Goal: Task Accomplishment & Management: Complete application form

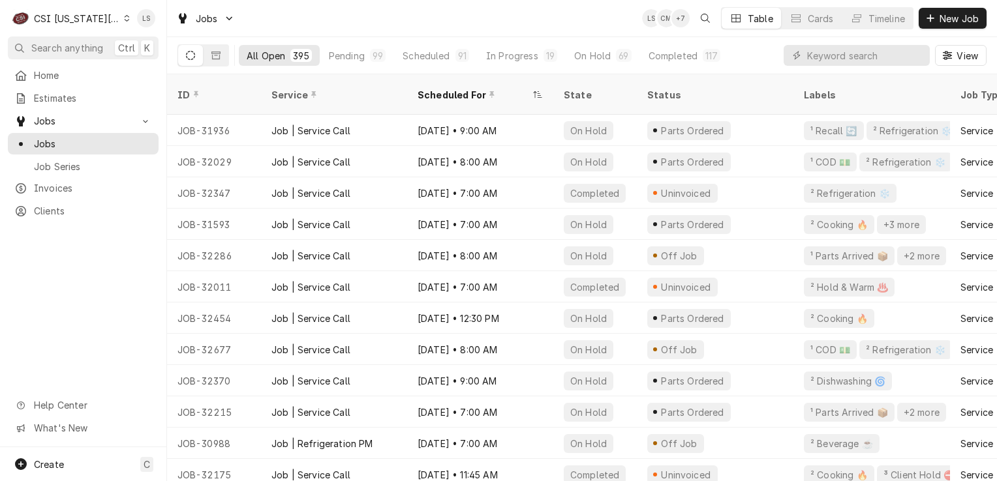
click at [859, 55] on input "Dynamic Content Wrapper" at bounding box center [865, 55] width 116 height 21
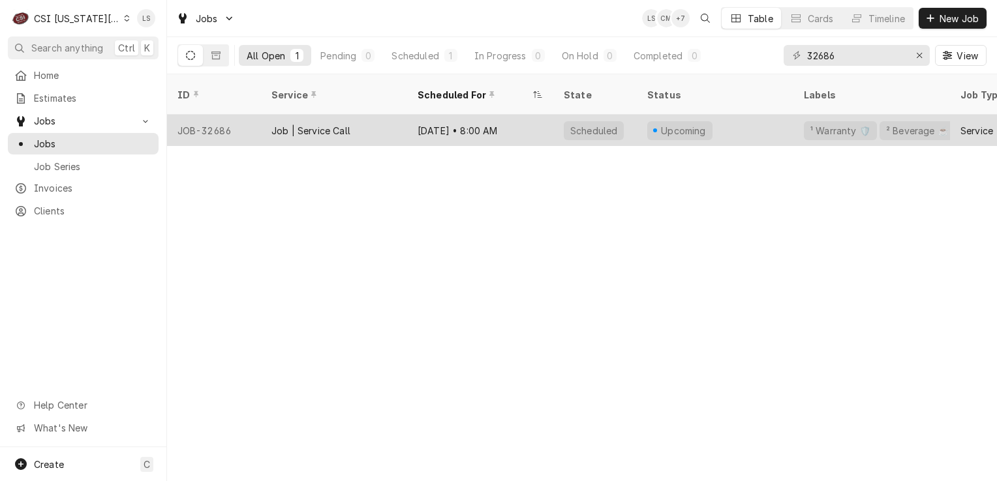
type input "32686"
click at [202, 123] on div "JOB-32686" at bounding box center [214, 130] width 94 height 31
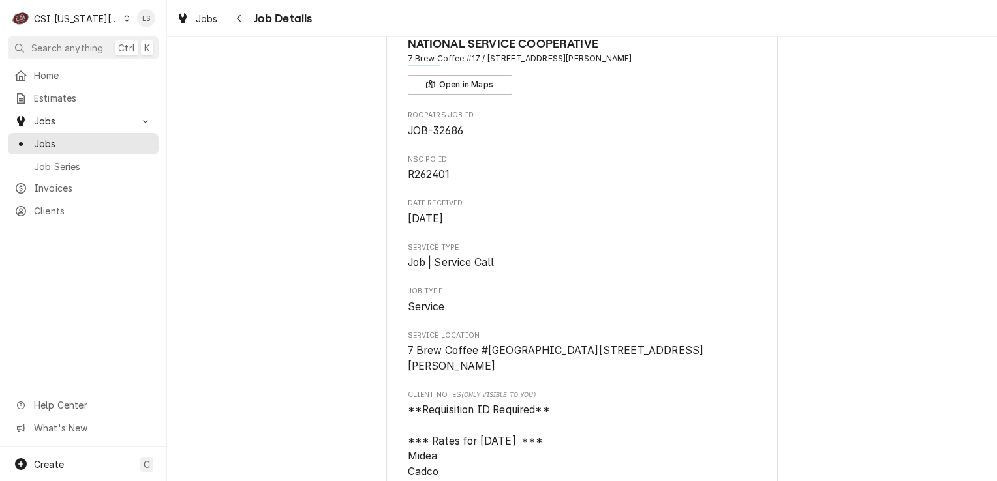
scroll to position [130, 0]
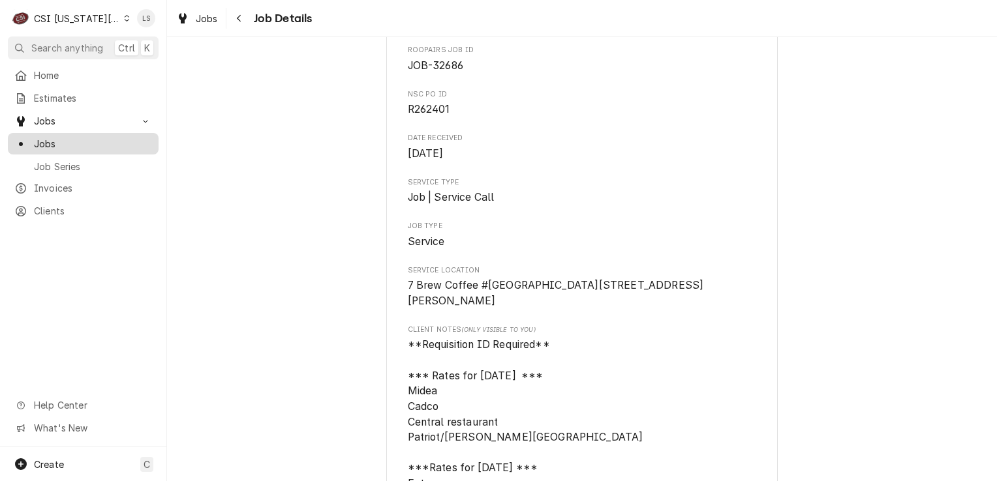
click at [76, 144] on span "Jobs" at bounding box center [93, 144] width 118 height 14
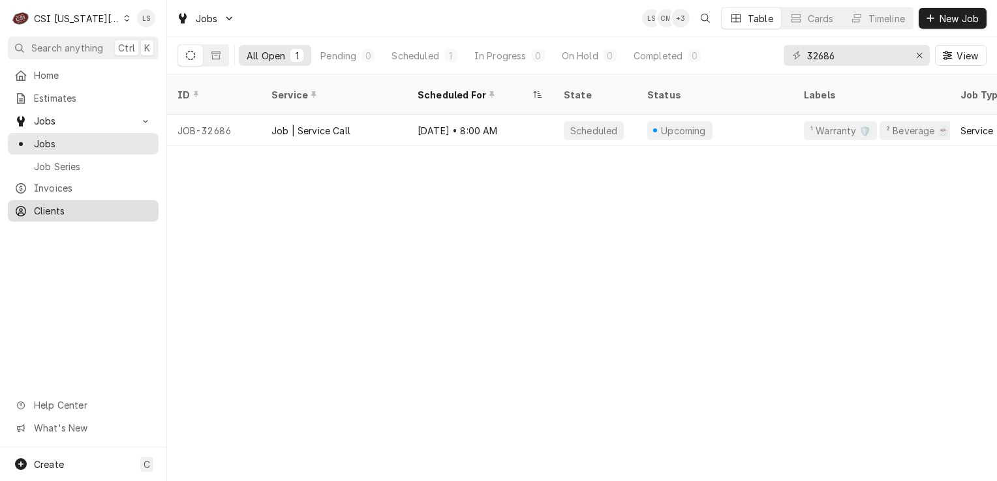
click at [63, 204] on span "Clients" at bounding box center [93, 211] width 118 height 14
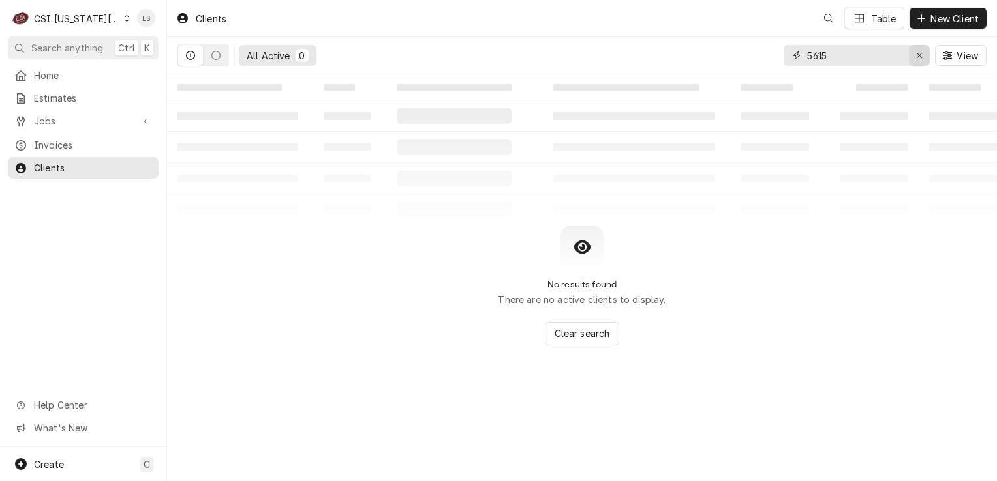
click at [916, 61] on div "Erase input" at bounding box center [919, 55] width 13 height 13
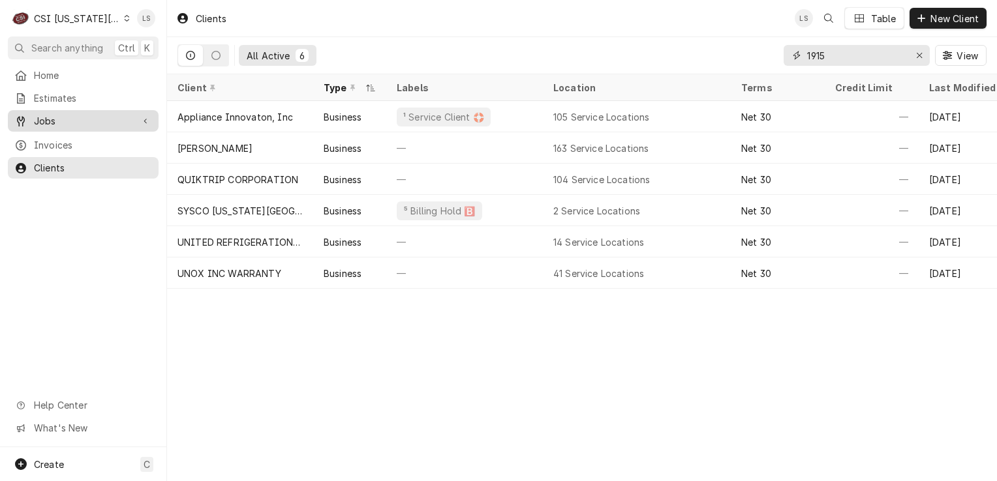
type input "1915"
click at [67, 116] on span "Jobs" at bounding box center [83, 121] width 98 height 14
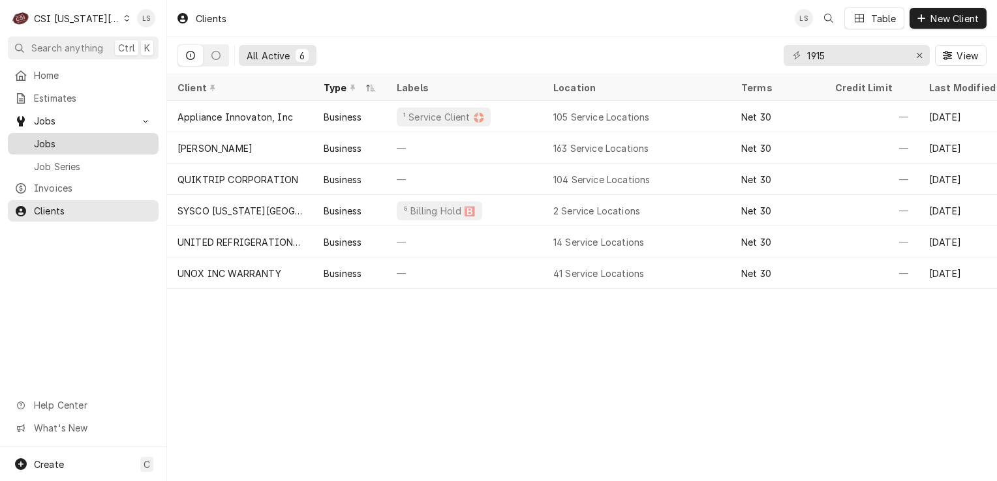
click at [57, 140] on span "Jobs" at bounding box center [93, 144] width 118 height 14
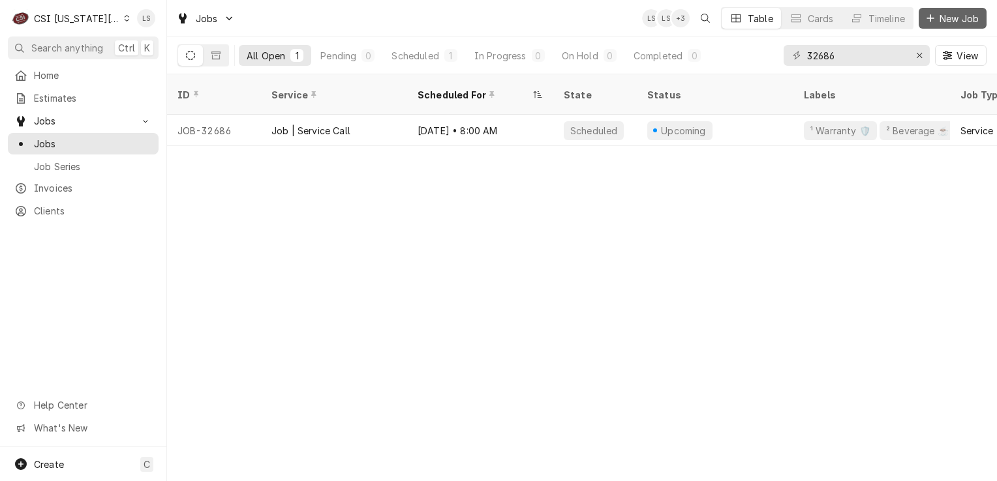
click at [927, 23] on div "Dynamic Content Wrapper" at bounding box center [930, 18] width 13 height 13
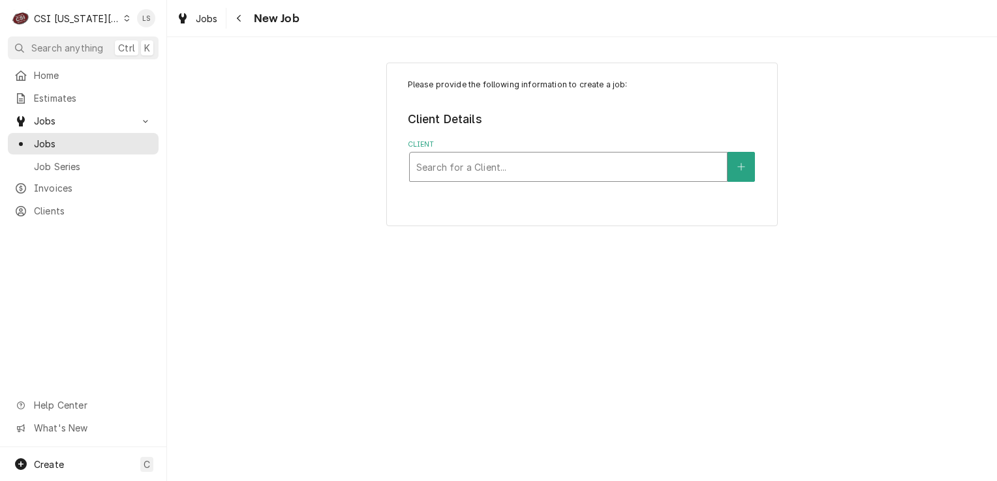
click at [473, 164] on div "Client" at bounding box center [568, 166] width 304 height 23
type input "1915"
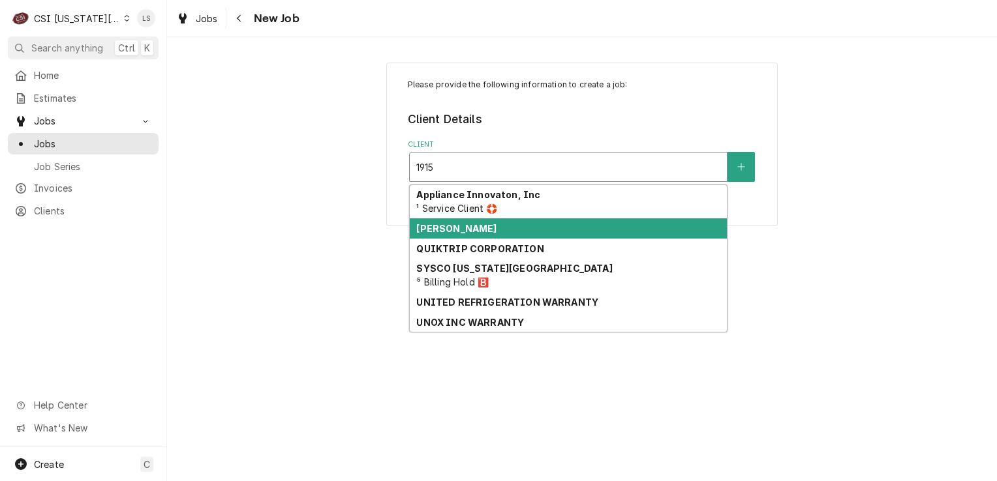
click at [467, 226] on strong "LANE VALENTE" at bounding box center [456, 228] width 80 height 11
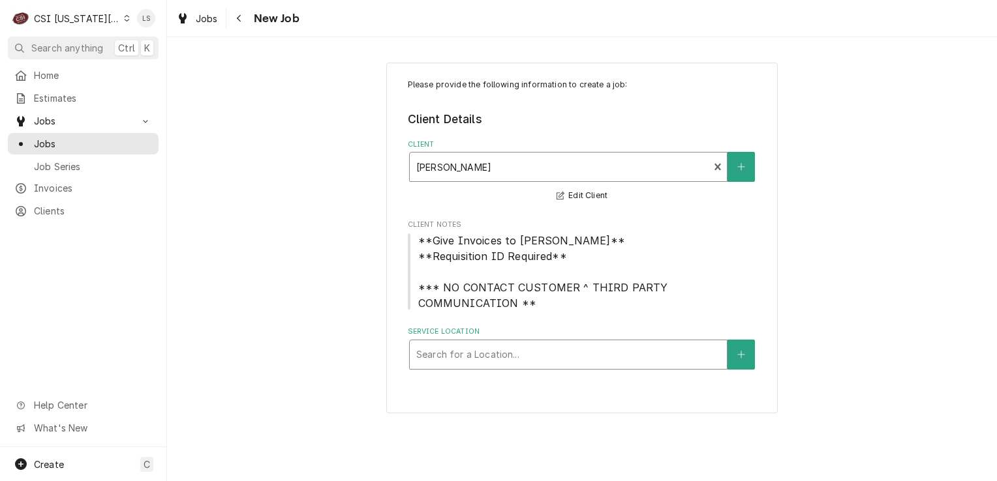
click at [487, 349] on div "Service Location" at bounding box center [568, 354] width 304 height 23
type input "1915"
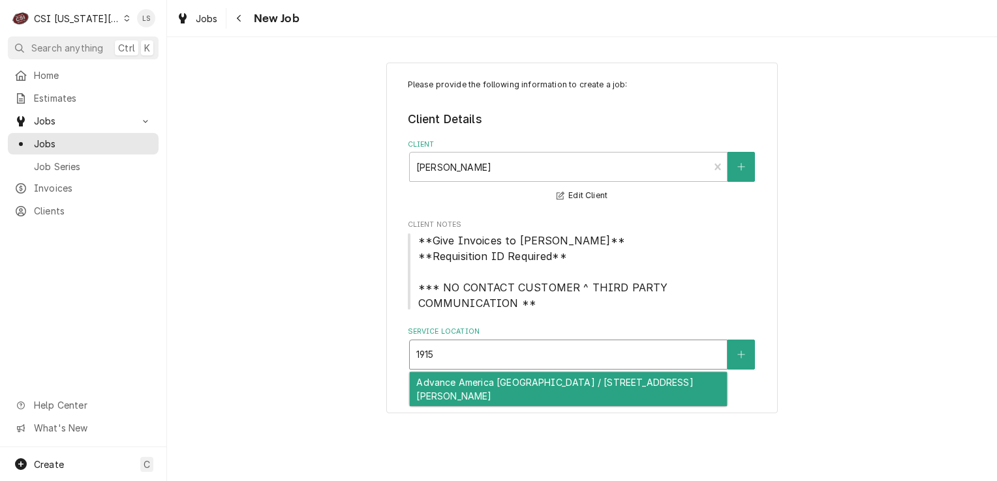
click at [516, 386] on div "Advance America Excelsior Springs / 1915 West Jesse James Road, Excelsior Sprin…" at bounding box center [568, 389] width 317 height 34
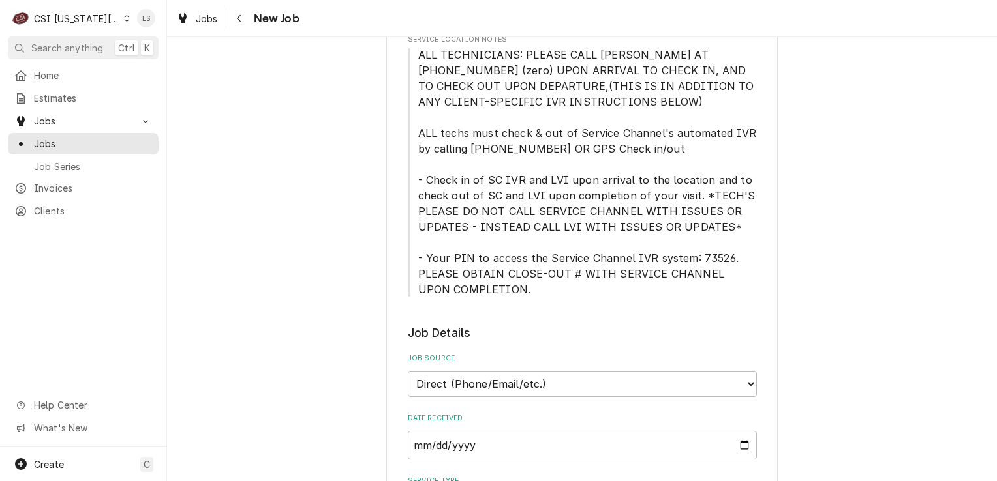
scroll to position [587, 0]
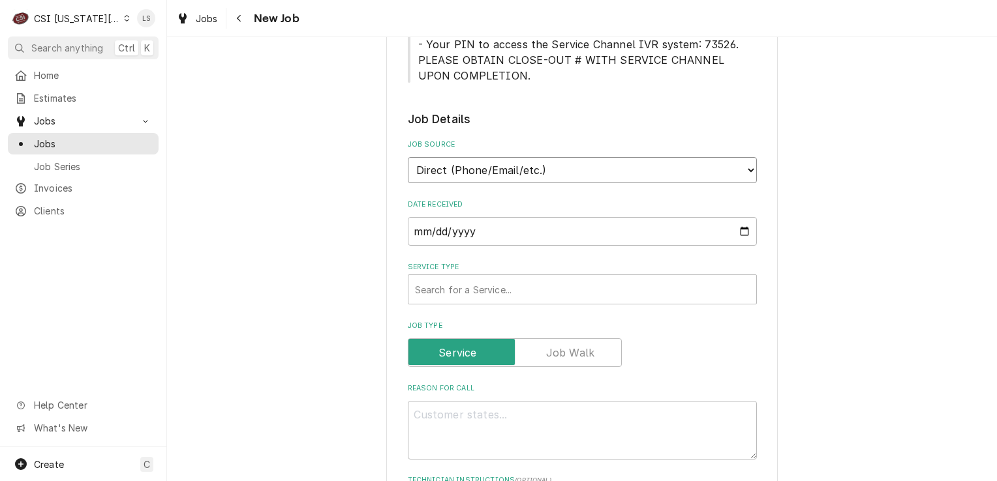
drag, startPoint x: 455, startPoint y: 175, endPoint x: 458, endPoint y: 183, distance: 8.5
click at [455, 174] on select "Direct (Phone/Email/etc.) Service Channel Corrigo Ecotrak Other" at bounding box center [582, 170] width 349 height 26
select select "3"
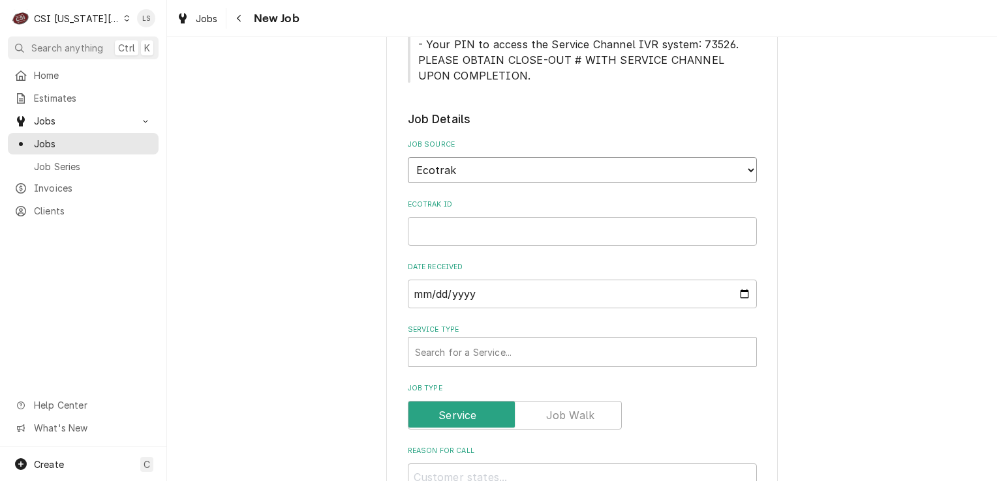
type textarea "x"
click at [421, 166] on select "Direct (Phone/Email/etc.) Service Channel Corrigo Ecotrak Other" at bounding box center [582, 170] width 349 height 26
select select "100"
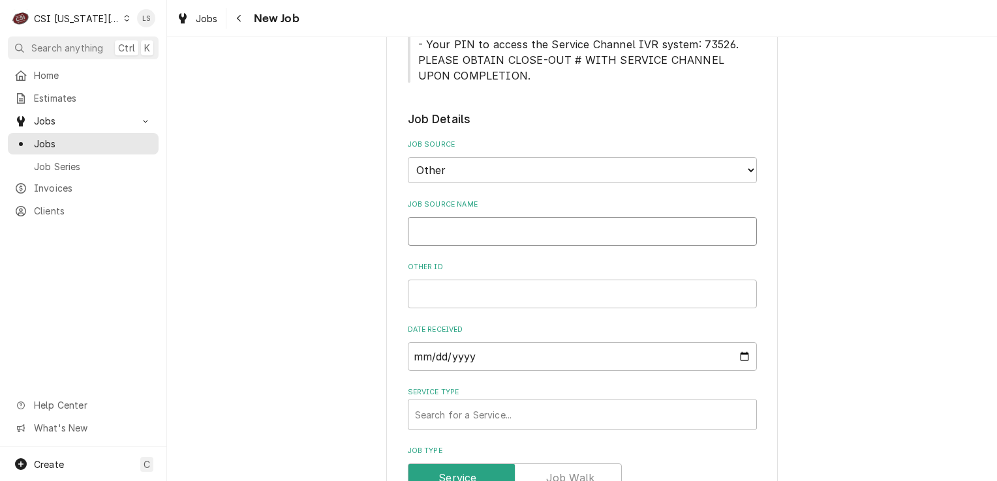
click at [424, 234] on input "Job Source Name" at bounding box center [582, 231] width 349 height 29
type textarea "x"
type input "L"
type textarea "x"
type input "La"
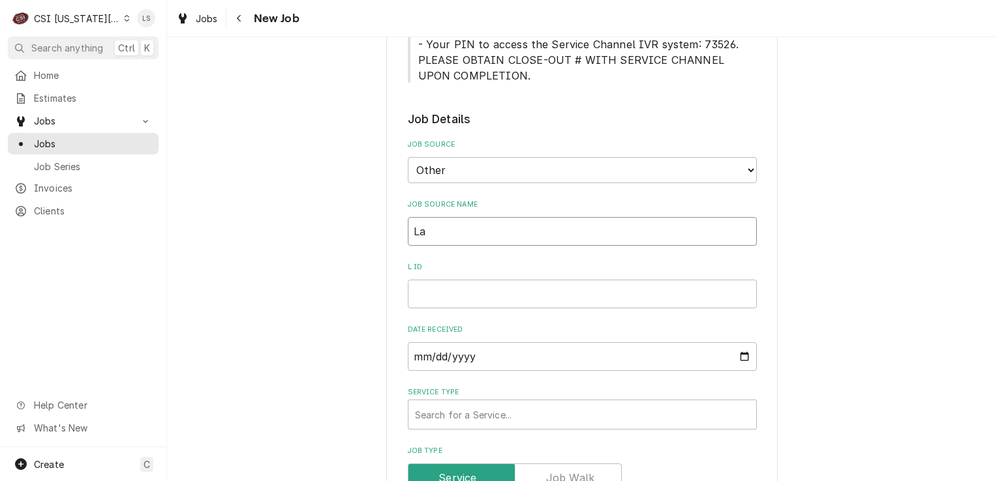
type textarea "x"
type input "Lan"
type textarea "x"
type input "Lane"
type textarea "x"
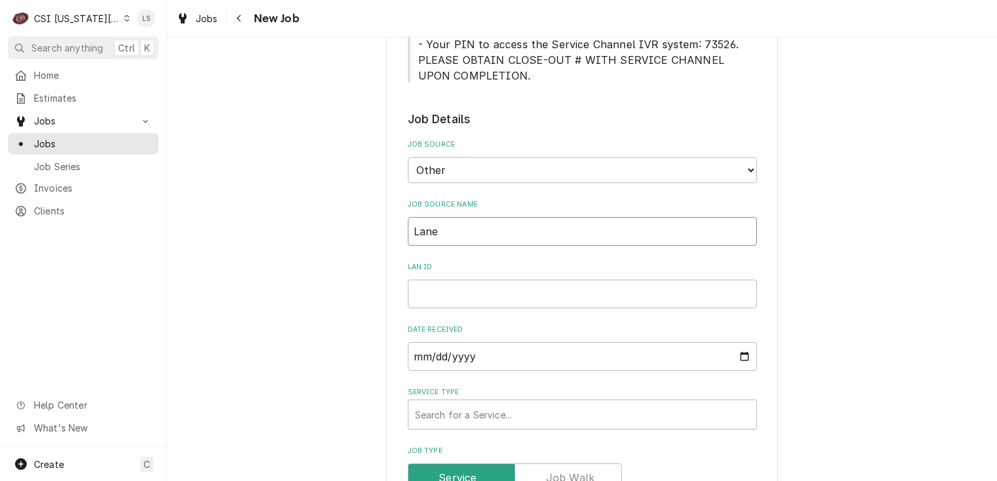
type input "Lane"
type textarea "x"
type input "Lane V"
type textarea "x"
type input "Lane Va"
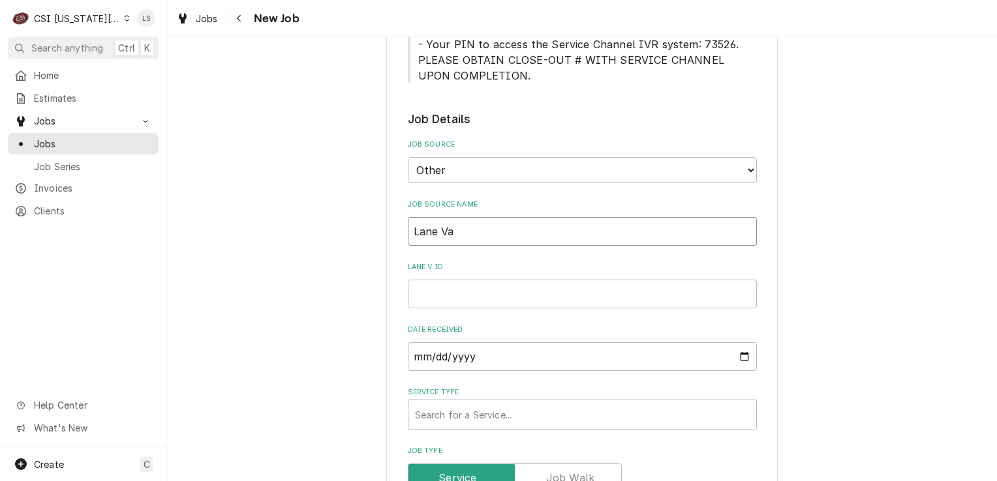
type textarea "x"
type input "Lane Val"
type textarea "x"
type input "Lane Vale"
type textarea "x"
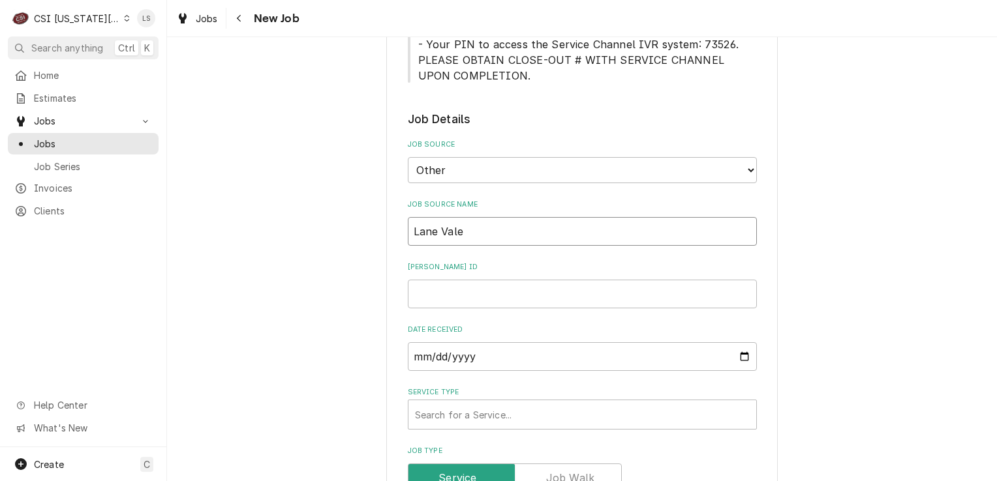
type input "Lane Valen"
type textarea "x"
type input "Lane Valent"
type textarea "x"
type input "Lane Valente"
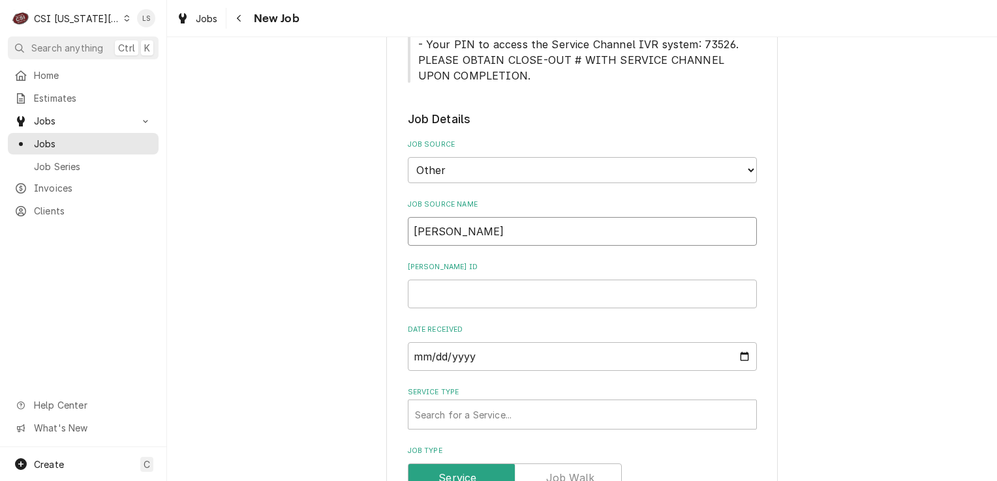
type textarea "x"
type input "Lane Valente"
type textarea "x"
type input "Lane Valente P"
type textarea "x"
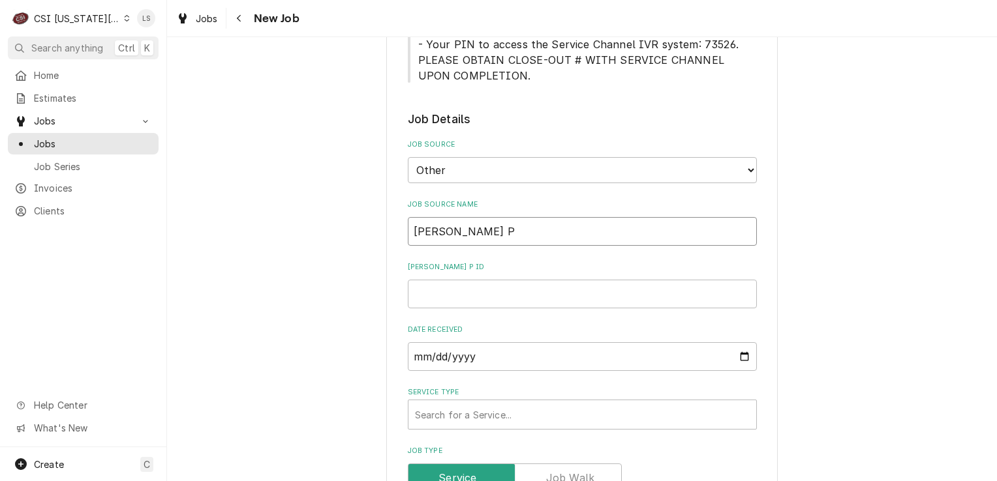
type input "Lane Valente PO"
type textarea "x"
type input "Lane Valente PO"
paste input "2377604"
type textarea "x"
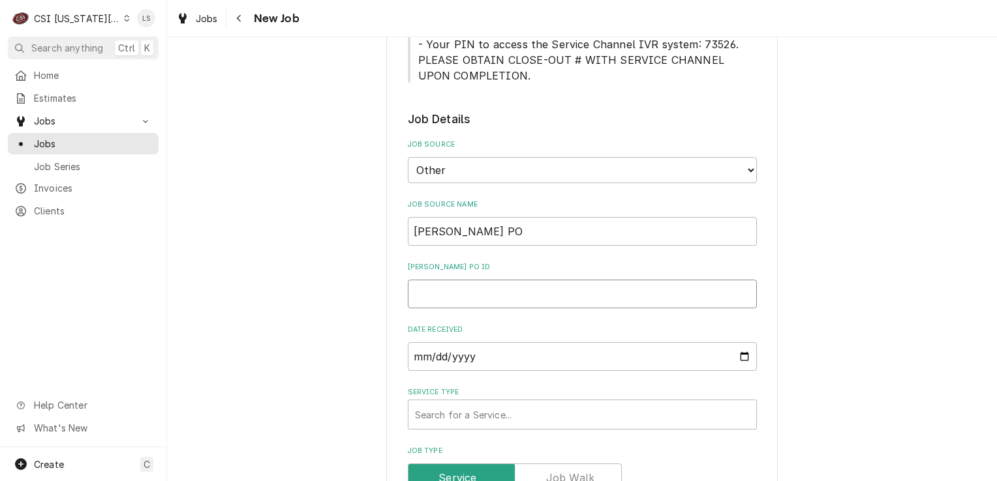
type input "2377604"
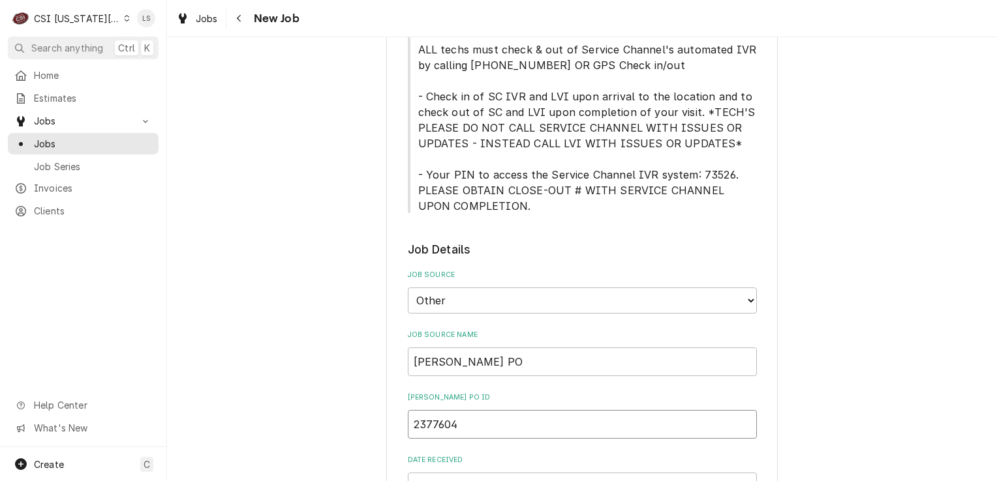
type textarea "x"
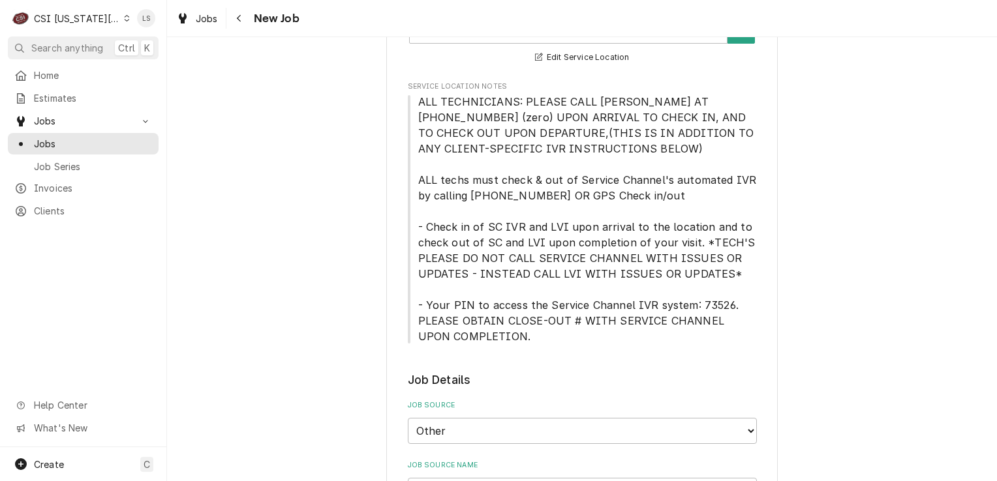
type input "2377604"
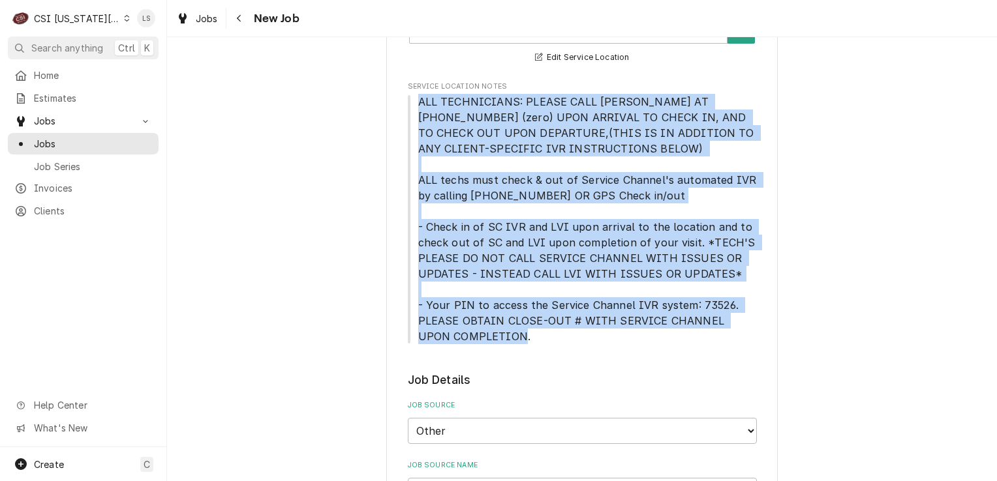
drag, startPoint x: 498, startPoint y: 341, endPoint x: 407, endPoint y: 104, distance: 253.2
click at [408, 104] on span "ALL TECHNICIANS: PLEASE CALL LANE VALENTE AT 631-454-9100 x 0 (zero) UPON ARRIV…" at bounding box center [582, 219] width 349 height 250
copy span "ALL TECHNICIANS: PLEASE CALL LANE VALENTE AT 631-454-9100 x 0 (zero) UPON ARRIV…"
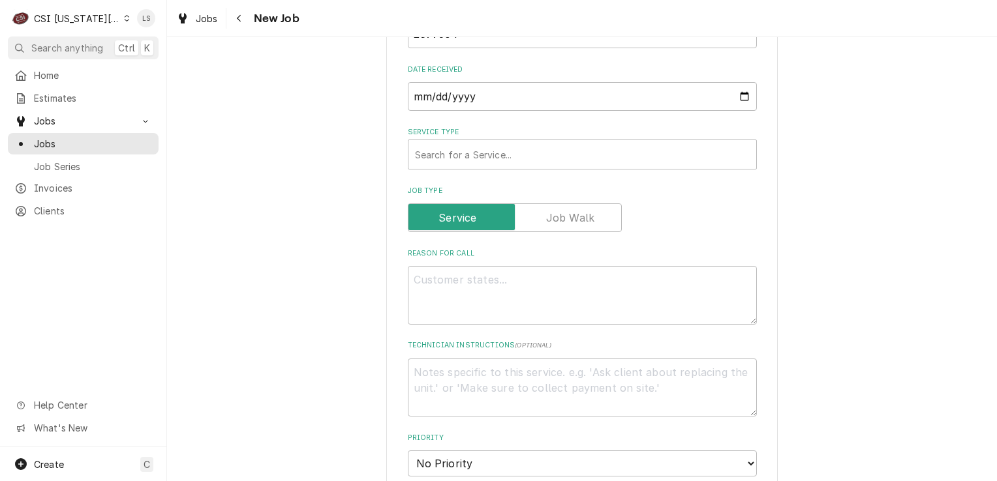
scroll to position [848, 0]
click at [451, 387] on textarea "Technician Instructions ( optional )" at bounding box center [582, 387] width 349 height 59
paste textarea "ALL TECHNICIANS: PLEASE CALL LANE VALENTE AT 631-454-9100 x 0 (zero) UPON ARRIV…"
type textarea "x"
type textarea "ALL TECHNICIANS: PLEASE CALL LANE VALENTE AT 631-454-9100 x 0 (zero) UPON ARRIV…"
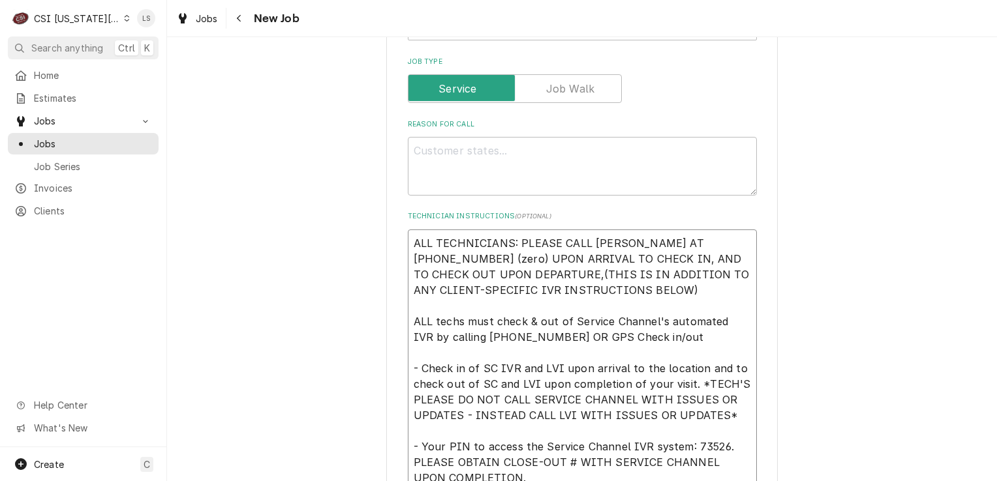
type textarea "x"
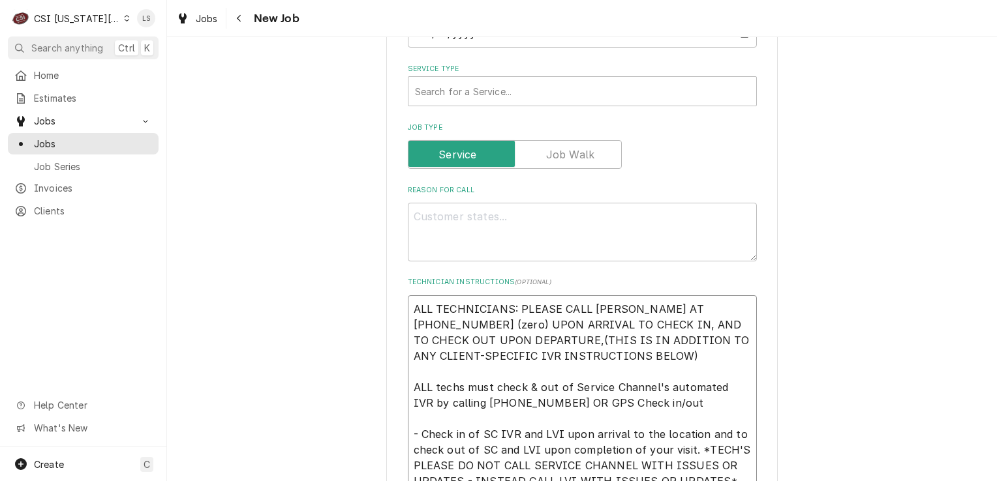
scroll to position [846, 0]
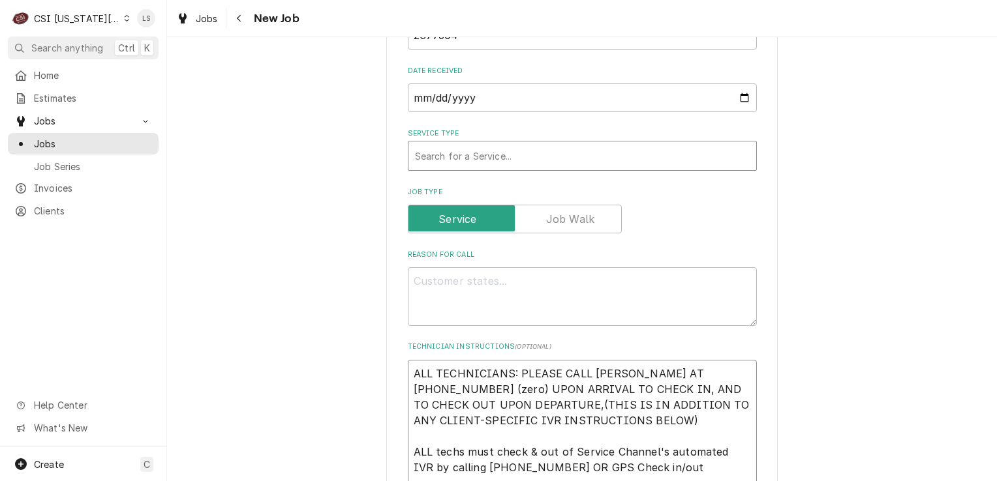
type textarea "ALL TECHNICIANS: PLEASE CALL LANE VALENTE AT 631-454-9100 x 0 (zero) UPON ARRIV…"
drag, startPoint x: 450, startPoint y: 147, endPoint x: 462, endPoint y: 160, distance: 17.5
click at [451, 147] on div "Service Type" at bounding box center [582, 155] width 335 height 23
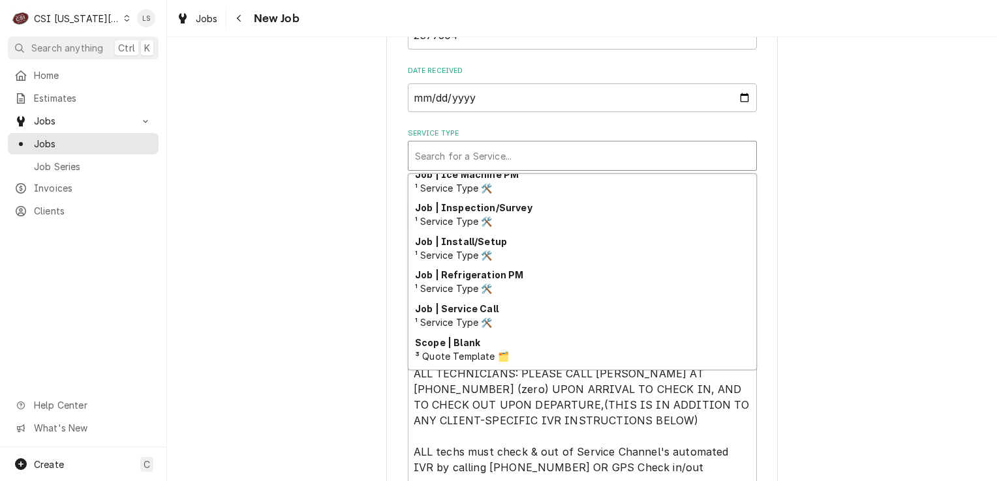
scroll to position [804, 0]
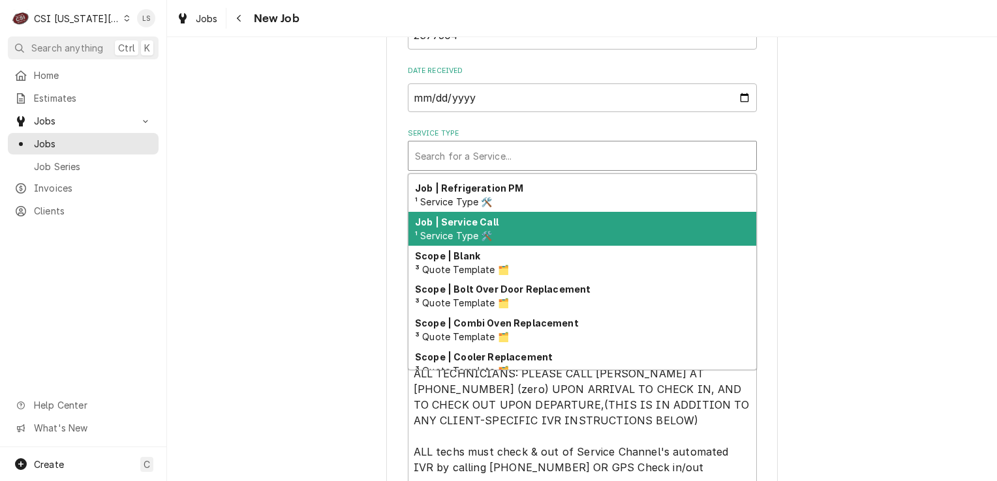
click at [451, 218] on strong "Job | Service Call" at bounding box center [456, 222] width 83 height 11
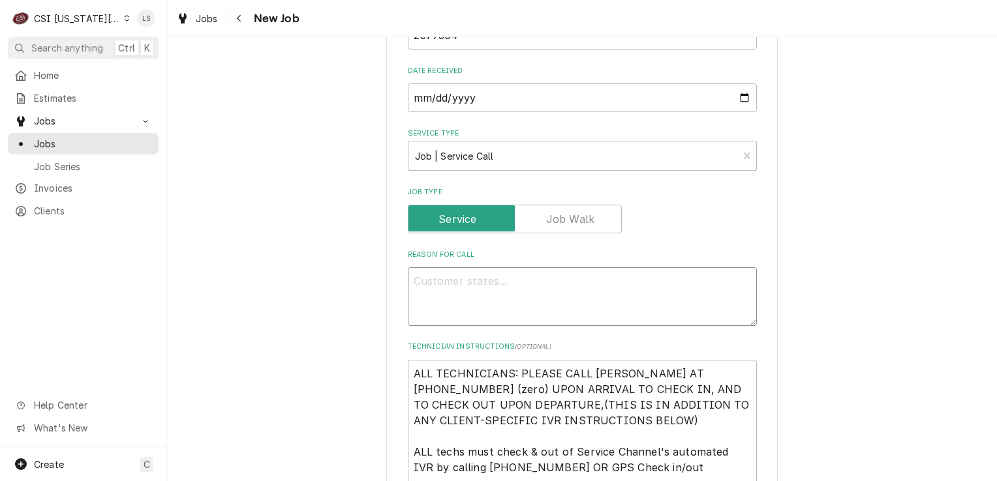
click at [465, 268] on textarea "Reason For Call" at bounding box center [582, 296] width 349 height 59
type textarea "x"
type textarea "H"
type textarea "x"
type textarea "HV"
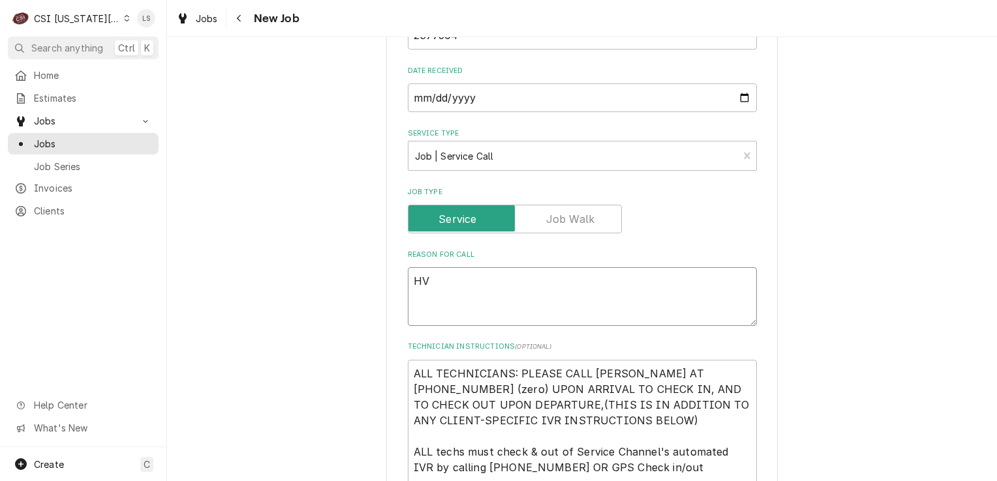
type textarea "x"
type textarea "HVA"
type textarea "x"
type textarea "HVAC"
type textarea "x"
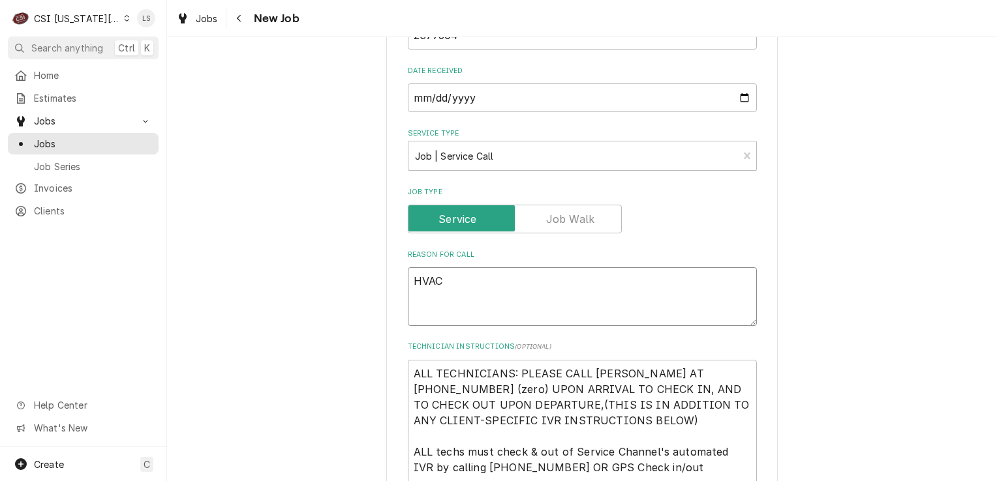
type textarea "HVAC"
type textarea "x"
type textarea "HVAC -"
type textarea "x"
type textarea "HVAC -"
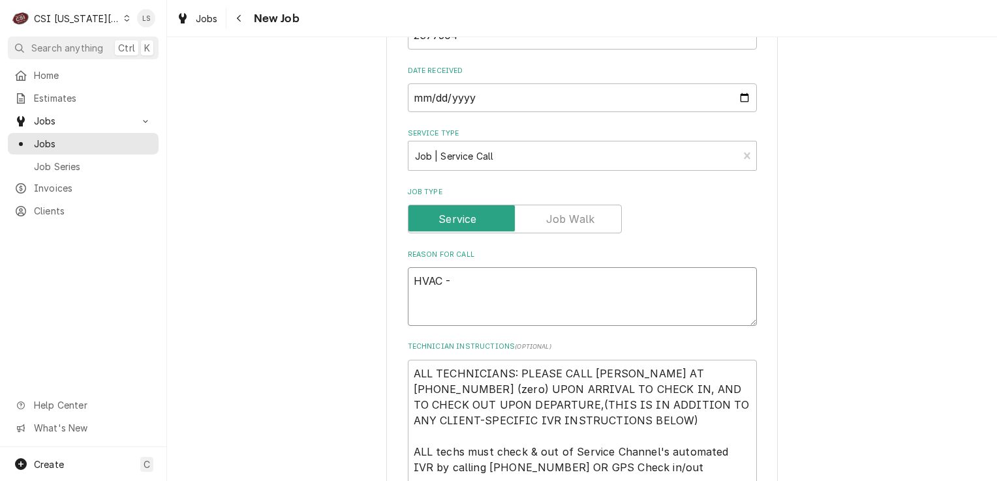
type textarea "x"
type textarea "HVAC -"
paste textarea "Musty smell in office. Possible HVAC leak in utility closet where HVAC unit is.…"
type textarea "x"
type textarea "HVAC - Musty smell in office. Possible HVAC leak in utility closet where HVAC u…"
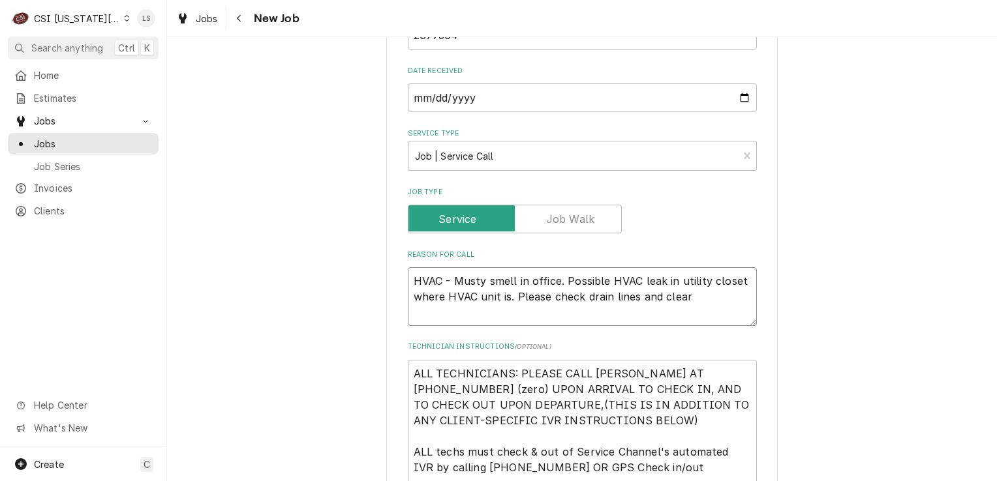
type textarea "x"
type textarea "HVAC - Musty smell in office. Possible HVAC leak in utility closet where HVAC u…"
type textarea "x"
type textarea "ALL TECHNICIANS: PLEASE CALL LANE VALENTE AT 631-454-9100 x 0 (zero) UPON ARRIV…"
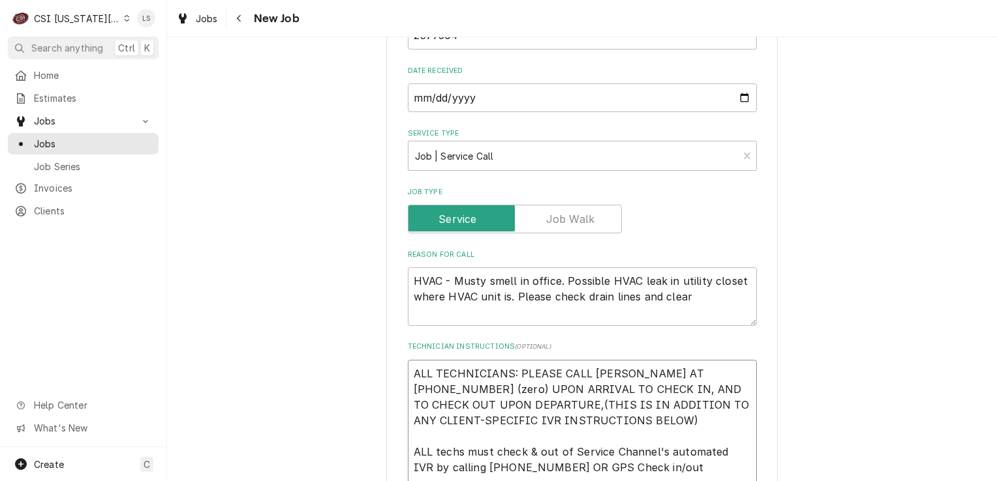
type textarea "x"
type textarea "ALL TECHNICIANS: PLEASE CALL LANE VALENTE AT 631-454-9100 x 0 (zero) UPON ARRIV…"
type textarea "x"
type textarea "N ALL TECHNICIANS: PLEASE CALL LANE VALENTE AT 631-454-9100 x 0 (zero) UPON ARR…"
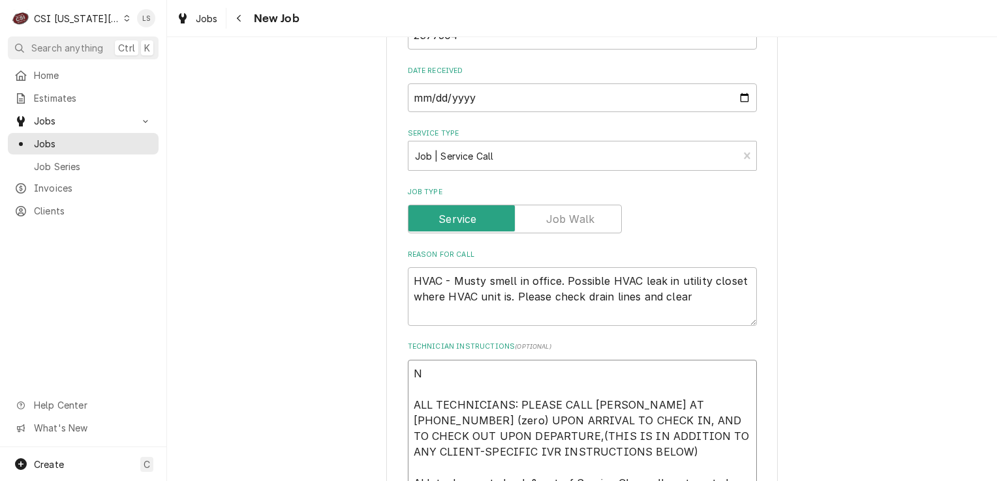
type textarea "x"
type textarea "NT ALL TECHNICIANS: PLEASE CALL LANE VALENTE AT 631-454-9100 x 0 (zero) UPON AR…"
type textarea "x"
type textarea "NTE ALL TECHNICIANS: PLEASE CALL LANE VALENTE AT 631-454-9100 x 0 (zero) UPON A…"
type textarea "x"
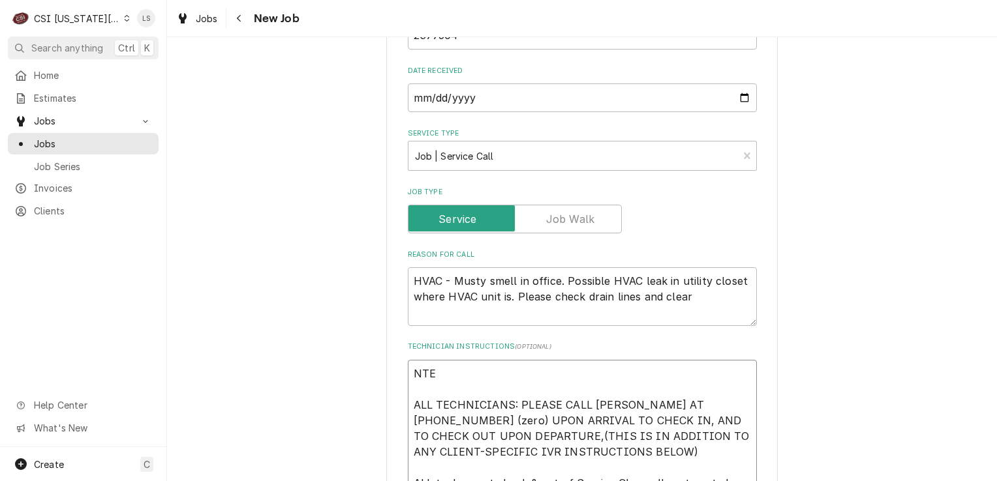
type textarea "NTE ALL TECHNICIANS: PLEASE CALL LANE VALENTE AT 631-454-9100 x 0 (zero) UPON A…"
type textarea "x"
type textarea "NTE $ ALL TECHNICIANS: PLEASE CALL LANE VALENTE AT 631-454-9100 x 0 (zero) UPON…"
type textarea "x"
type textarea "NTE $5 ALL TECHNICIANS: PLEASE CALL LANE VALENTE AT 631-454-9100 x 0 (zero) UPO…"
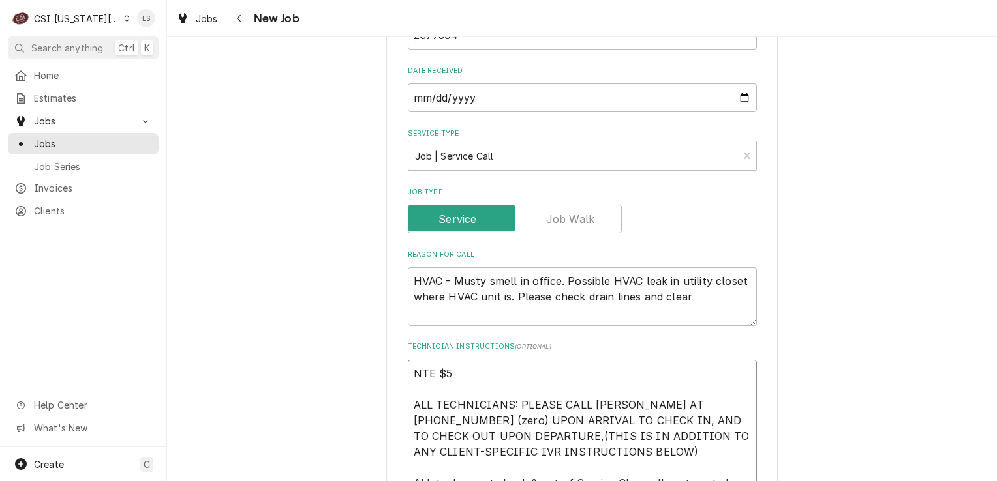
type textarea "x"
type textarea "NTE $52 ALL TECHNICIANS: PLEASE CALL LANE VALENTE AT 631-454-9100 x 0 (zero) UP…"
type textarea "x"
type textarea "NTE $520 ALL TECHNICIANS: PLEASE CALL LANE VALENTE AT 631-454-9100 x 0 (zero) U…"
type textarea "x"
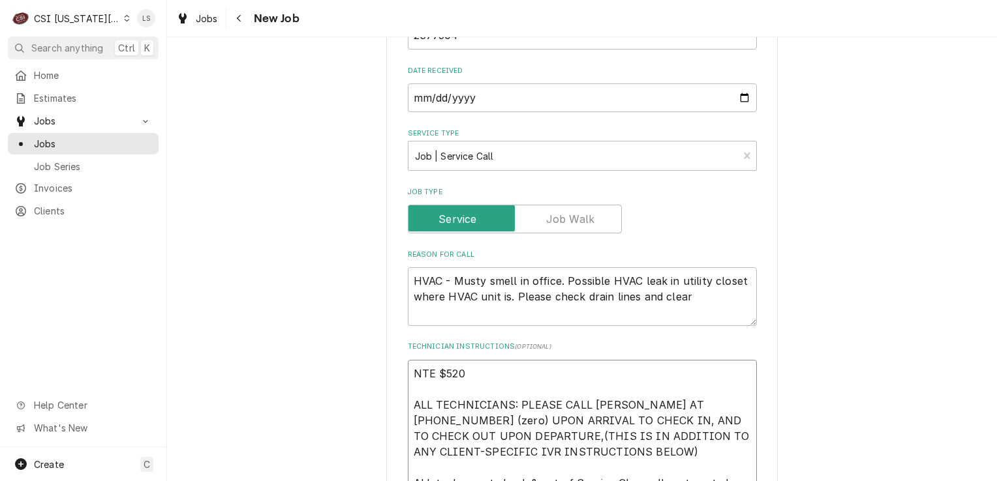
type textarea "NTE $520 ALL TECHNICIANS: PLEASE CALL LANE VALENTE AT 631-454-9100 x 0 (zero) U…"
type textarea "x"
type textarea "NTE $520 ALL TECHNICIANS: PLEASE CALL LANE VALENTE AT 631-454-9100 x 0 (zero) U…"
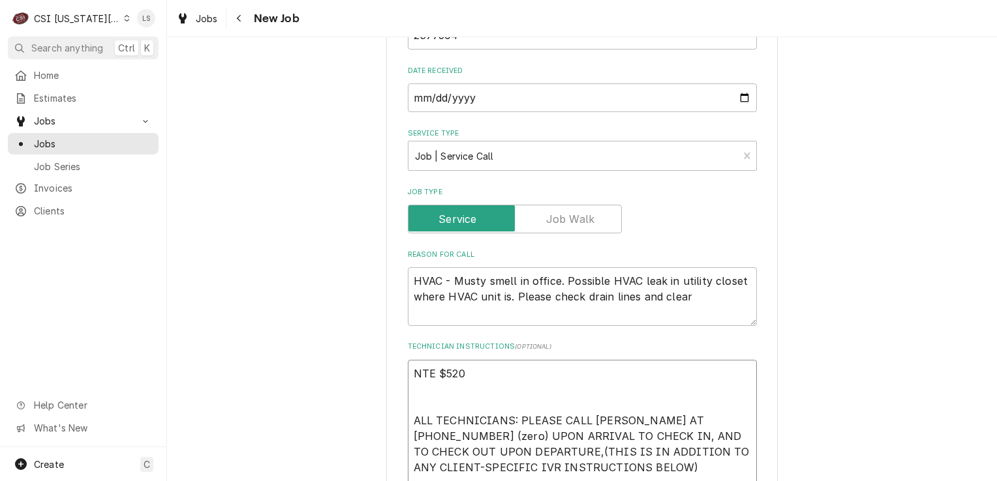
paste textarea "M 10 - 6, T 10 - 6, W 10 - 6, TH 10 - 6, F 10 - 6, SA 10 - 2"
type textarea "x"
type textarea "NTE $520 M 10 - 6, T 10 - 6, W 10 - 6, TH 10 - 6, F 10 - 6, SA 10 - 2 ALL TECHN…"
type textarea "x"
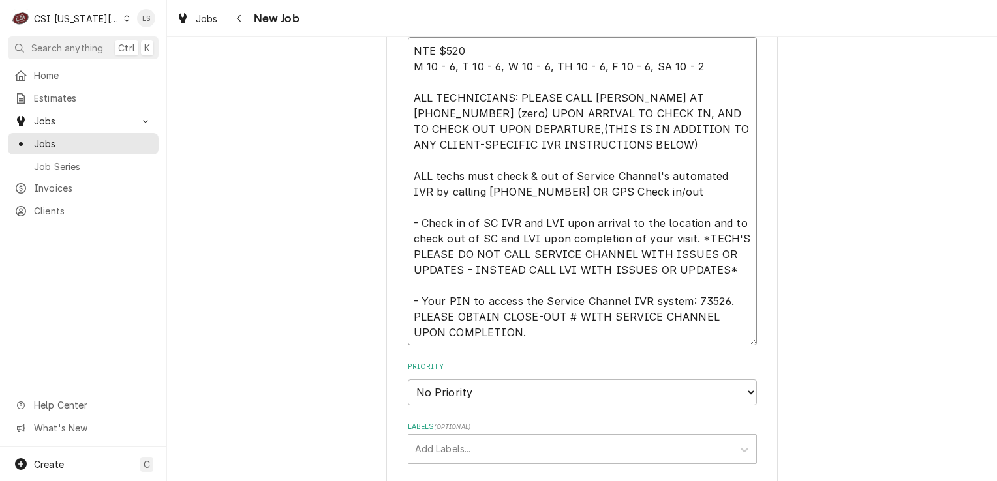
scroll to position [1237, 0]
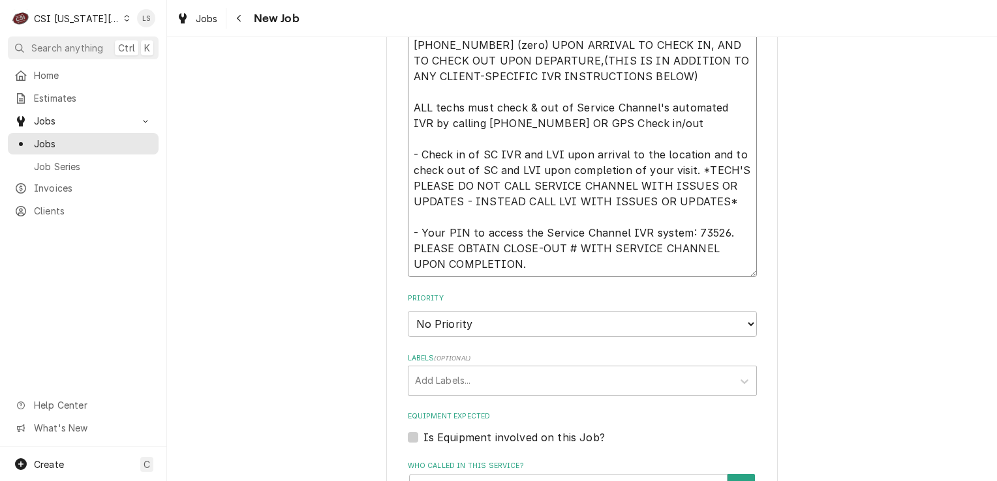
type textarea "NTE $520 M 10 - 6, T 10 - 6, W 10 - 6, TH 10 - 6, F 10 - 6, SA 10 - 2 ALL TECHN…"
click at [439, 322] on select "No Priority Urgent High Medium Low" at bounding box center [582, 324] width 349 height 26
select select "2"
click at [408, 311] on select "No Priority Urgent High Medium Low" at bounding box center [582, 324] width 349 height 26
click at [425, 374] on div "Labels" at bounding box center [570, 380] width 311 height 23
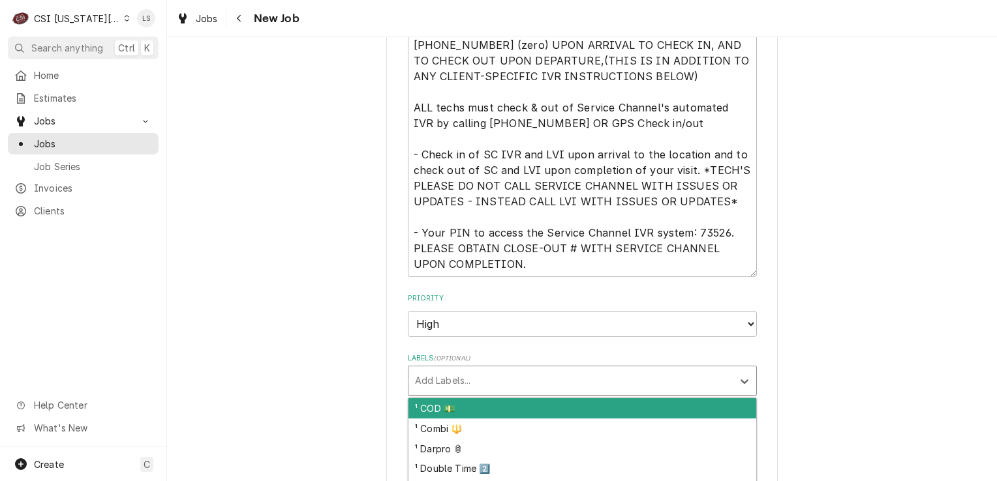
type textarea "x"
type input "hv"
type textarea "x"
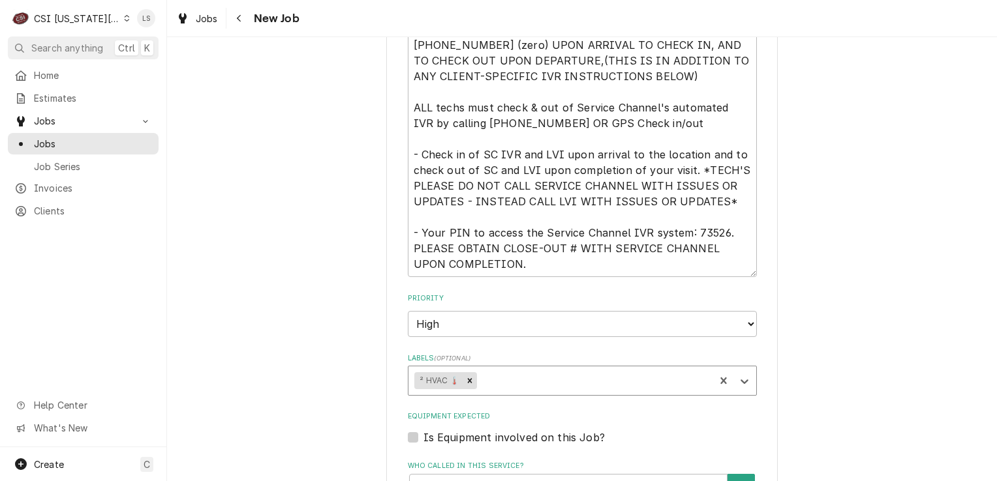
type textarea "x"
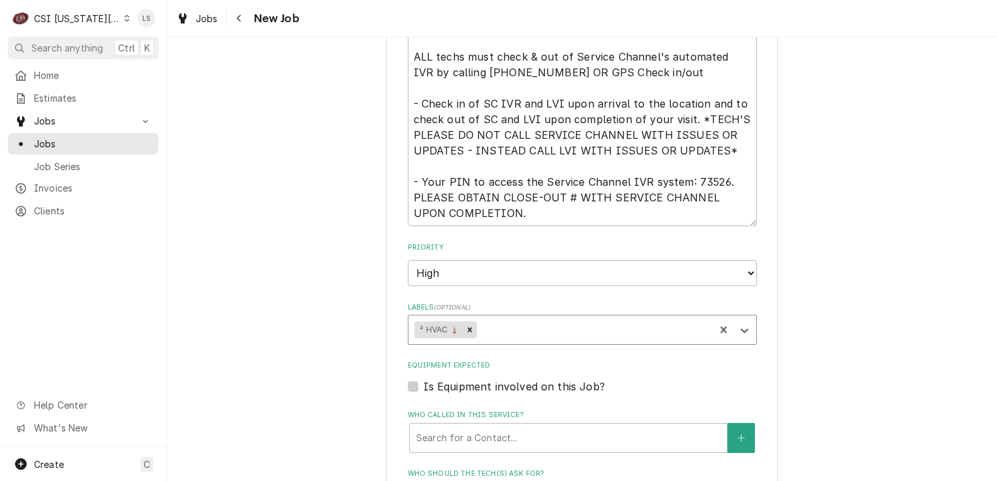
scroll to position [1368, 0]
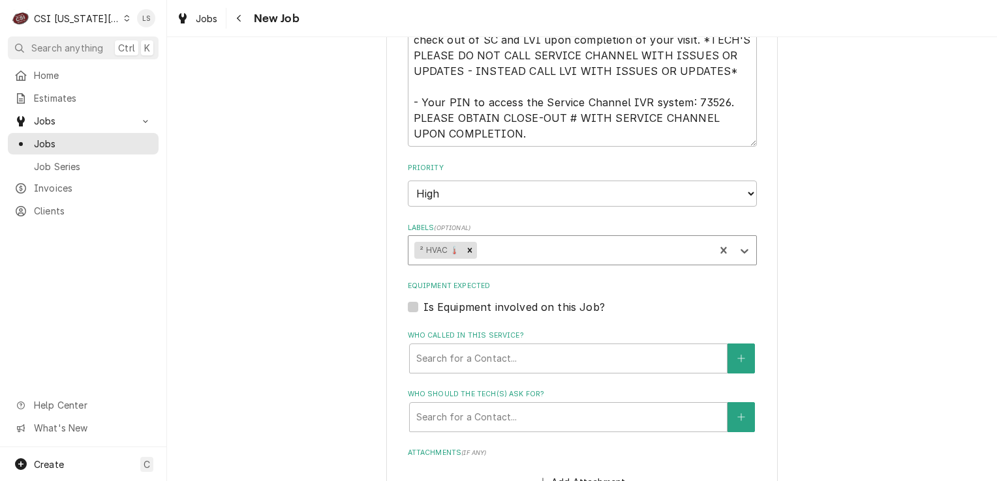
click at [423, 305] on label "Is Equipment involved on this Job?" at bounding box center [513, 307] width 181 height 16
click at [423, 305] on input "Equipment Expected" at bounding box center [597, 313] width 349 height 29
checkbox input "true"
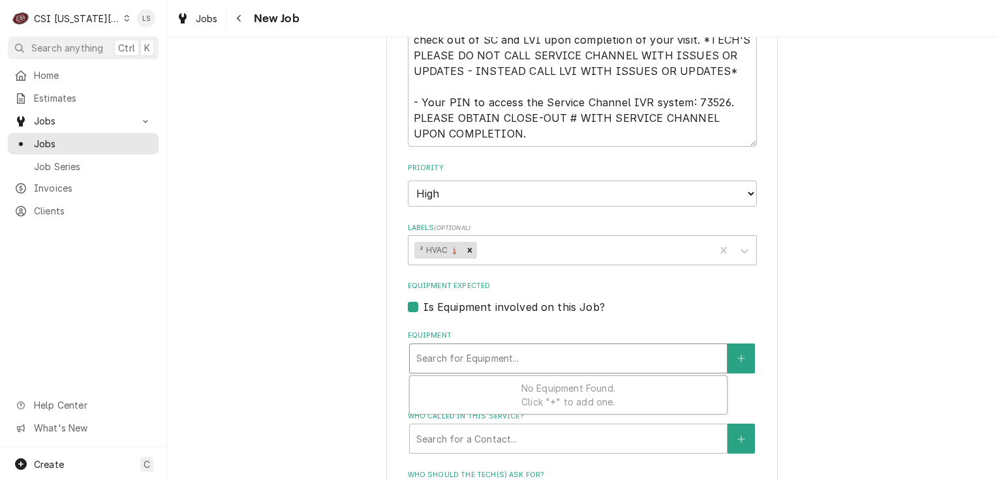
click at [445, 351] on div "Equipment" at bounding box center [568, 358] width 304 height 23
type textarea "x"
click at [730, 360] on button "Equipment" at bounding box center [740, 359] width 27 height 30
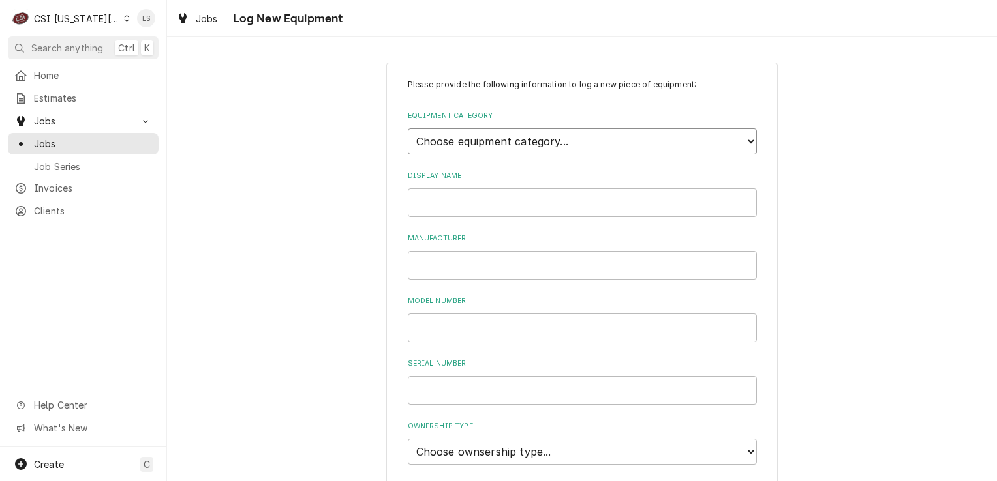
click at [443, 137] on select "Choose equipment category... Cooking Equipment Fryers Ice Machines Ovens and Ra…" at bounding box center [582, 142] width 349 height 26
select select "15"
click at [408, 129] on select "Choose equipment category... Cooking Equipment Fryers Ice Machines Ovens and Ra…" at bounding box center [582, 142] width 349 height 26
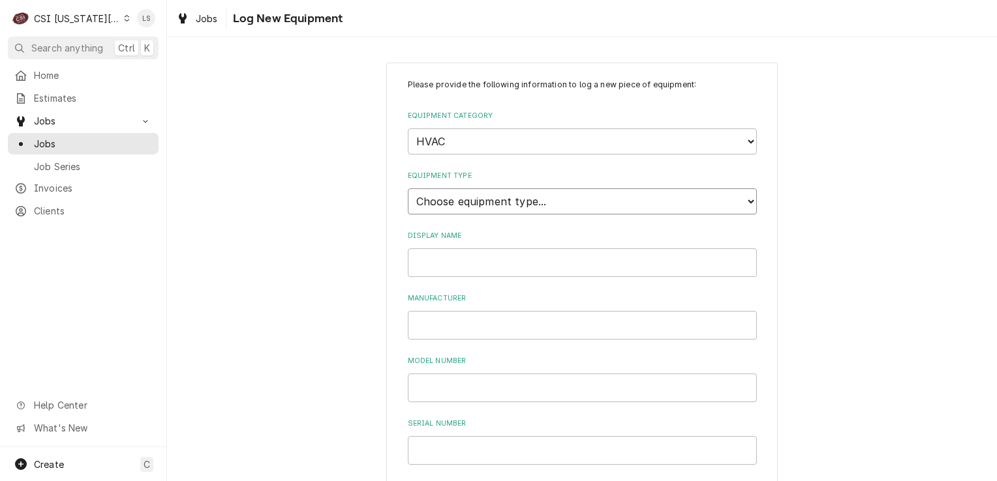
click at [441, 195] on select "Choose equipment type... Condenser Furnace Chiller Air Handler VRF Mini Split M…" at bounding box center [582, 202] width 349 height 26
click at [452, 262] on input "Display Name" at bounding box center [582, 263] width 349 height 29
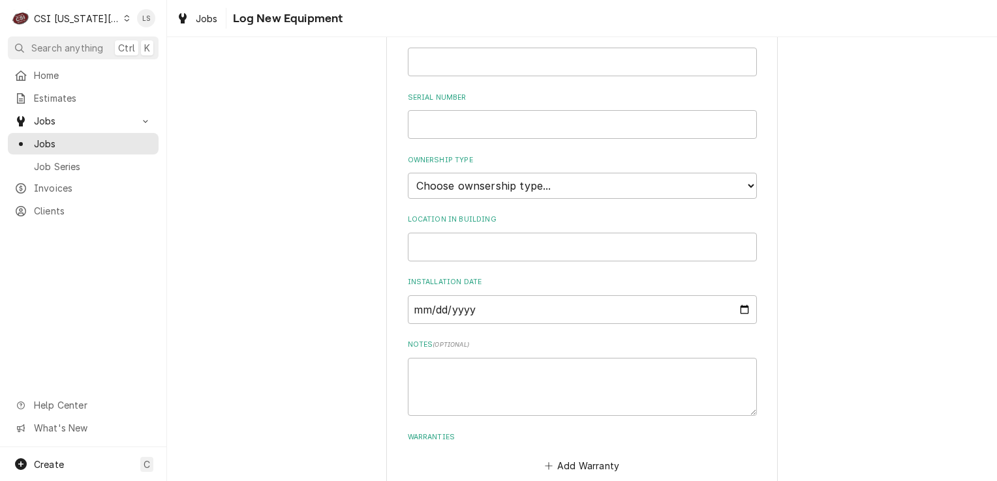
scroll to position [391, 0]
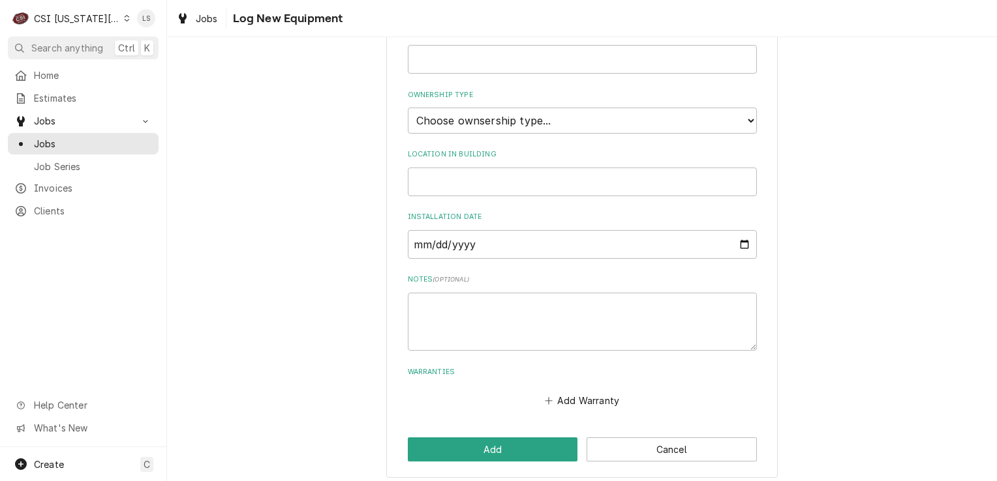
type input "HVAC"
drag, startPoint x: 460, startPoint y: 122, endPoint x: 455, endPoint y: 132, distance: 10.8
click at [460, 122] on select "Choose ownsership type... Unknown Owned Leased Rented" at bounding box center [582, 121] width 349 height 26
select select "1"
click at [408, 108] on select "Choose ownsership type... Unknown Owned Leased Rented" at bounding box center [582, 121] width 349 height 26
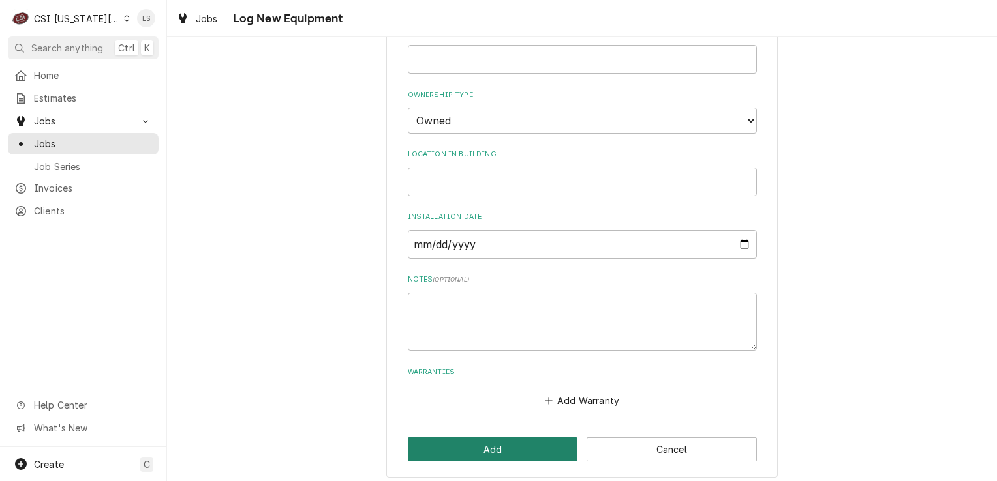
click at [485, 445] on button "Add" at bounding box center [493, 450] width 170 height 24
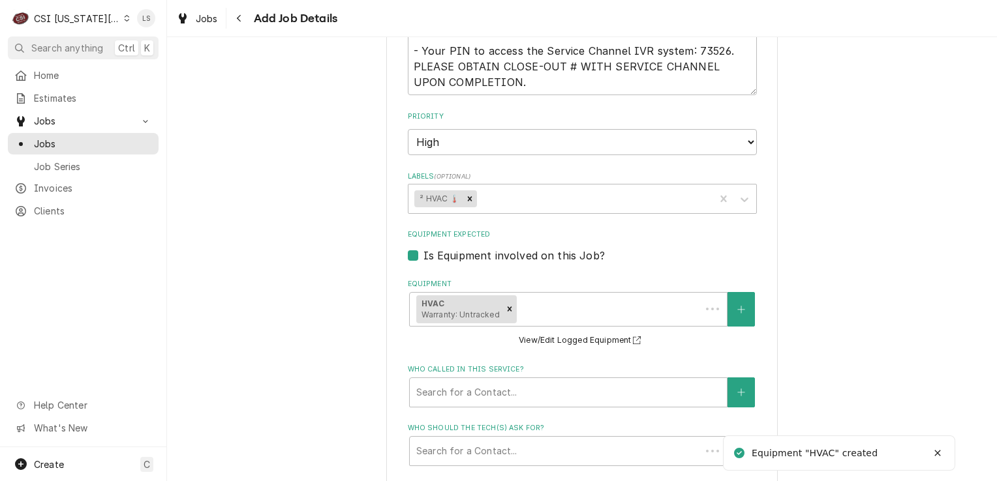
type textarea "x"
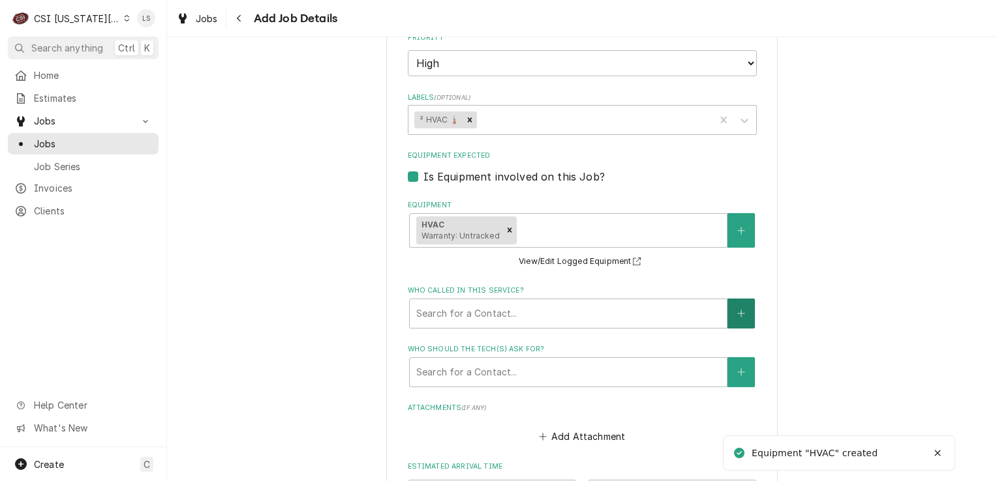
click at [727, 306] on button "Who called in this service?" at bounding box center [740, 314] width 27 height 30
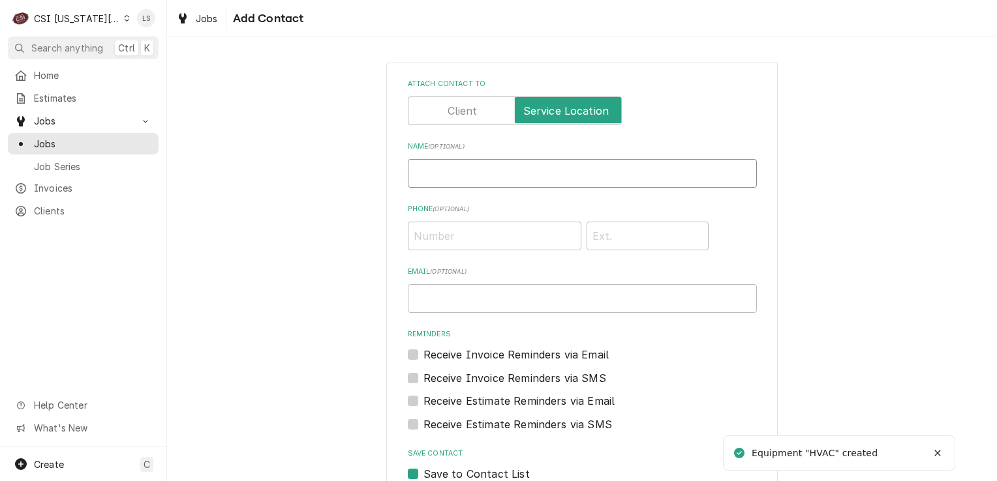
click at [498, 187] on input "Name ( optional )" at bounding box center [582, 173] width 349 height 29
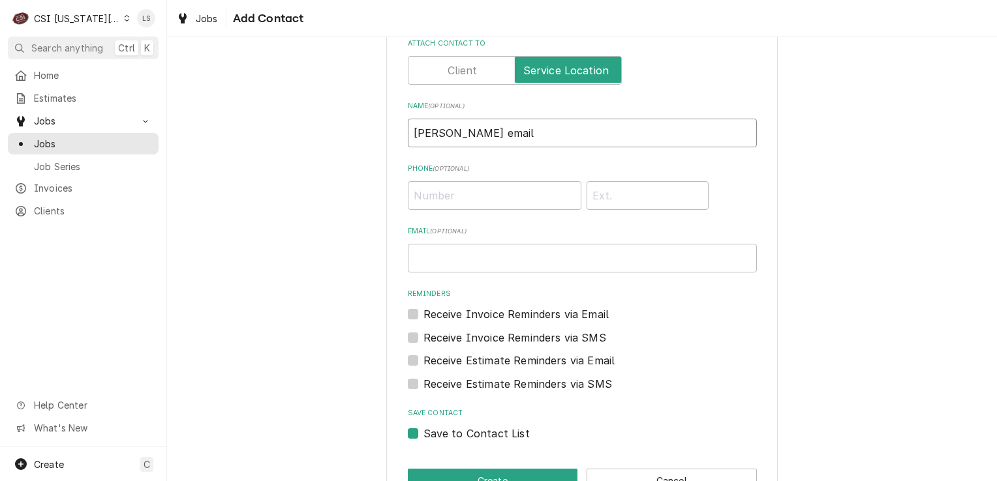
scroll to position [79, 0]
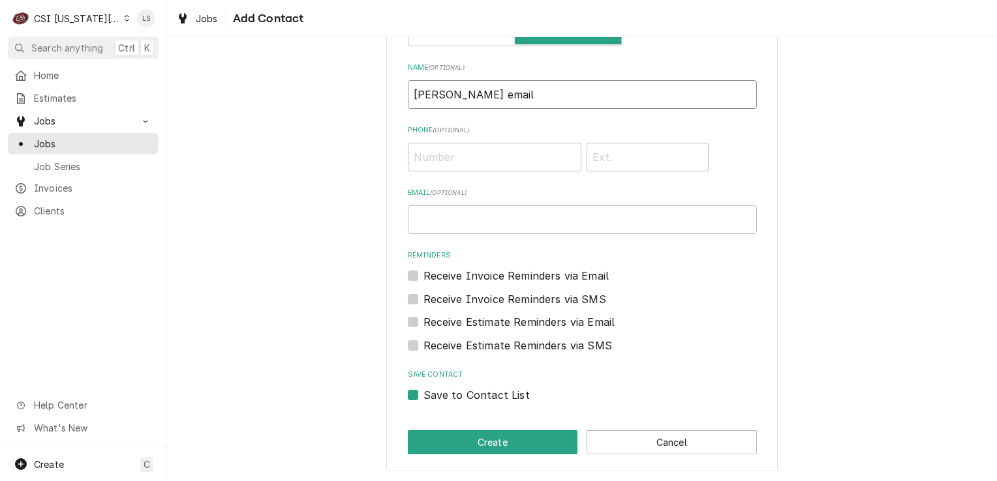
type input "Lane Valente email"
click at [413, 393] on div "Save to Contact List" at bounding box center [582, 395] width 349 height 16
drag, startPoint x: 402, startPoint y: 397, endPoint x: 412, endPoint y: 414, distance: 19.4
click at [423, 397] on label "Save to Contact List" at bounding box center [476, 395] width 106 height 16
click at [423, 397] on input "Save to Contact List" at bounding box center [597, 401] width 349 height 29
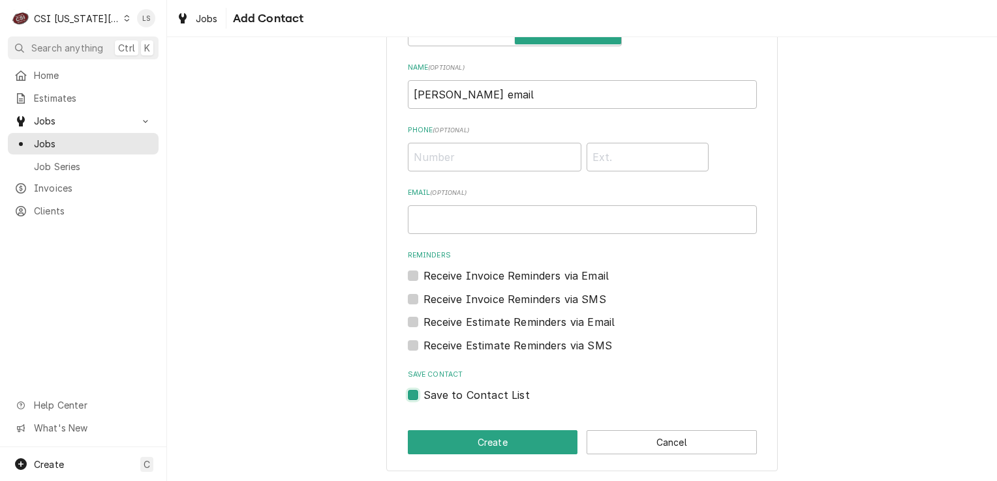
checkbox input "false"
click at [416, 432] on button "Create" at bounding box center [493, 443] width 170 height 24
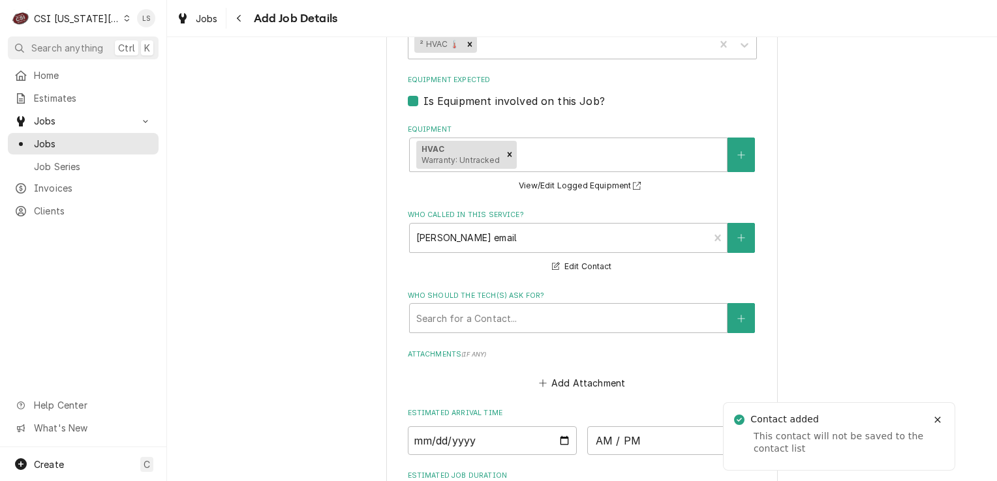
scroll to position [1629, 0]
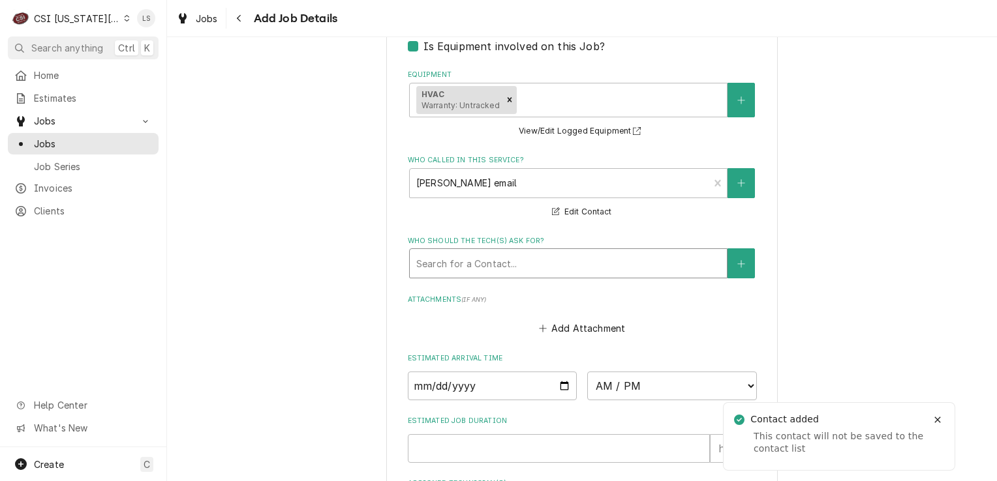
click at [483, 257] on div "Who should the tech(s) ask for?" at bounding box center [568, 263] width 304 height 23
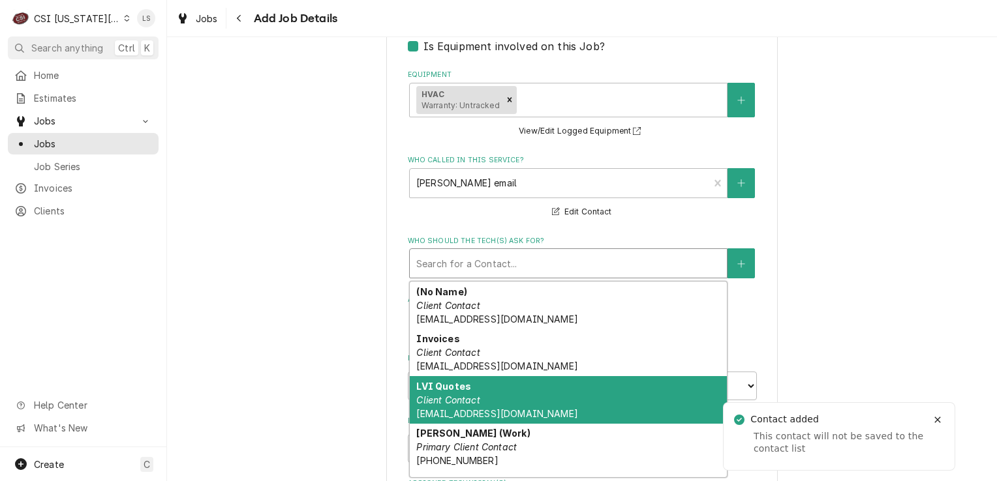
scroll to position [88, 0]
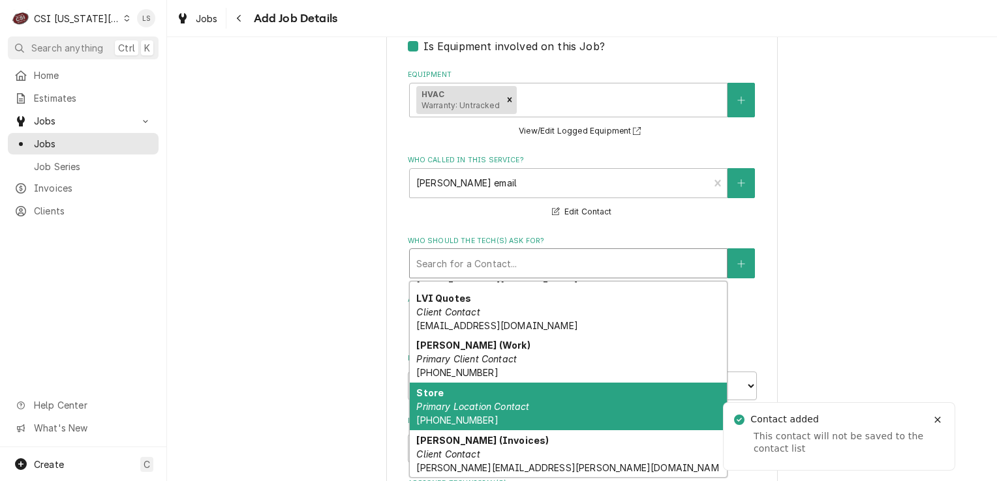
click at [493, 401] on em "Primary Location Contact" at bounding box center [472, 406] width 113 height 11
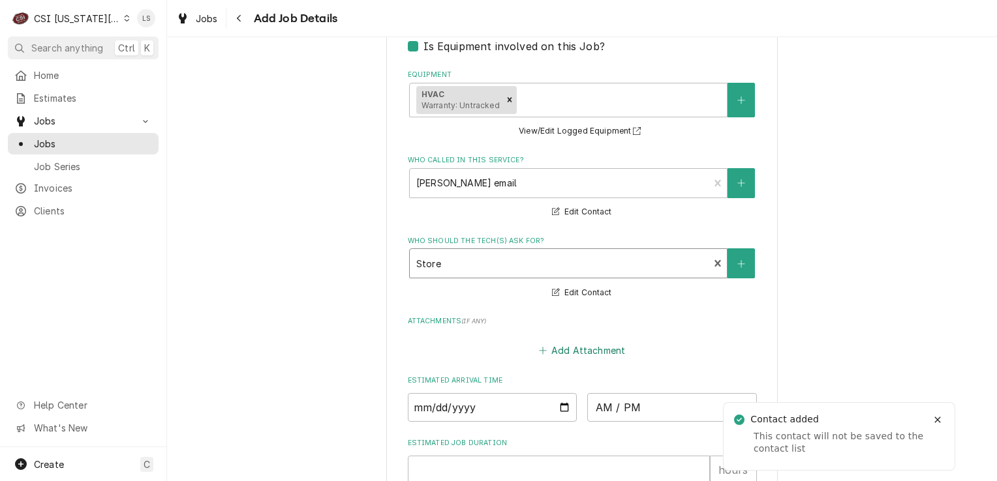
click at [567, 349] on button "Add Attachment" at bounding box center [581, 350] width 91 height 18
type textarea "x"
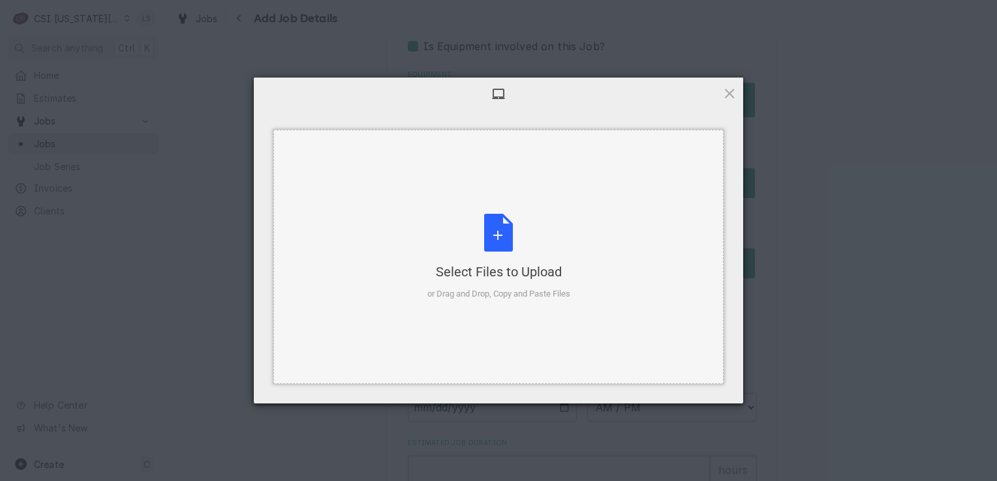
click at [498, 241] on div "Select Files to Upload or Drag and Drop, Copy and Paste Files" at bounding box center [498, 257] width 143 height 87
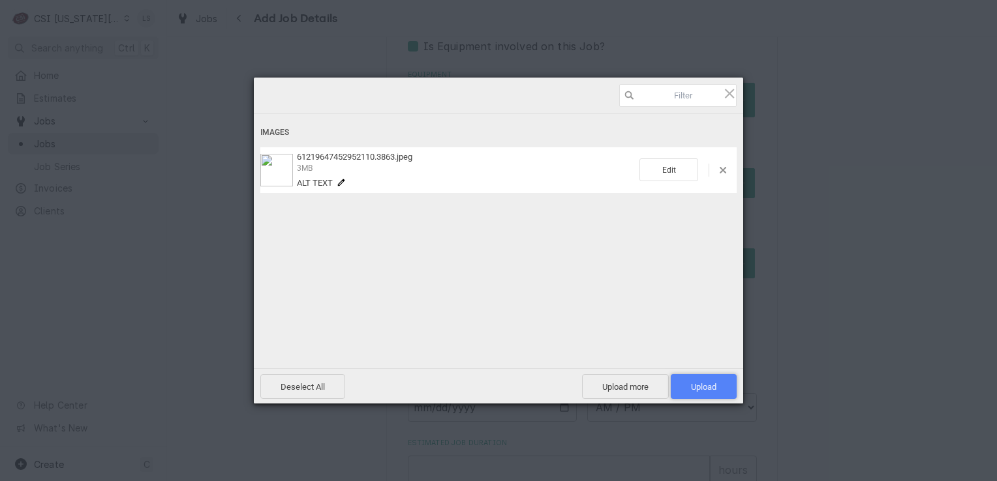
click at [692, 386] on span "Upload 1" at bounding box center [703, 387] width 25 height 10
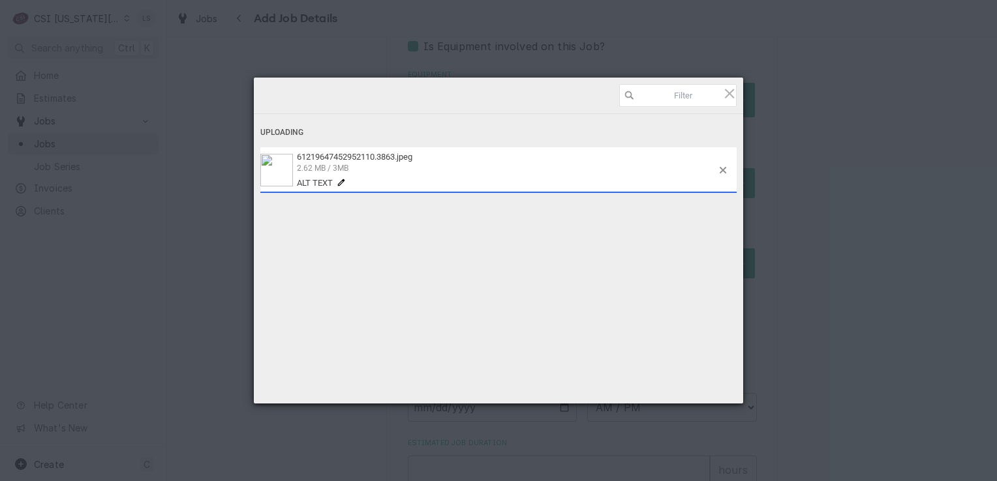
type textarea "x"
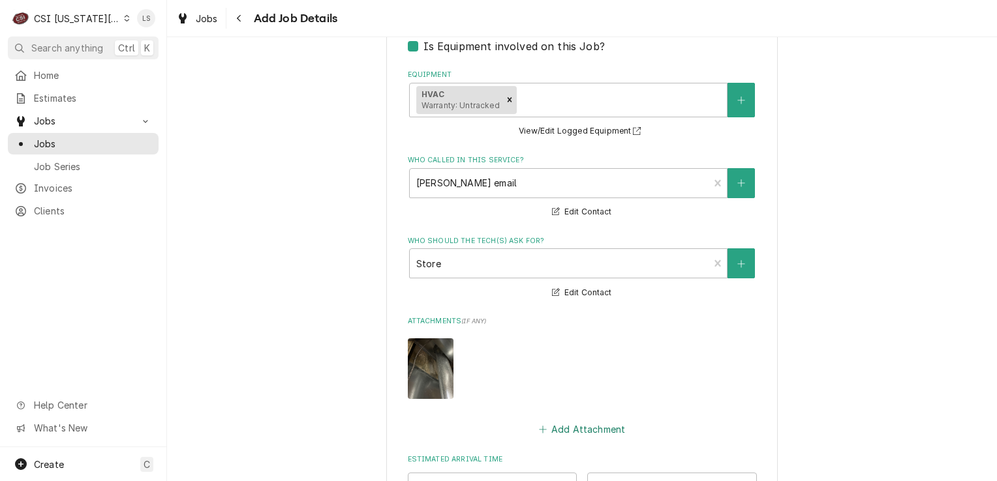
click at [571, 422] on button "Add Attachment" at bounding box center [581, 430] width 91 height 18
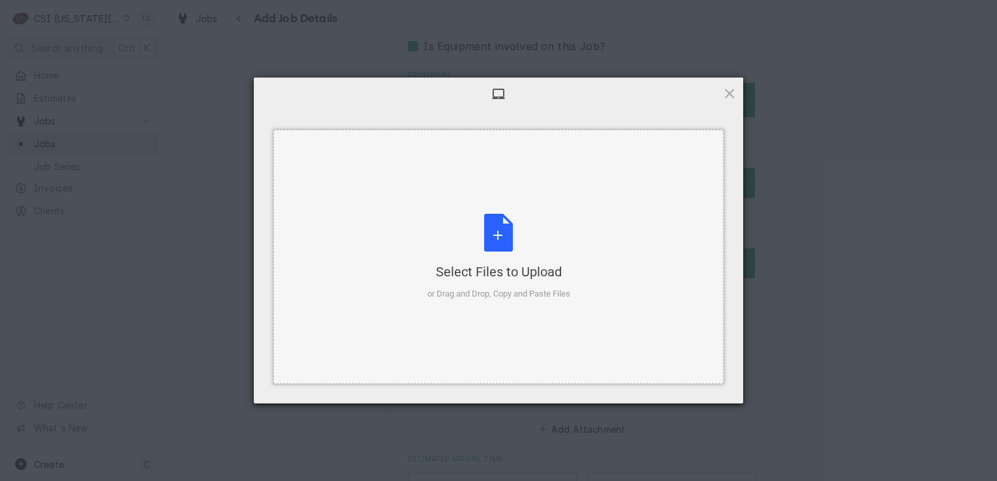
click at [511, 249] on div "Select Files to Upload or Drag and Drop, Copy and Paste Files" at bounding box center [498, 257] width 143 height 87
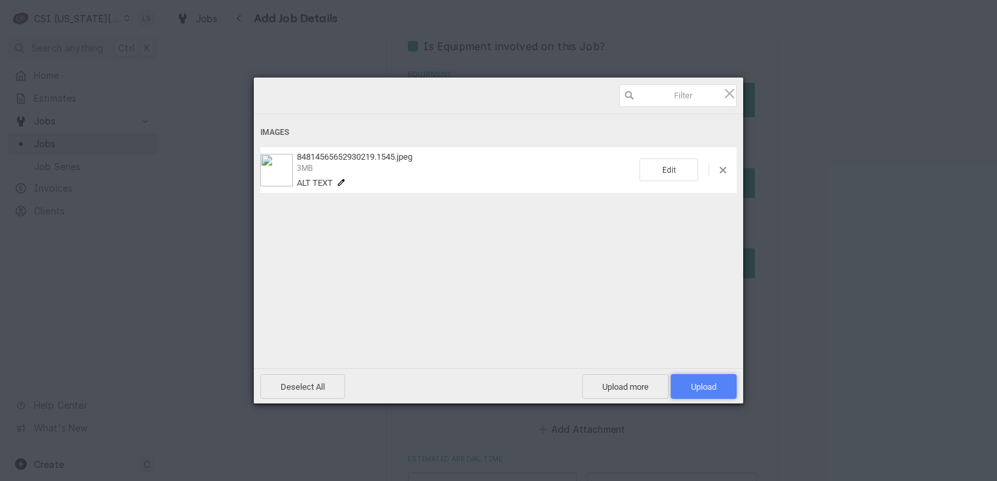
click at [701, 385] on span "Upload 1" at bounding box center [703, 387] width 25 height 10
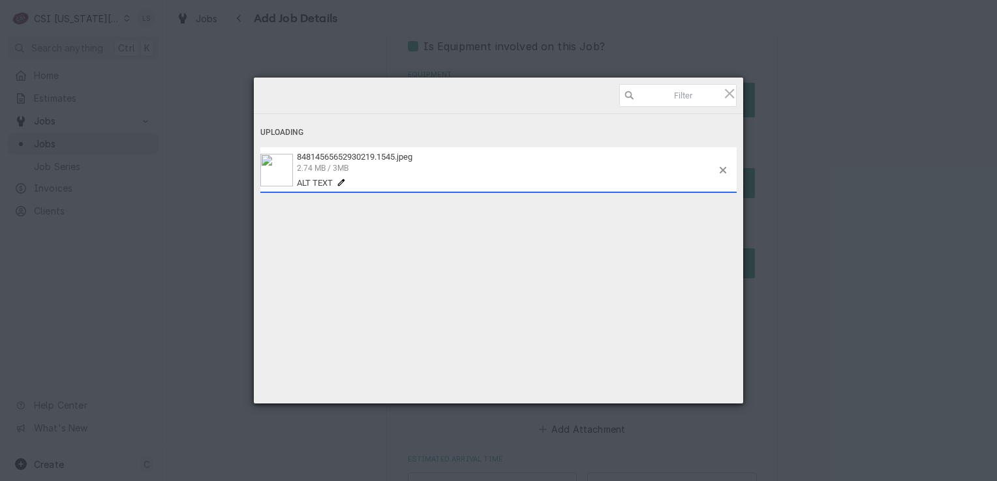
type textarea "x"
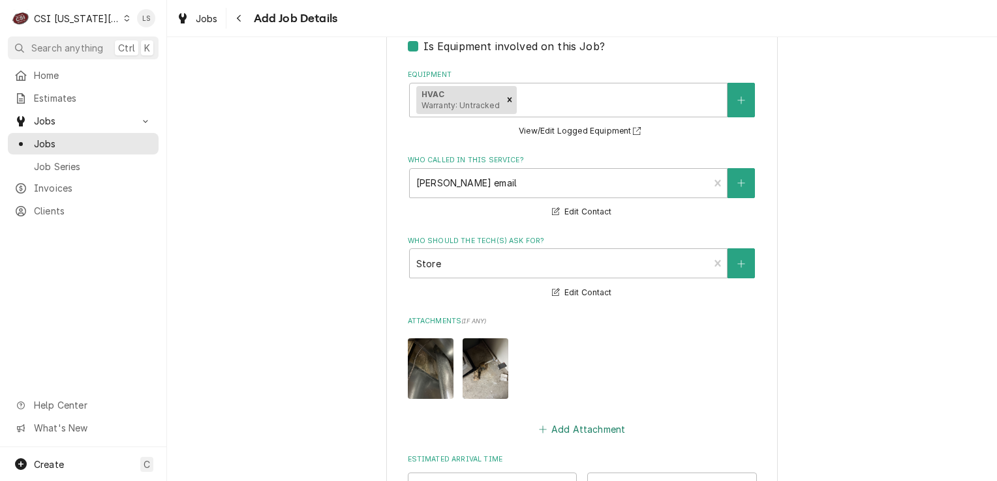
click at [575, 427] on button "Add Attachment" at bounding box center [581, 430] width 91 height 18
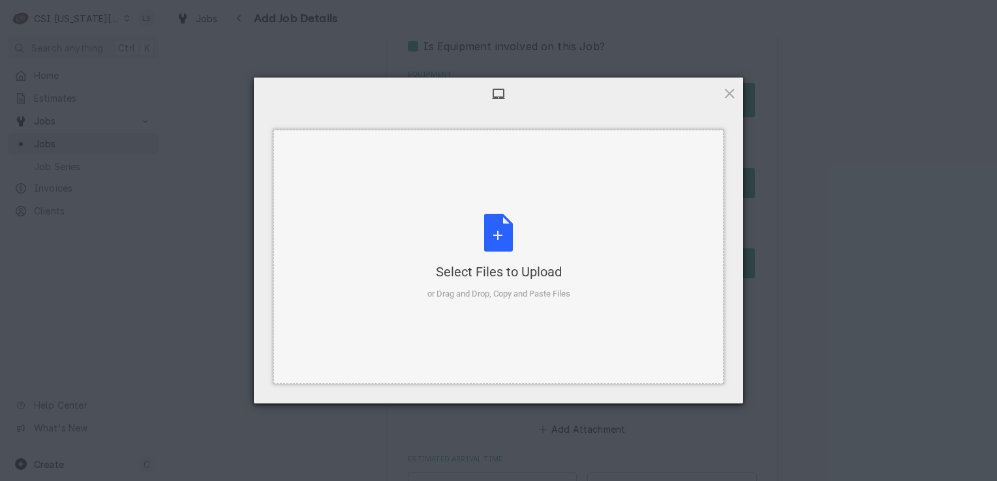
click at [511, 245] on div "Select Files to Upload or Drag and Drop, Copy and Paste Files" at bounding box center [498, 257] width 143 height 87
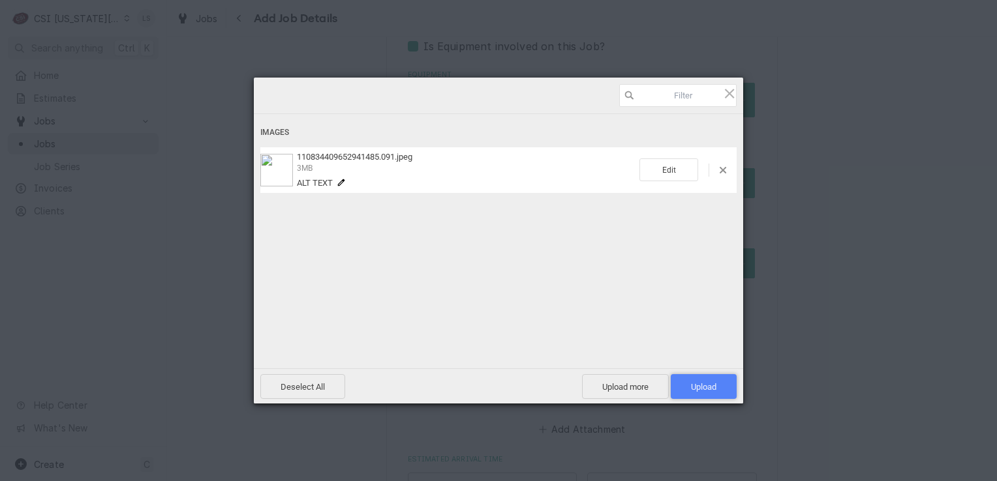
click at [706, 380] on span "Upload 1" at bounding box center [704, 386] width 66 height 25
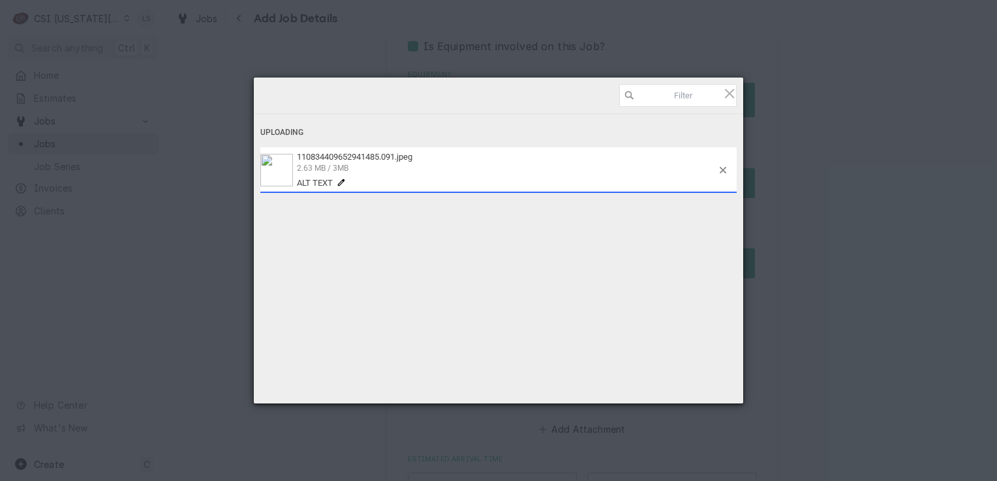
type textarea "x"
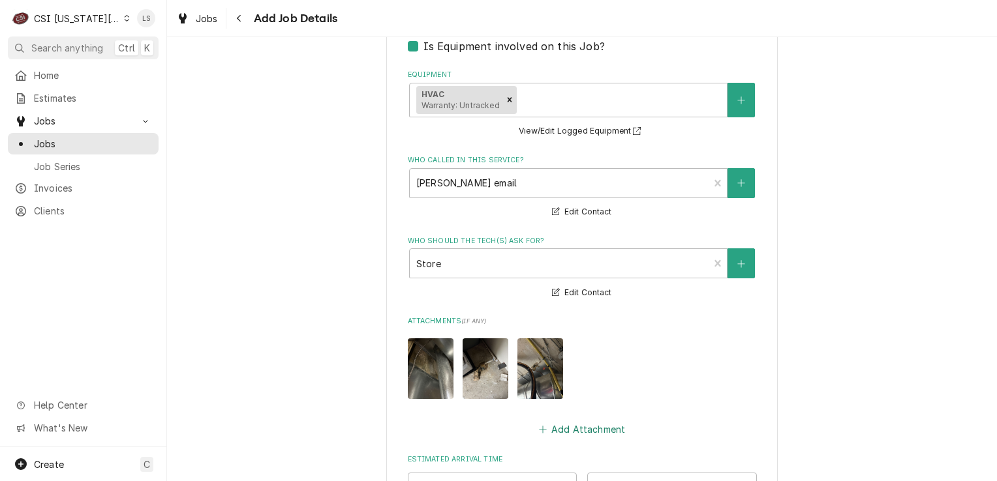
click at [564, 427] on button "Add Attachment" at bounding box center [581, 430] width 91 height 18
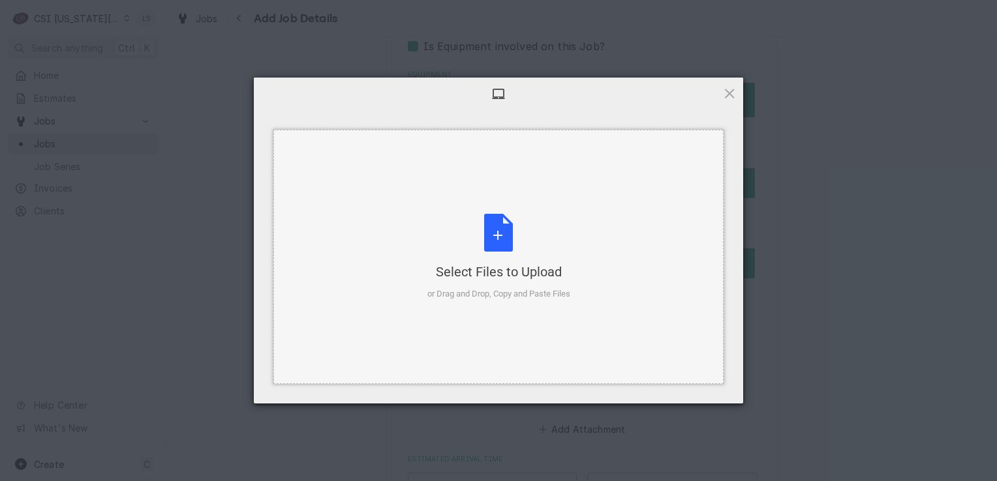
click at [506, 250] on div "Select Files to Upload or Drag and Drop, Copy and Paste Files" at bounding box center [498, 257] width 143 height 87
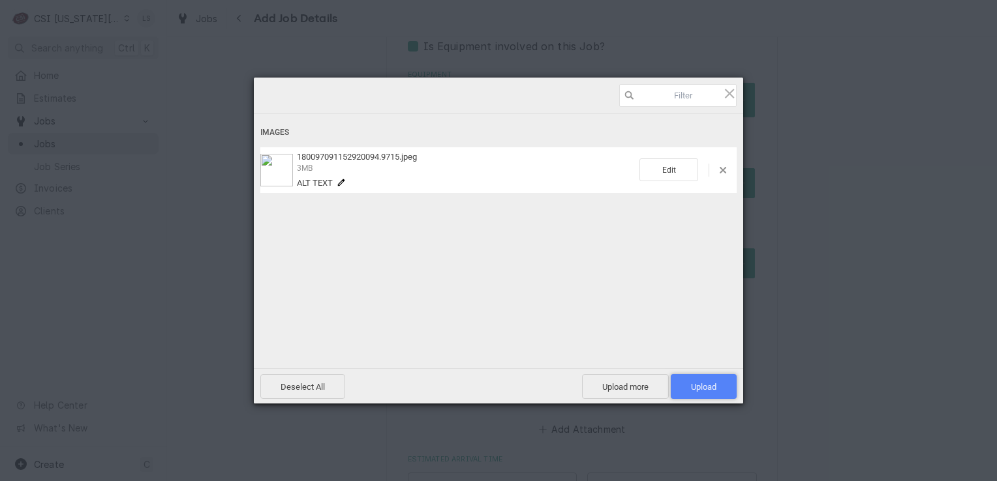
click at [710, 386] on span "Upload 1" at bounding box center [703, 387] width 25 height 10
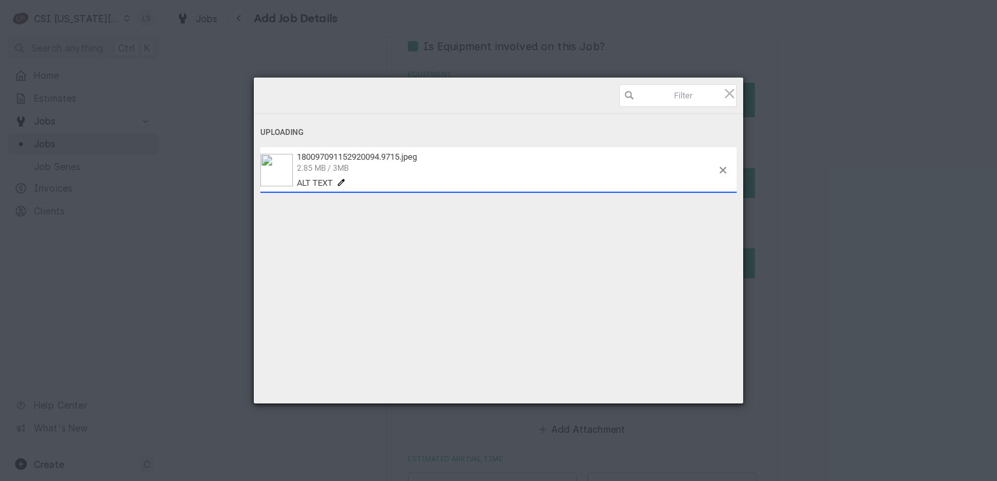
type textarea "x"
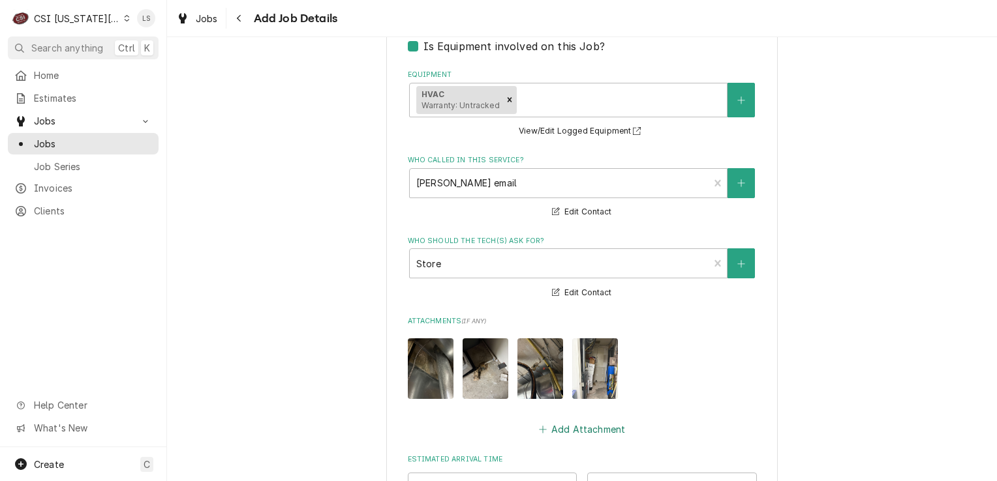
click at [566, 421] on button "Add Attachment" at bounding box center [581, 430] width 91 height 18
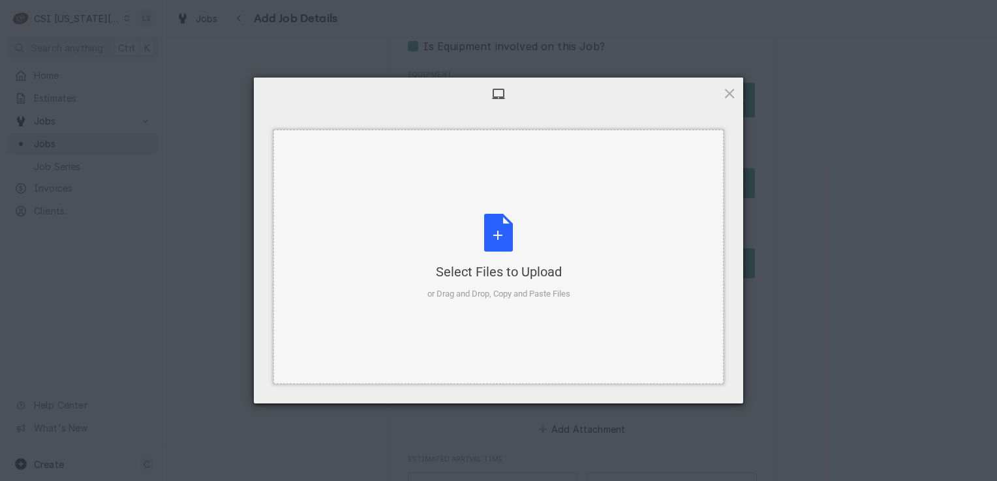
click at [516, 247] on div "Select Files to Upload or Drag and Drop, Copy and Paste Files" at bounding box center [498, 257] width 143 height 87
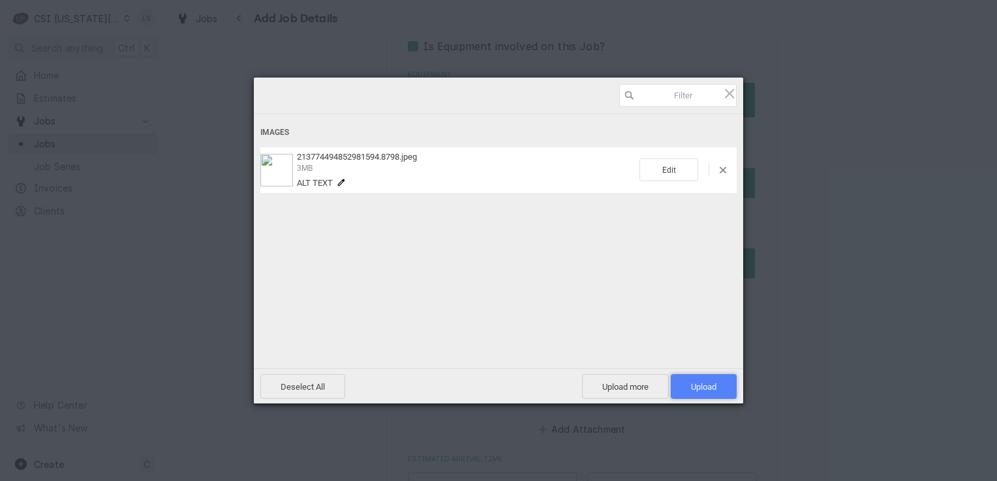
click at [708, 390] on span "Upload 1" at bounding box center [703, 387] width 25 height 10
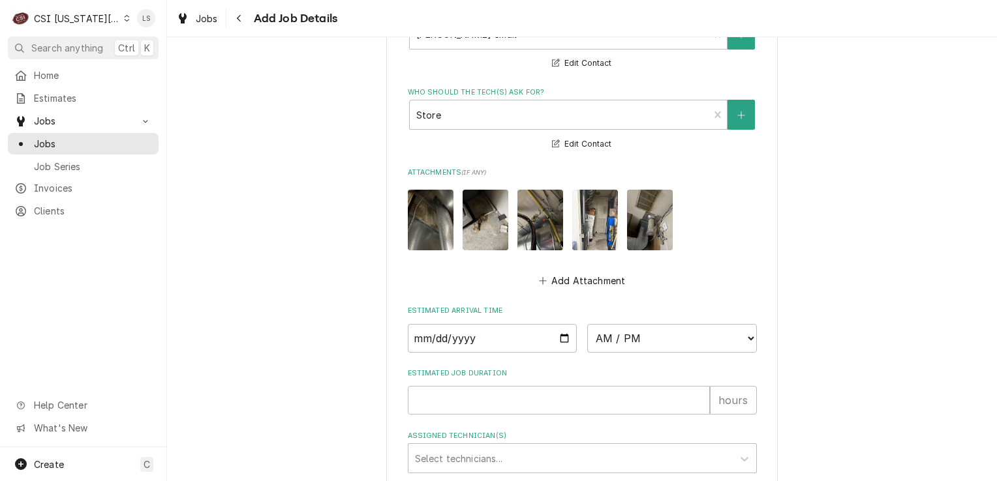
scroll to position [1877, 0]
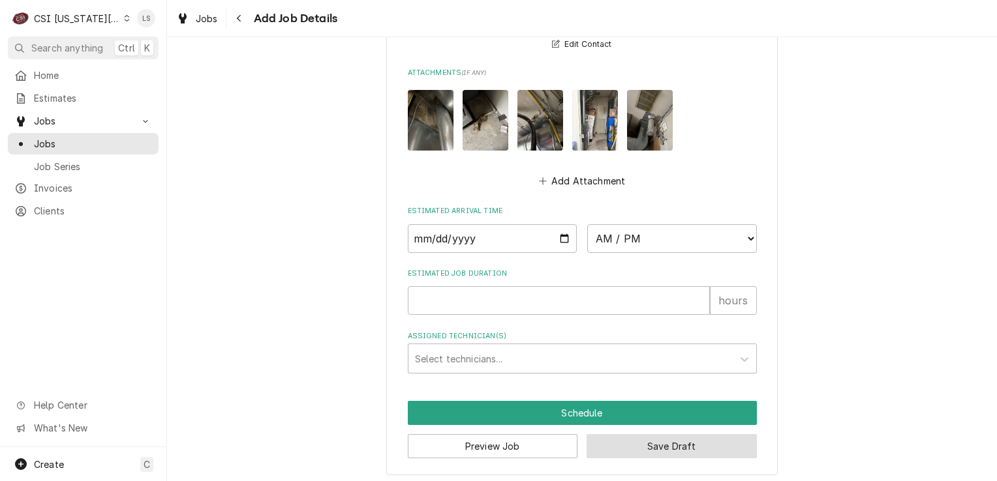
click at [674, 444] on button "Save Draft" at bounding box center [671, 446] width 170 height 24
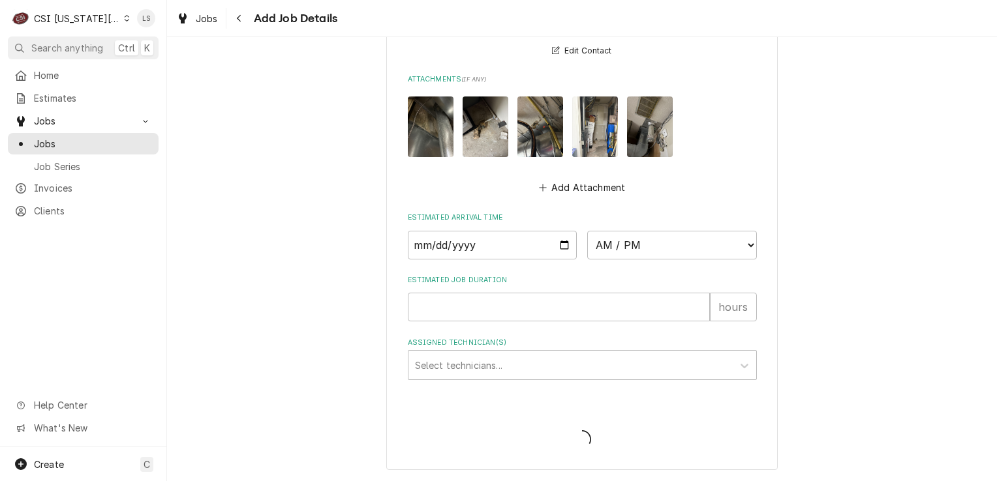
scroll to position [1866, 0]
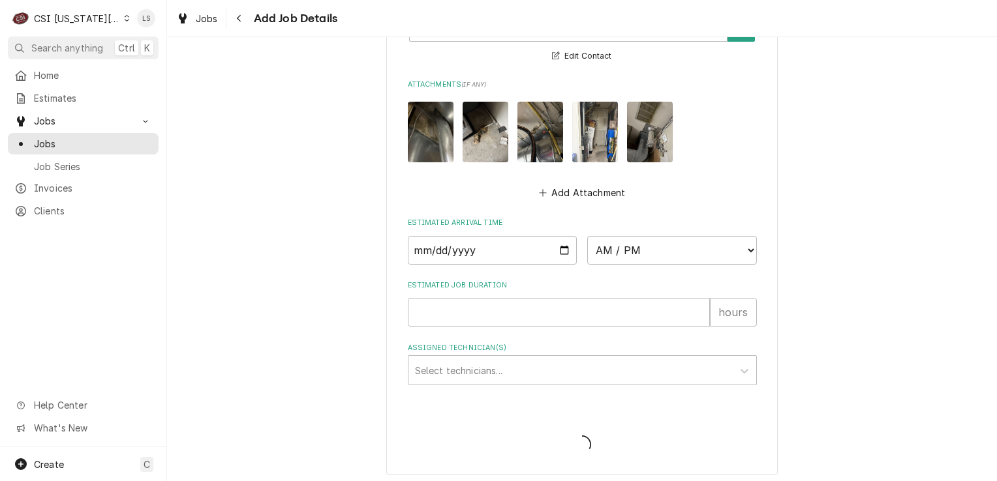
type textarea "x"
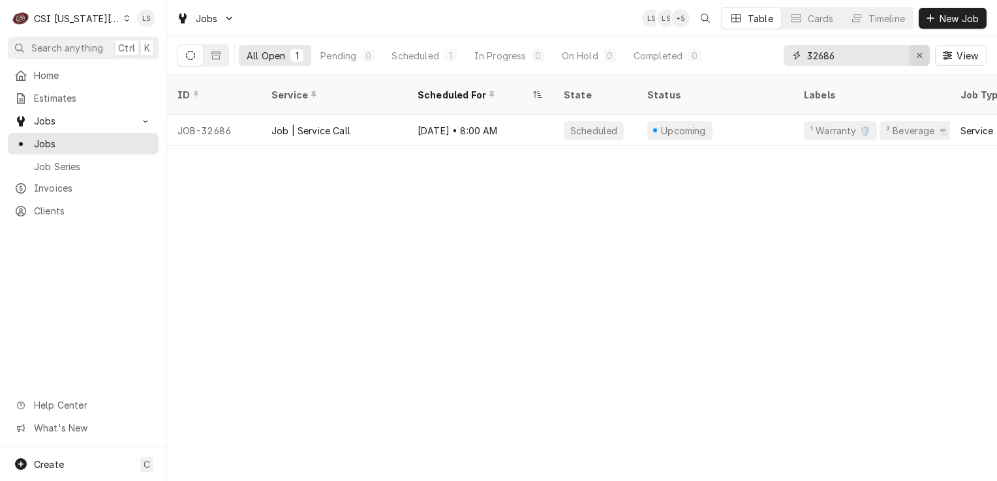
click at [913, 51] on div "Erase input" at bounding box center [919, 55] width 13 height 13
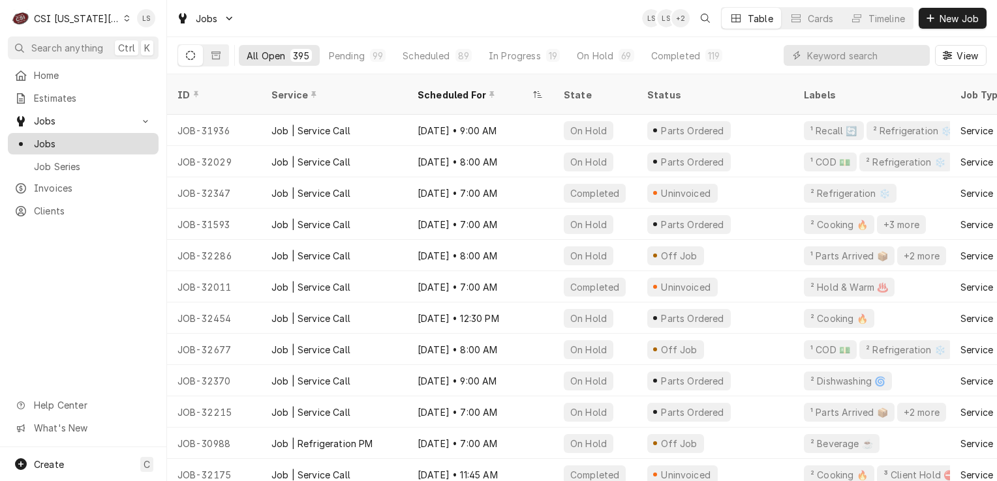
click at [56, 143] on span "Jobs" at bounding box center [93, 144] width 118 height 14
paste input "32686"
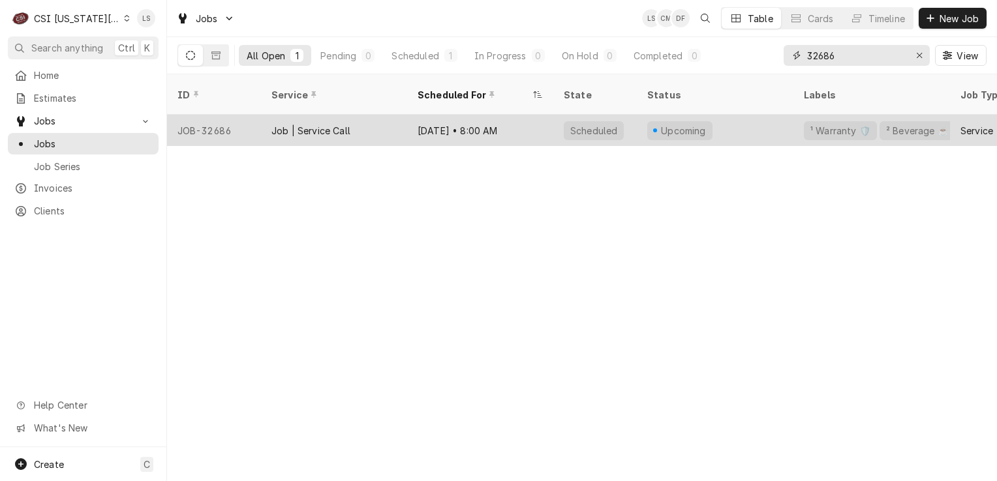
type input "32686"
click at [204, 119] on div "JOB-32686" at bounding box center [214, 130] width 94 height 31
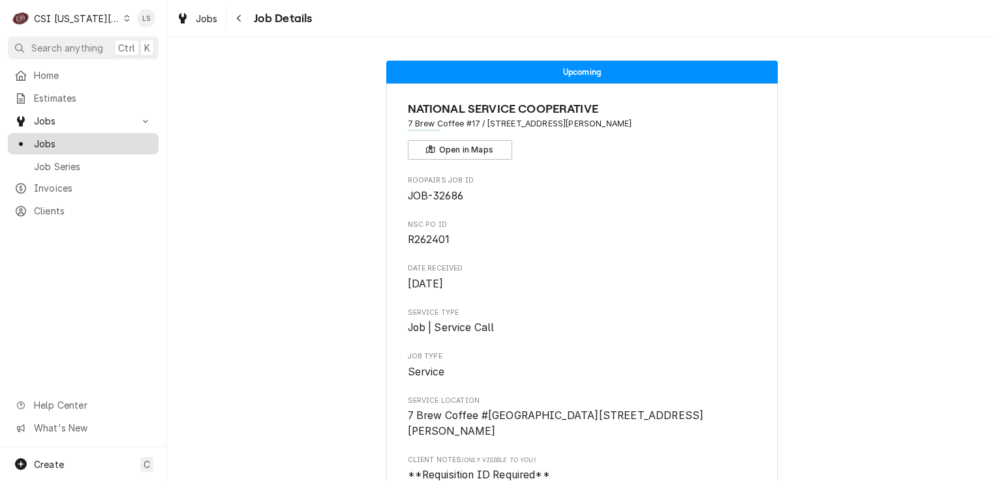
click at [42, 143] on span "Jobs" at bounding box center [93, 144] width 118 height 14
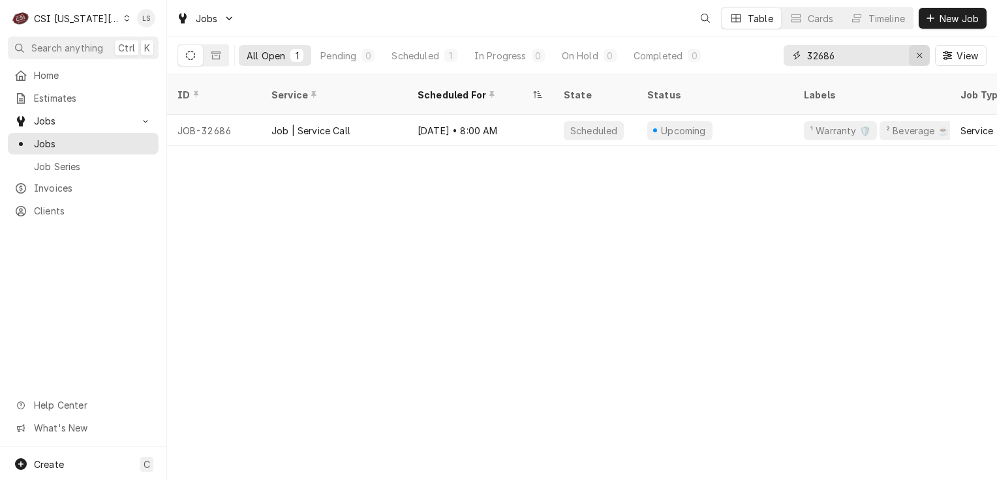
click at [918, 59] on icon "Erase input" at bounding box center [919, 55] width 7 height 9
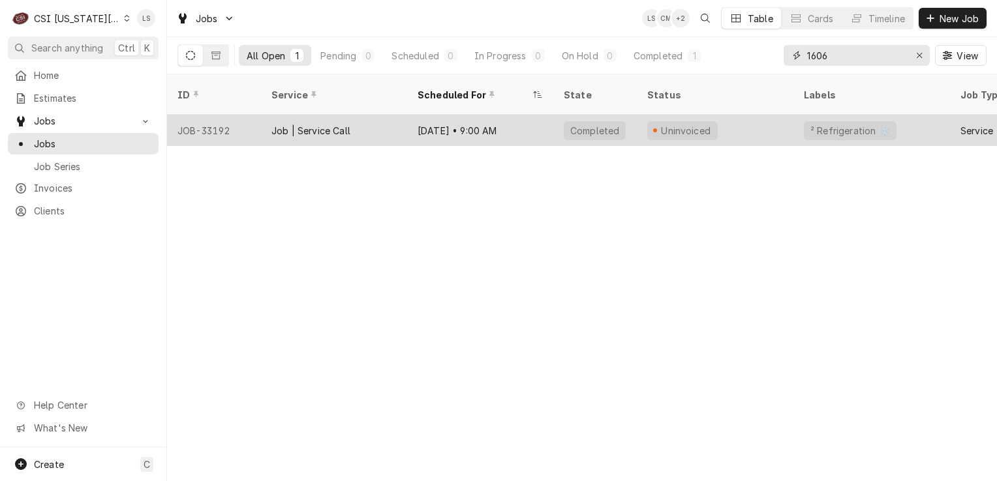
type input "1606"
click at [214, 121] on div "JOB-33192" at bounding box center [214, 130] width 94 height 31
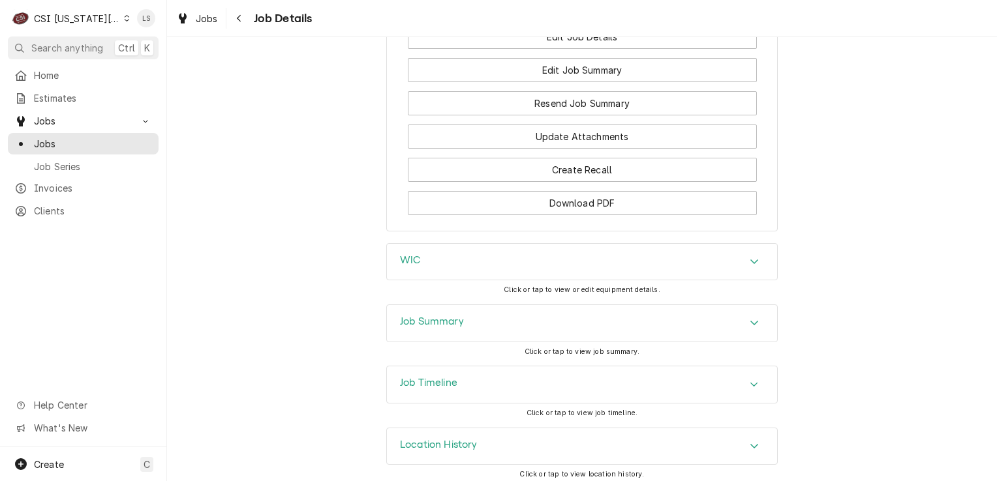
scroll to position [1816, 0]
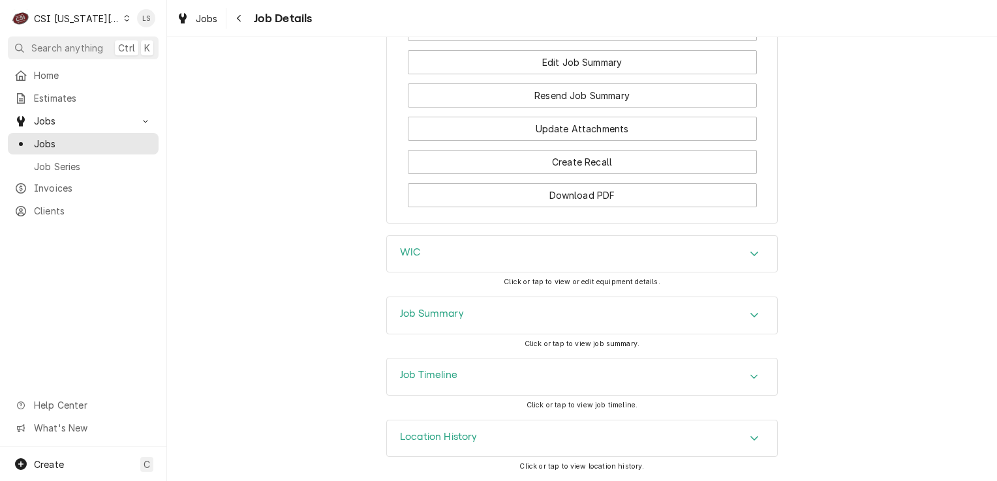
click at [758, 324] on div "Job Summary" at bounding box center [582, 315] width 390 height 37
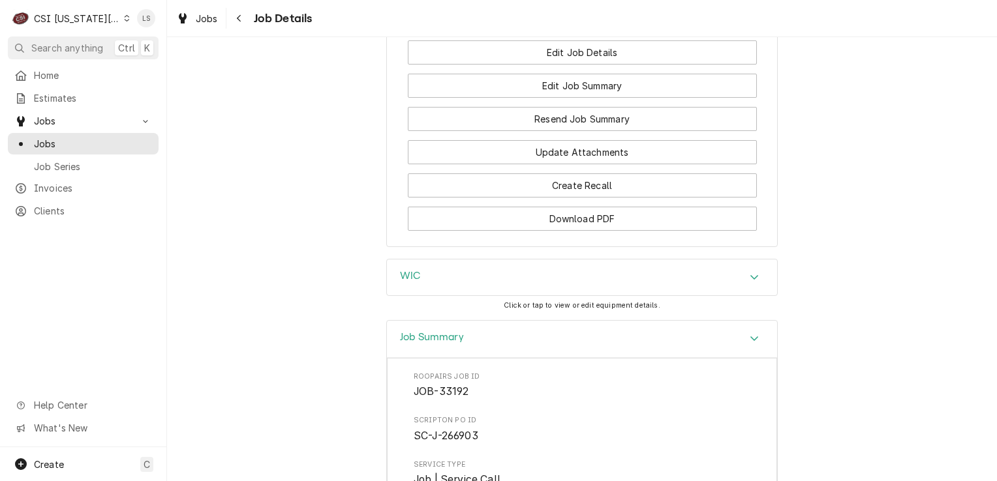
scroll to position [1681, 0]
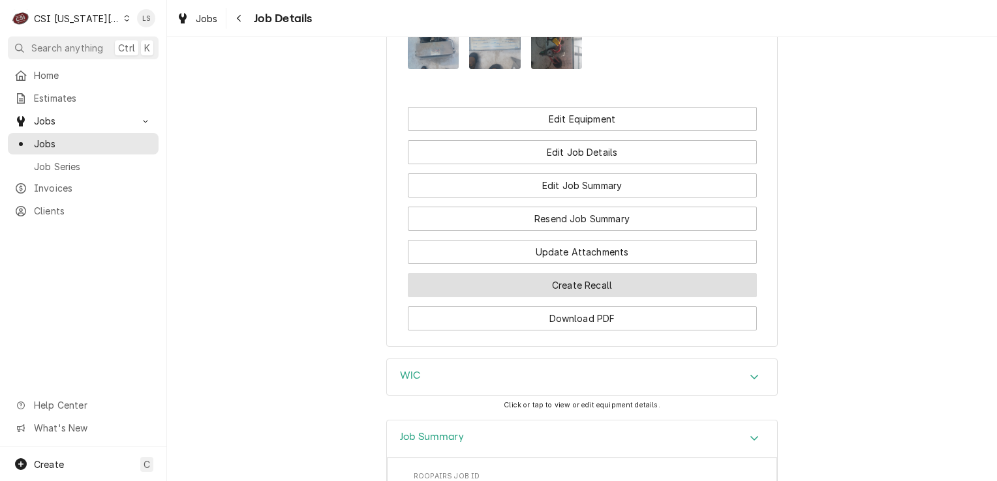
click at [570, 294] on button "Create Recall" at bounding box center [582, 285] width 349 height 24
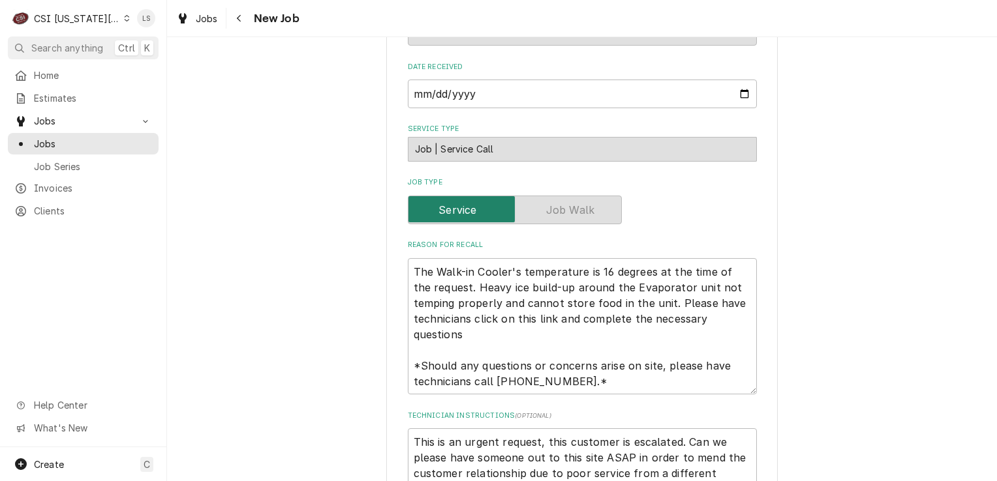
scroll to position [652, 0]
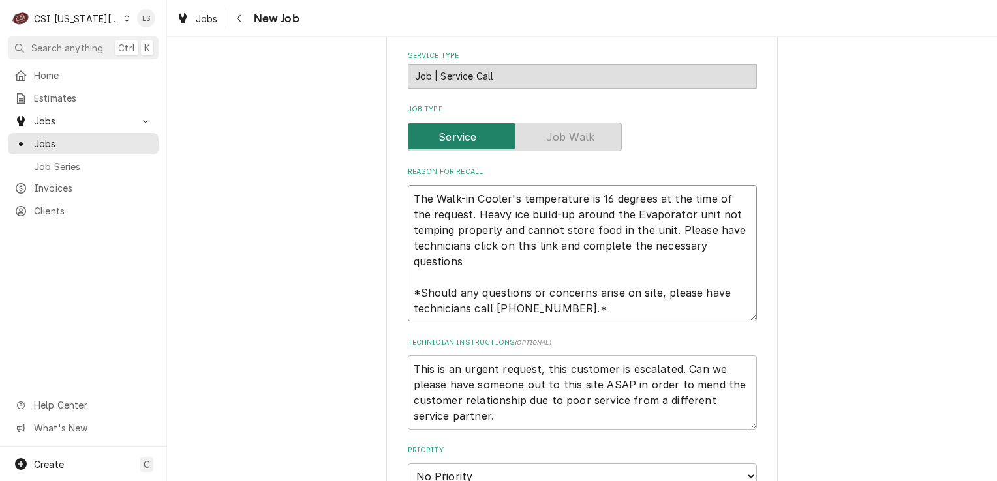
click at [408, 190] on textarea "The Walk-in Cooler's temperature is 16 degrees at the time of the request. Heav…" at bounding box center [582, 253] width 349 height 137
type textarea "x"
type textarea "The Walk-in Cooler's temperature is 16 degrees at the time of the request. Heav…"
type textarea "x"
type textarea "The Walk-in Cooler's temperature is 16 degrees at the time of the request. Heav…"
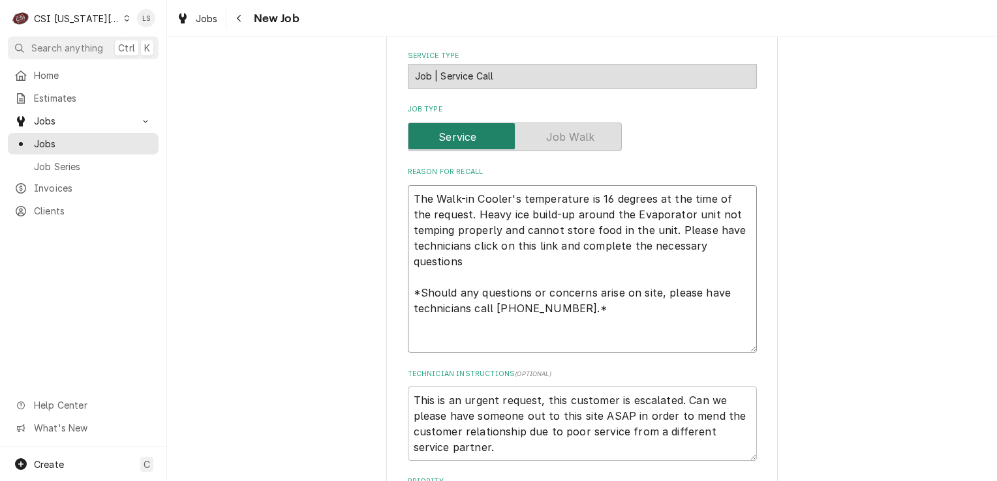
click at [408, 190] on textarea "The Walk-in Cooler's temperature is 16 degrees at the time of the request. Heav…" at bounding box center [582, 269] width 349 height 168
type textarea "x"
type textarea "W The Walk-in Cooler's temperature is 16 degrees at the time of the request. He…"
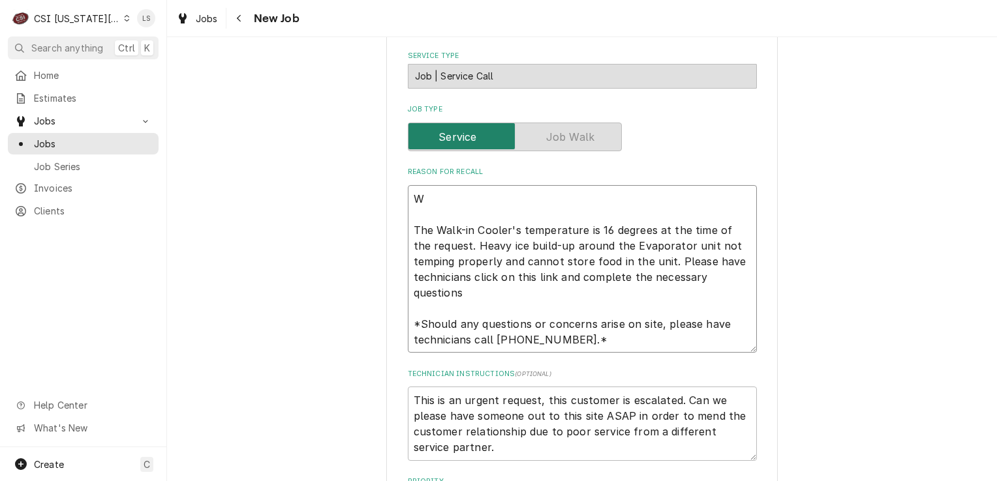
type textarea "x"
type textarea "WI The Walk-in Cooler's temperature is 16 degrees at the time of the request. H…"
type textarea "x"
type textarea "WIC The Walk-in Cooler's temperature is 16 degrees at the time of the request. …"
type textarea "x"
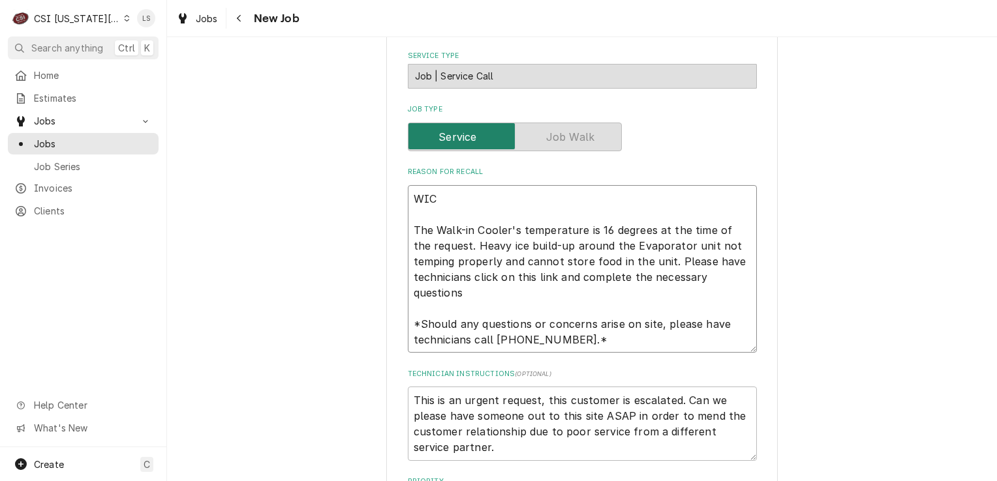
type textarea "WIC The Walk-in Cooler's temperature is 16 degrees at the time of the request. …"
type textarea "x"
type textarea "WIC _ The Walk-in Cooler's temperature is 16 degrees at the time of the request…"
type textarea "x"
type textarea "WIC The Walk-in Cooler's temperature is 16 degrees at the time of the request. …"
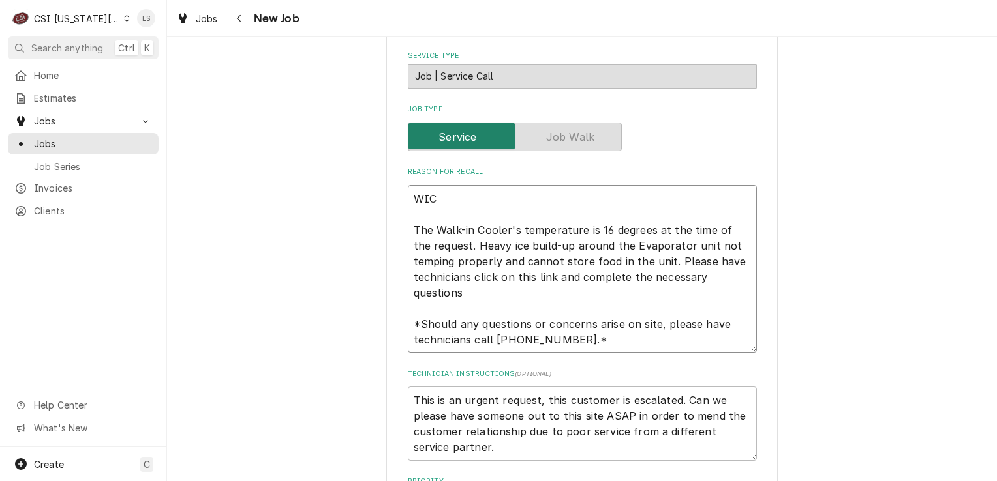
type textarea "x"
type textarea "WIC - The Walk-in Cooler's temperature is 16 degrees at the time of the request…"
type textarea "x"
type textarea "WIC - The Walk-in Cooler's temperature is 16 degrees at the time of the request…"
type textarea "x"
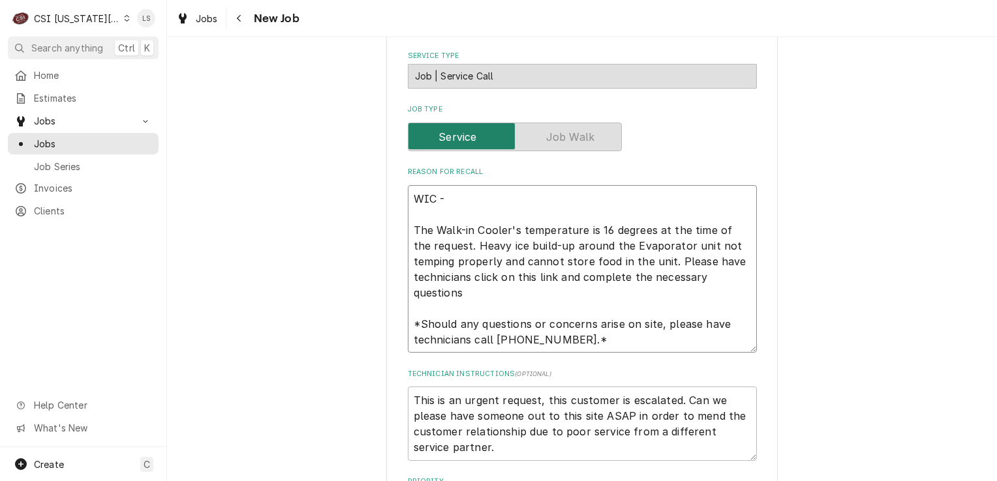
type textarea "WIC - The Walk-in Cooler's temperature is 16 degrees at the time of the request…"
paste textarea "it appears the unit is still not operational, and the current temperature insid…"
type textarea "x"
type textarea "WIC - it appears the unit is still not operational, and the current temperature…"
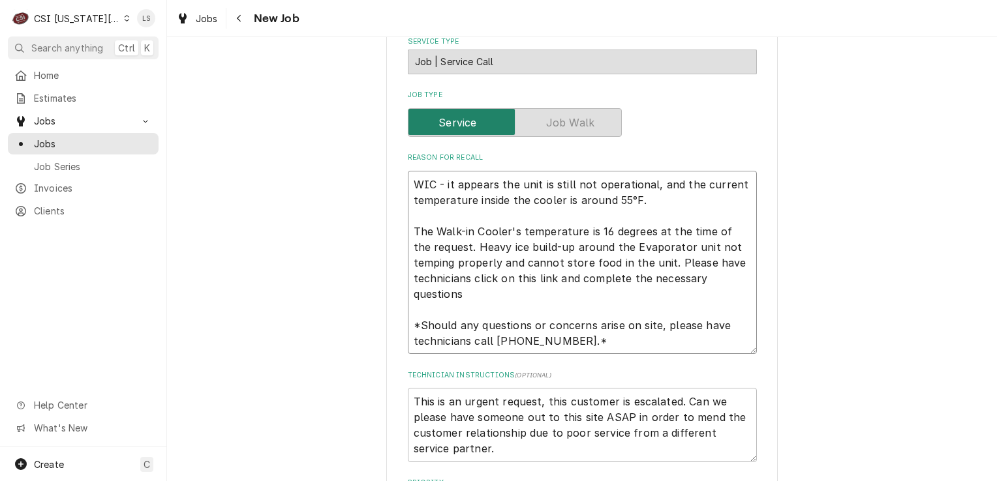
scroll to position [587, 0]
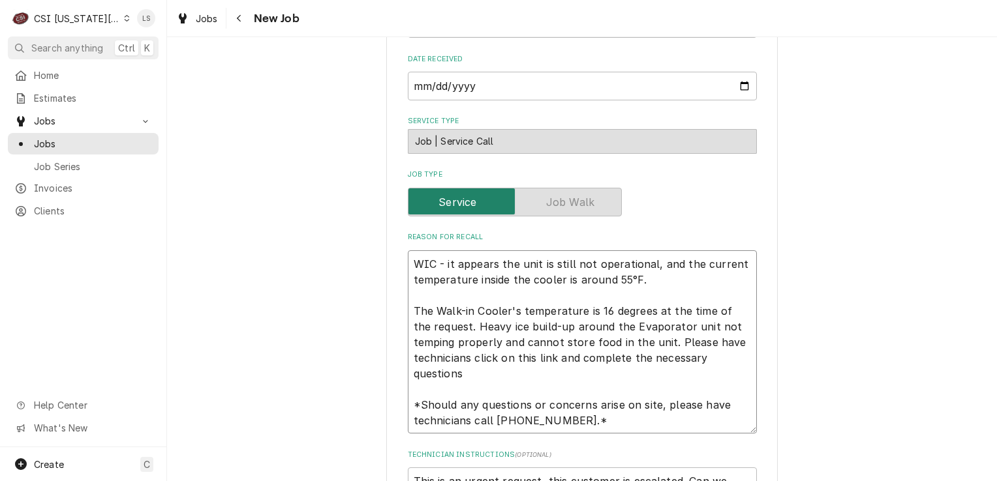
type textarea "x"
type textarea "WIC - it appears the unit is still not operational, and the current temperature…"
type textarea "x"
type textarea "WIC - it appears the unit is still not operational, and the current temperature…"
type textarea "x"
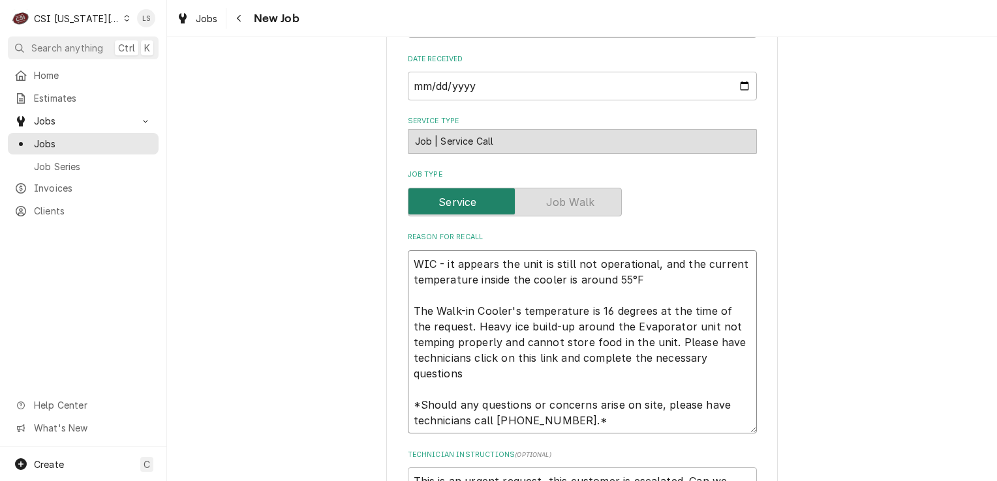
type textarea "WIC - it appears the unit is still not operational, and the current temperature…"
type textarea "x"
type textarea "WIC - it appears the unit is still not operational, and the current temperature…"
type textarea "x"
type textarea "WIC - it appears the unit is still not operational, and the current temperature…"
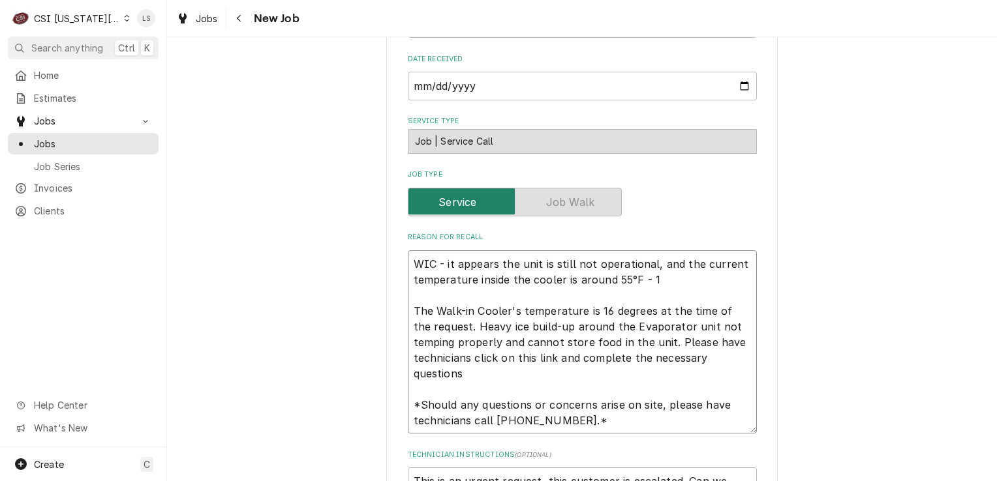
type textarea "x"
type textarea "WIC - it appears the unit is still not operational, and the current temperature…"
type textarea "x"
type textarea "WIC - it appears the unit is still not operational, and the current temperature…"
type textarea "x"
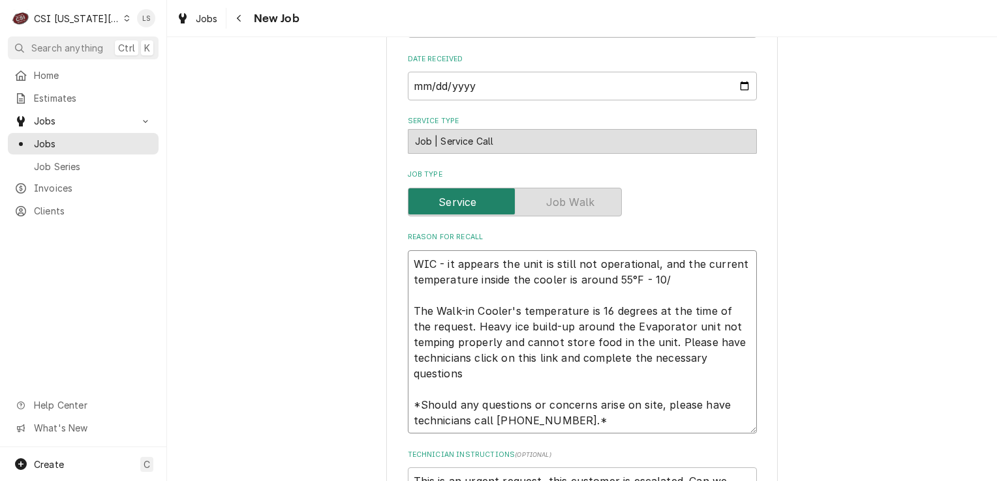
type textarea "WIC - it appears the unit is still not operational, and the current temperature…"
type textarea "x"
type textarea "WIC - it appears the unit is still not operational, and the current temperature…"
type textarea "x"
type textarea "WIC - it appears the unit is still not operational, and the current temperature…"
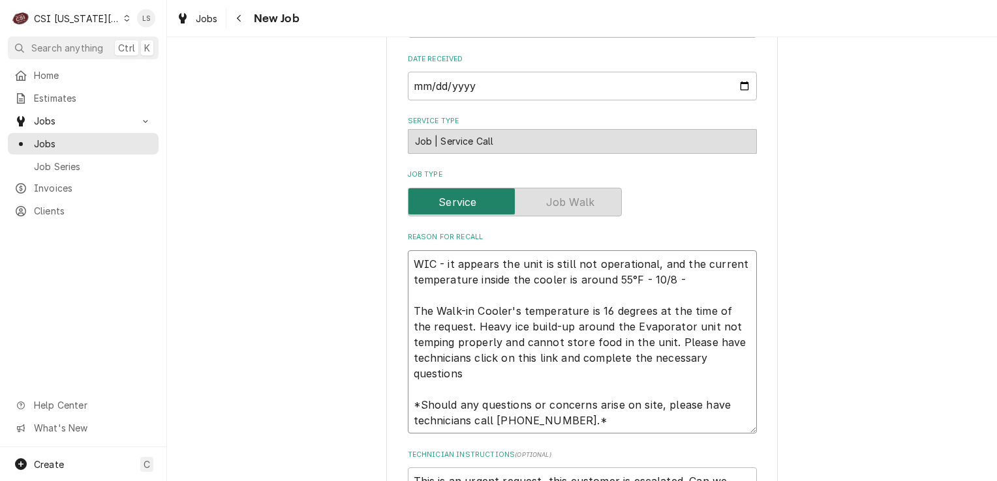
type textarea "x"
type textarea "WIC - it appears the unit is still not operational, and the current temperature…"
type textarea "x"
type textarea "WIC - it appears the unit is still not operational, and the current temperature…"
type textarea "x"
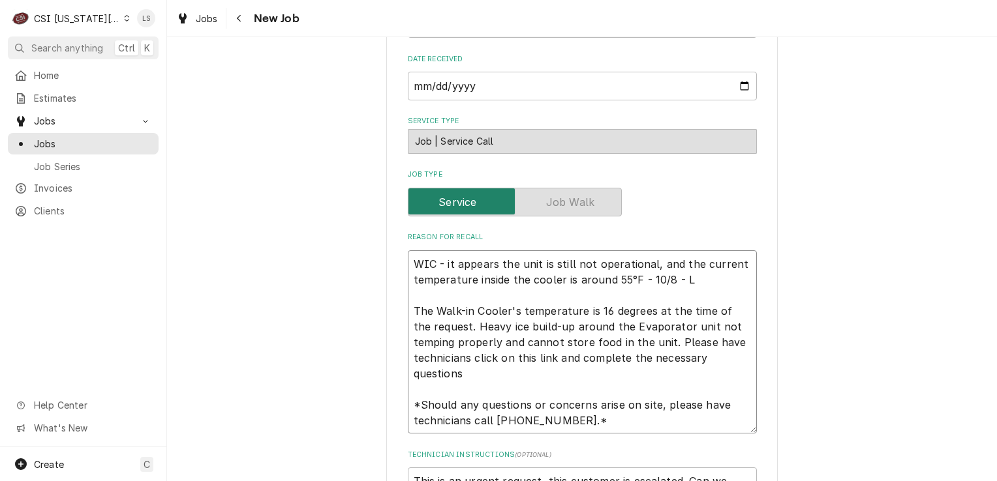
type textarea "WIC - it appears the unit is still not operational, and the current temperature…"
type textarea "x"
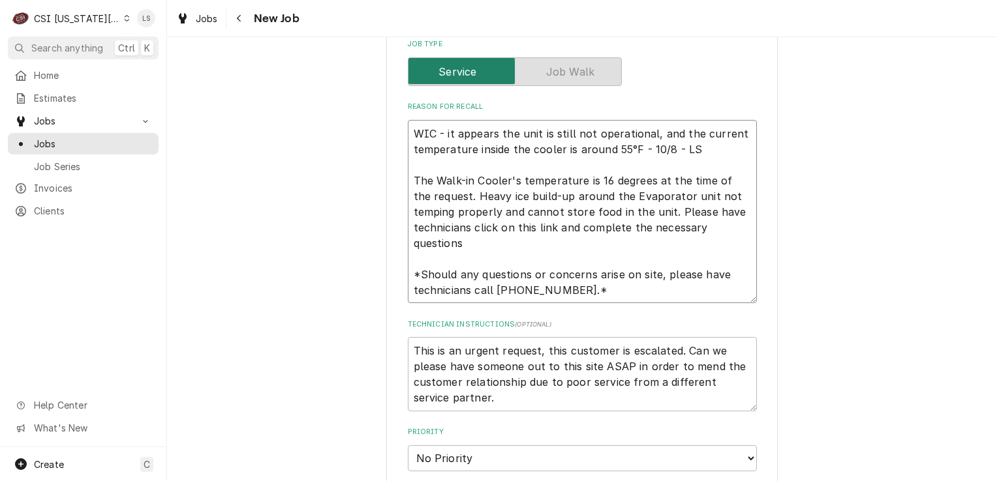
scroll to position [978, 0]
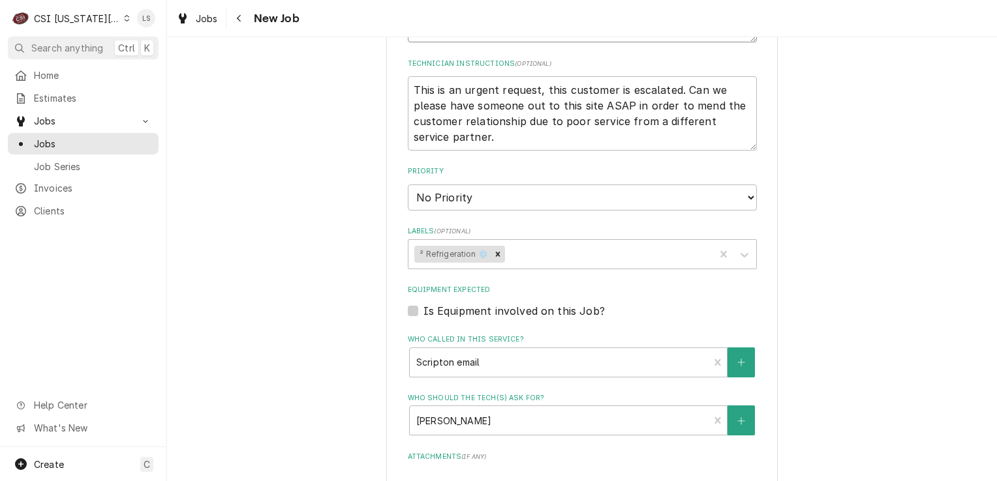
type textarea "WIC - it appears the unit is still not operational, and the current temperature…"
click at [431, 197] on select "No Priority Urgent High Medium Low" at bounding box center [582, 198] width 349 height 26
select select "1"
click at [408, 185] on select "No Priority Urgent High Medium Low" at bounding box center [582, 198] width 349 height 26
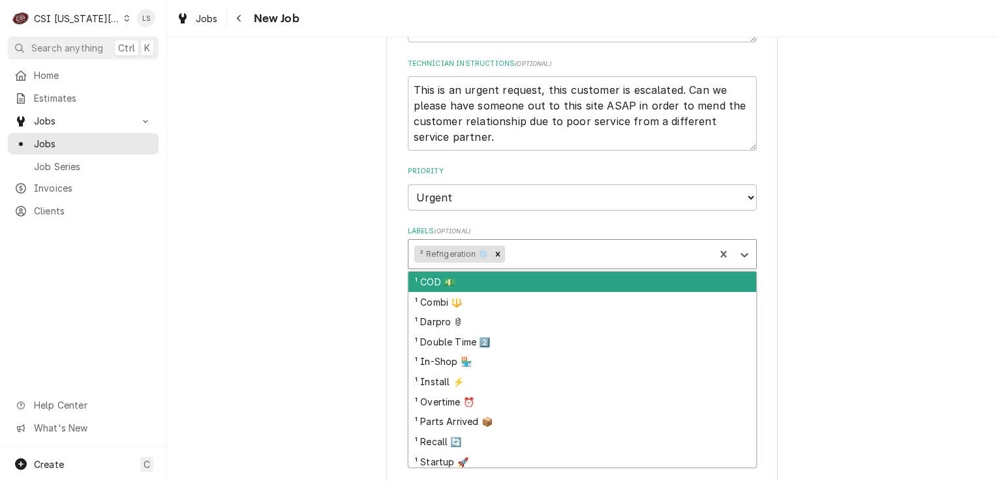
click at [530, 254] on div "Labels" at bounding box center [607, 254] width 201 height 23
type textarea "x"
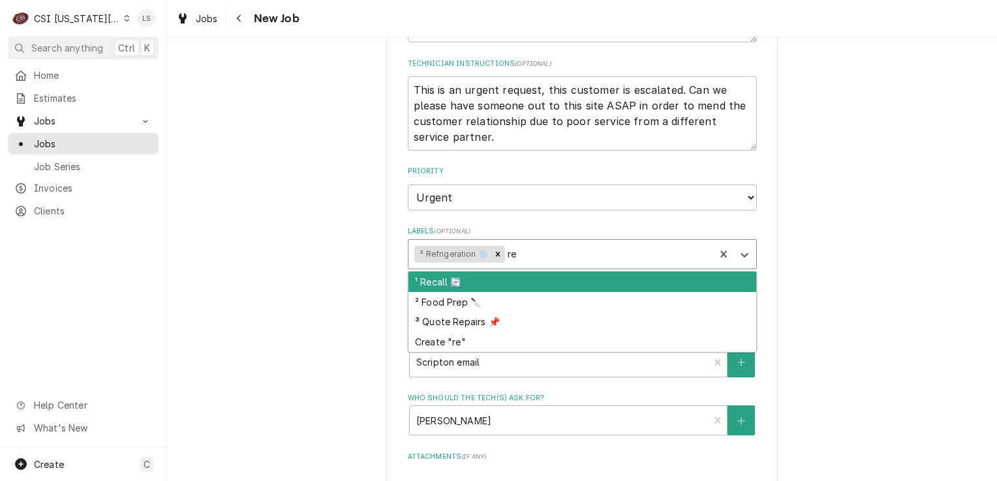
type input "rec"
type textarea "x"
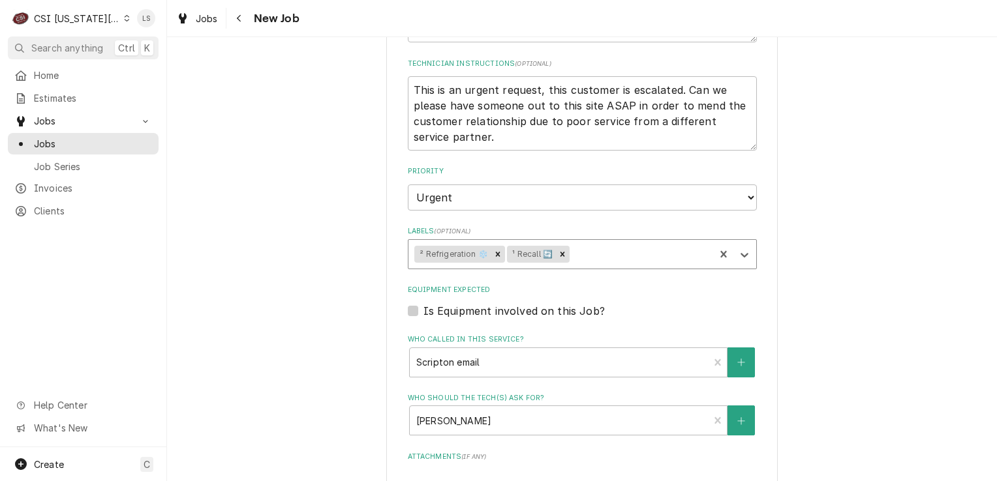
type textarea "x"
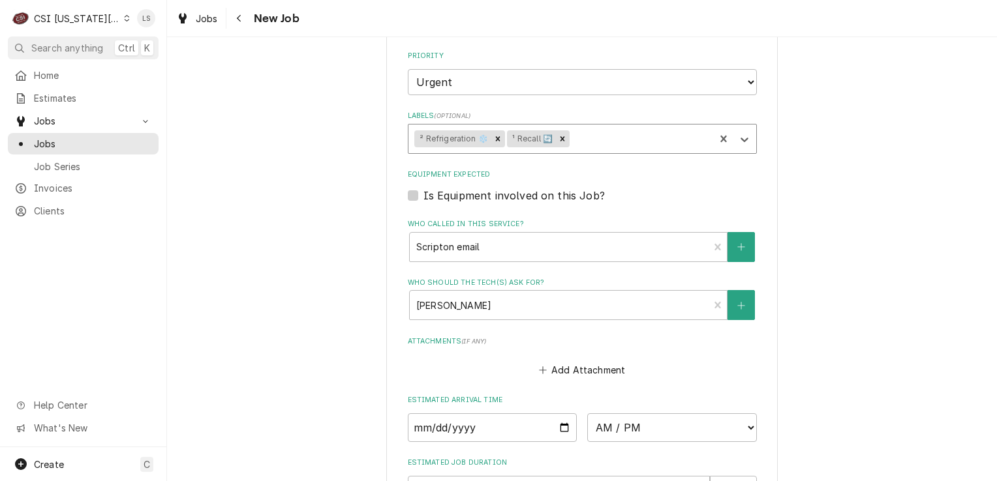
scroll to position [1109, 0]
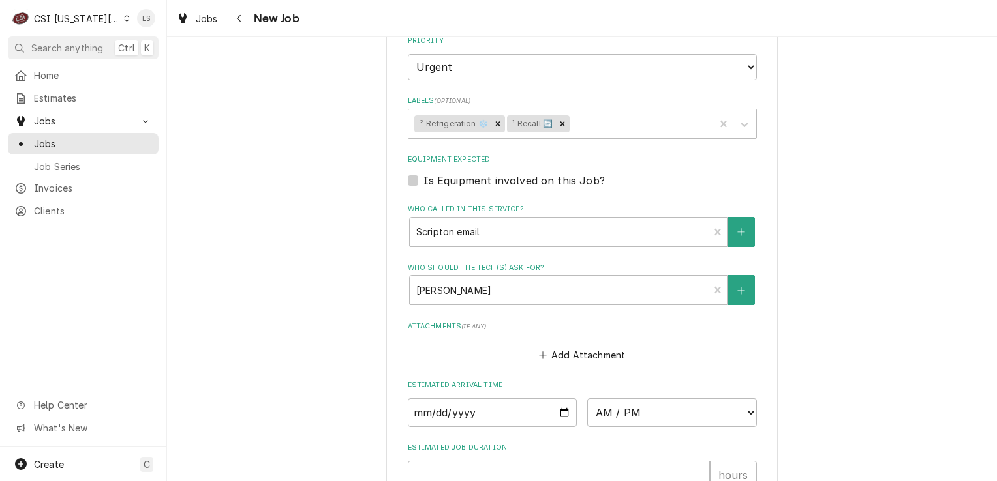
click at [423, 175] on label "Is Equipment involved on this Job?" at bounding box center [513, 181] width 181 height 16
click at [423, 175] on input "Equipment Expected" at bounding box center [597, 187] width 349 height 29
checkbox input "true"
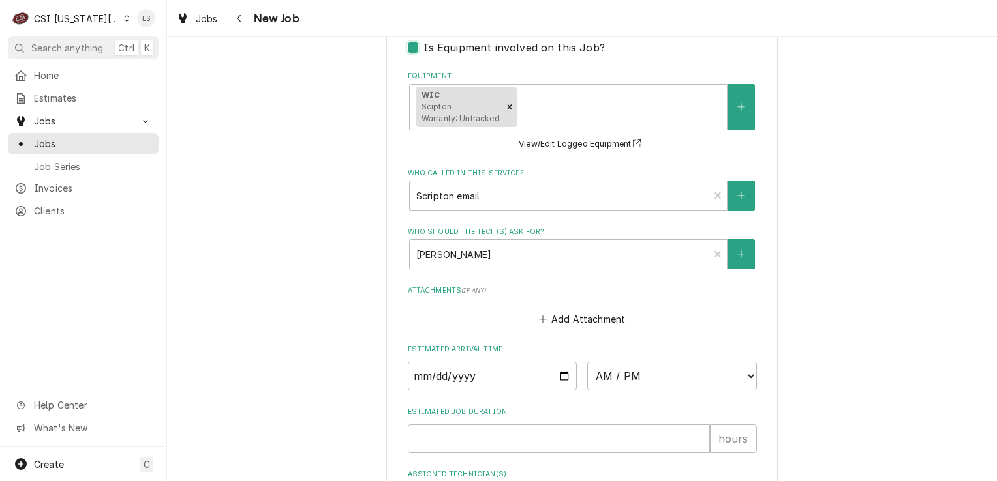
scroll to position [1380, 0]
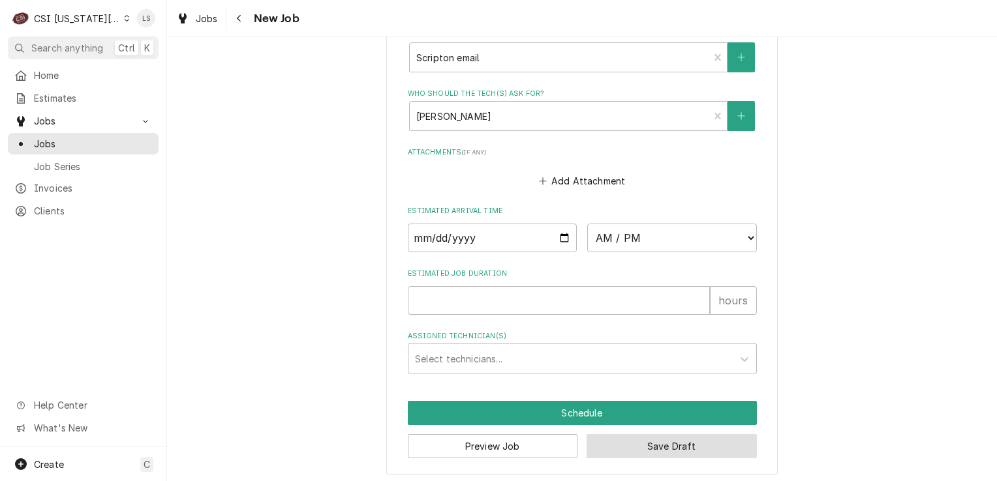
click at [646, 439] on button "Save Draft" at bounding box center [671, 446] width 170 height 24
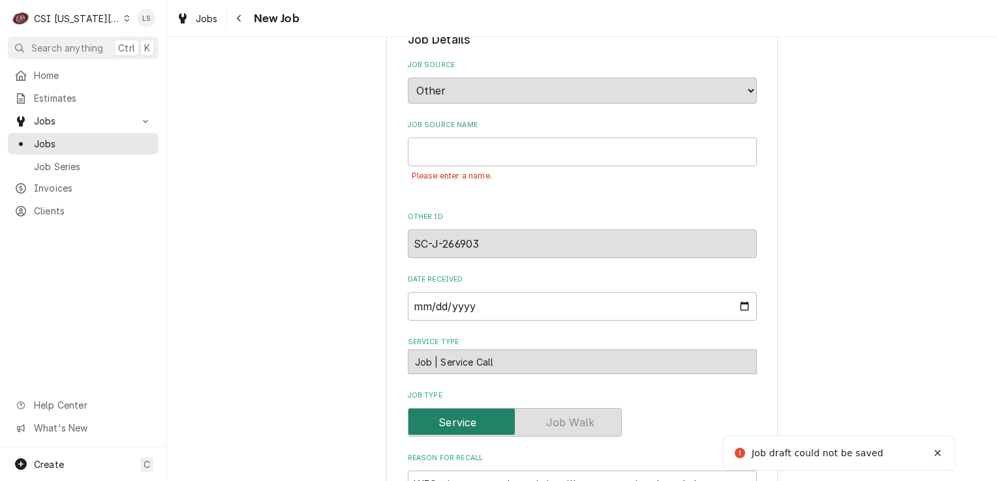
scroll to position [346, 0]
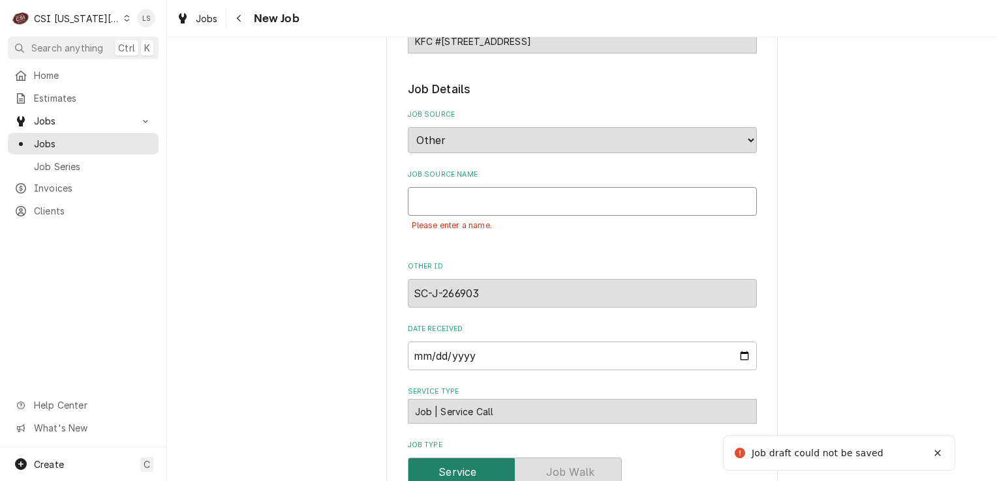
click at [419, 201] on input "Job Source Name" at bounding box center [582, 201] width 349 height 29
type textarea "x"
type input "R"
type textarea "x"
type input "Re"
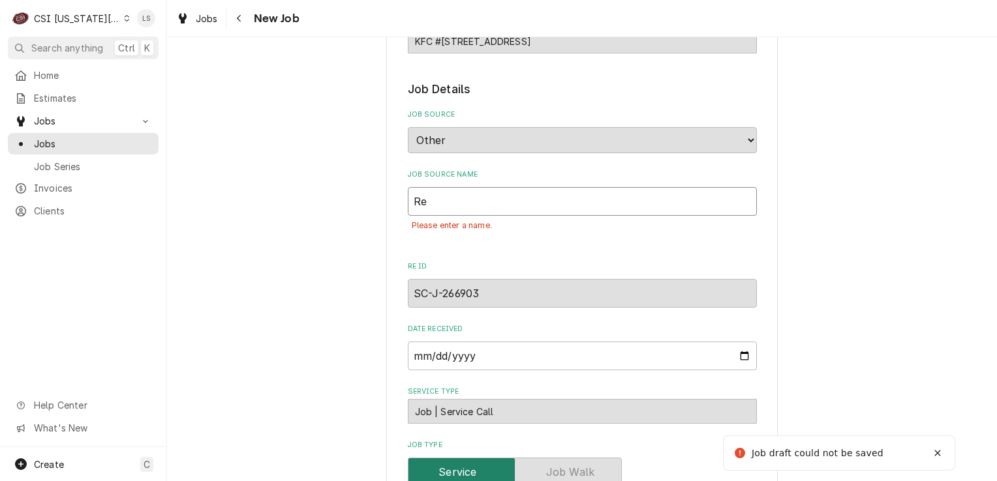
type textarea "x"
type input "Rec"
type textarea "x"
type input "Recal"
type textarea "x"
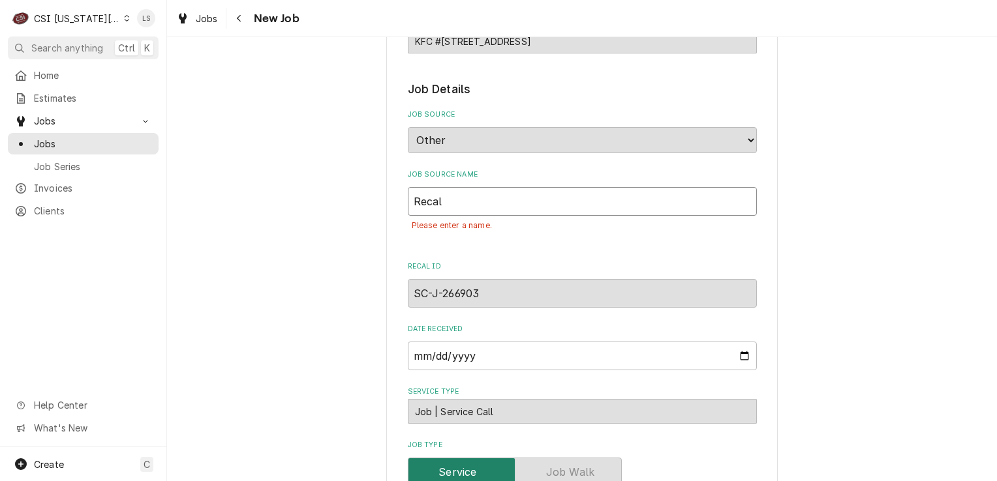
type input "Recall"
type textarea "x"
type input "Recall"
type textarea "x"
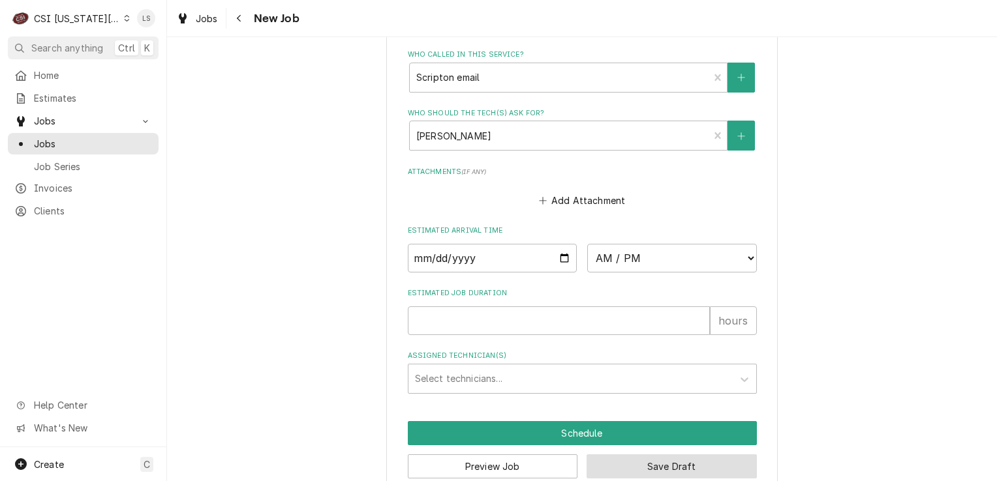
type input "Recall"
click at [655, 464] on button "Save Draft" at bounding box center [671, 467] width 170 height 24
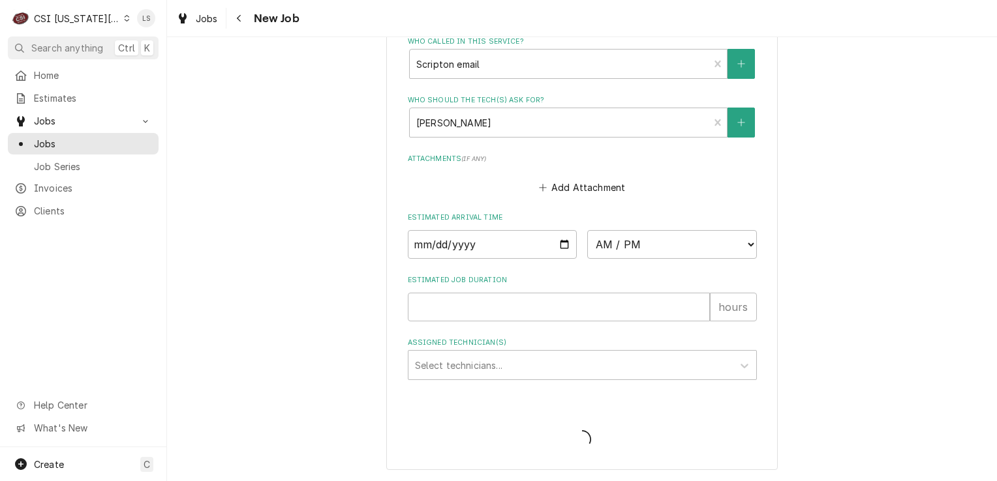
scroll to position [1360, 0]
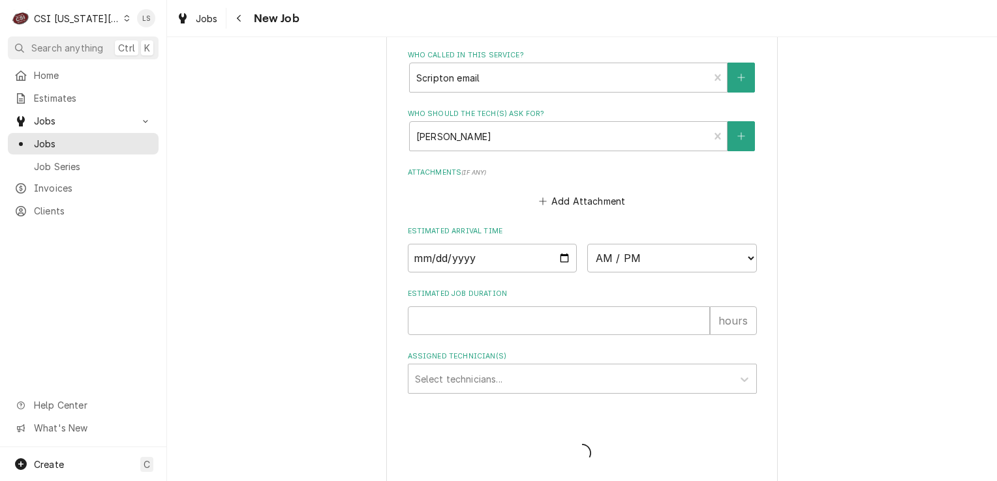
type textarea "x"
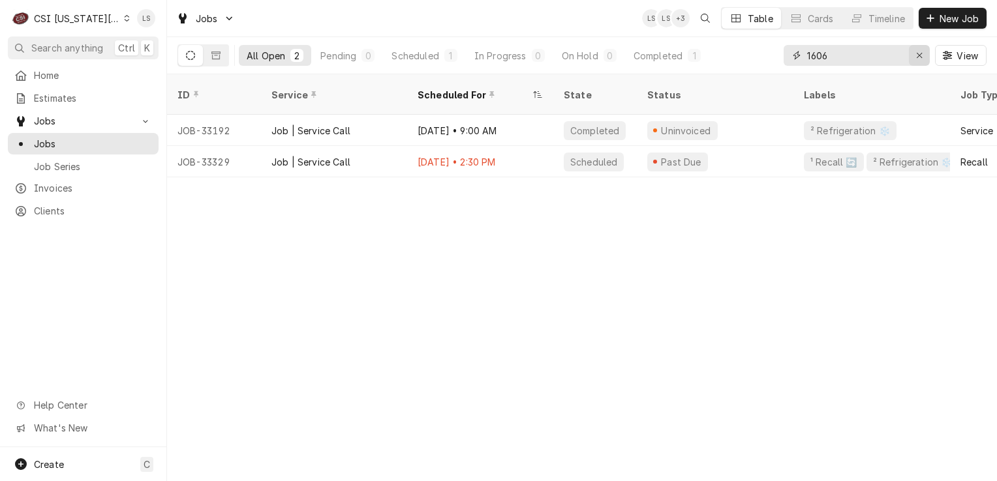
click at [910, 55] on button "Erase input" at bounding box center [919, 55] width 21 height 21
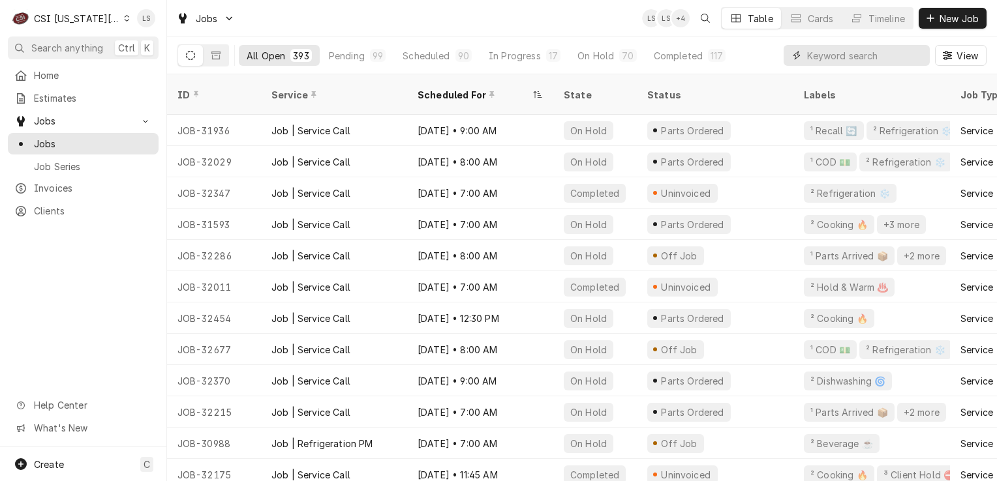
paste input "32686"
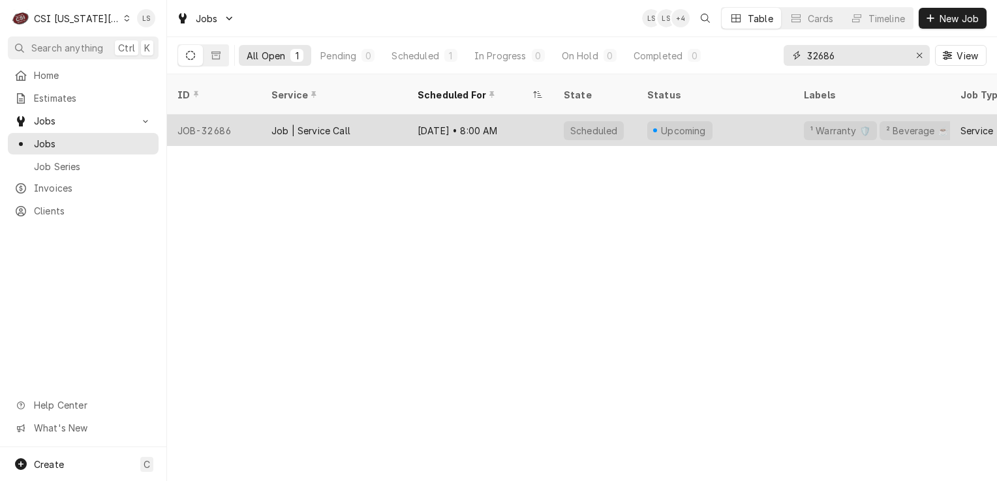
type input "32686"
click at [204, 122] on div "JOB-32686" at bounding box center [214, 130] width 94 height 31
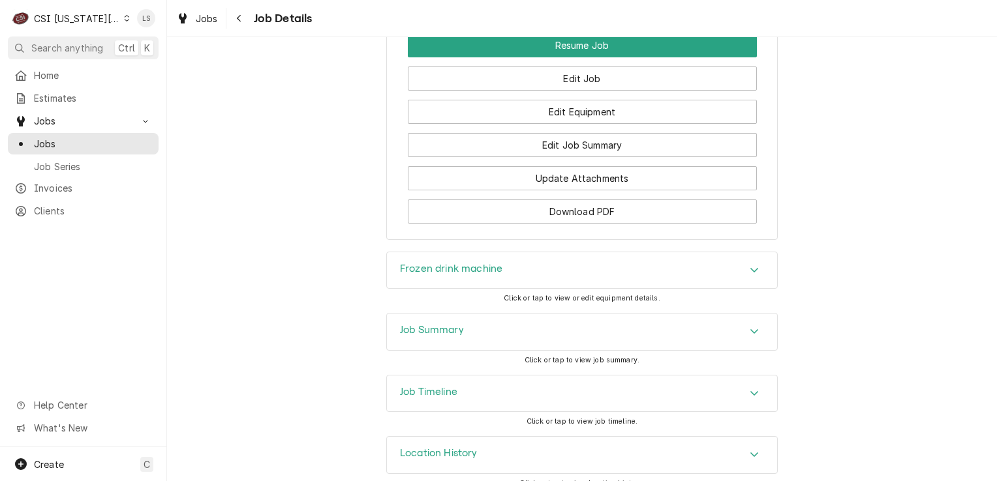
scroll to position [2713, 0]
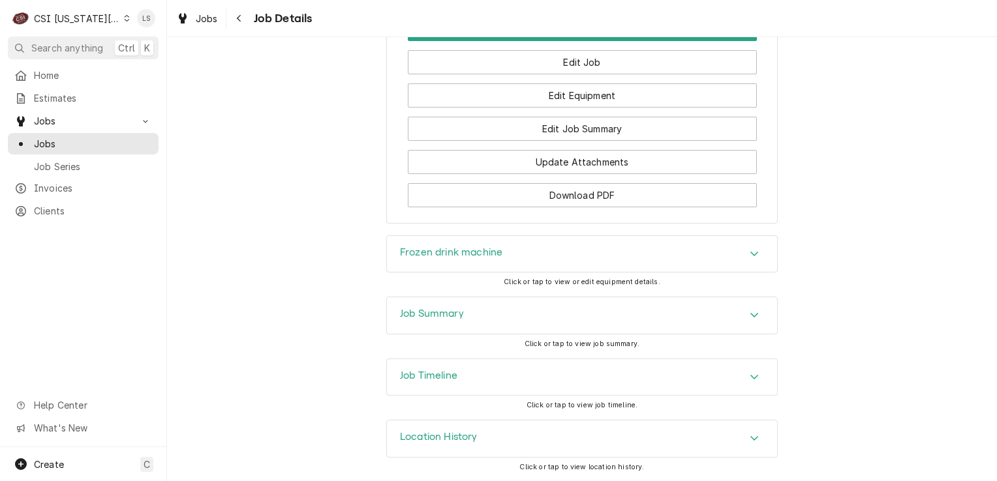
click at [744, 316] on div "Accordion Header" at bounding box center [754, 316] width 20 height 16
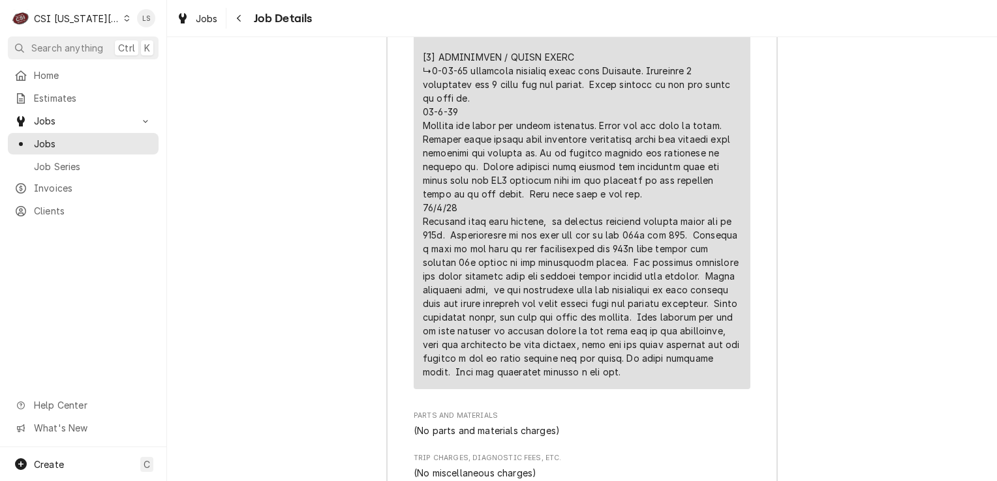
scroll to position [4670, 0]
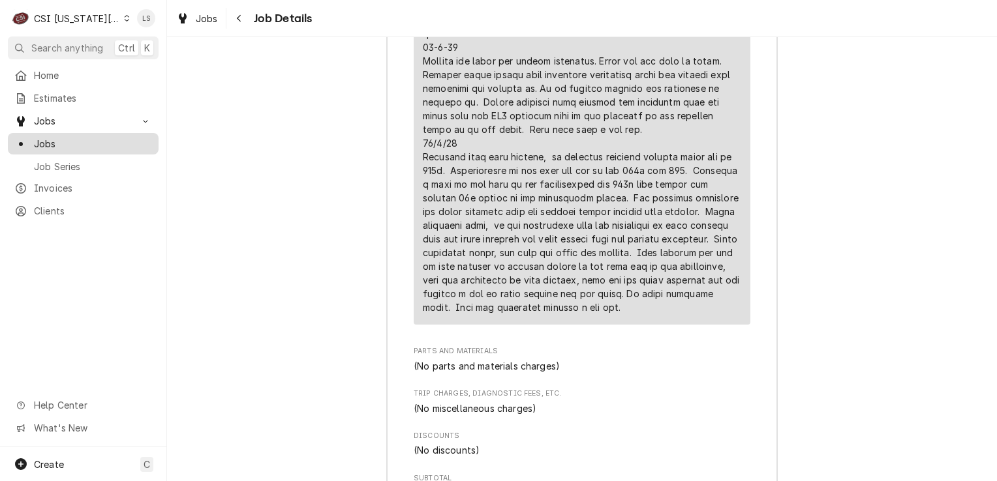
drag, startPoint x: 68, startPoint y: 137, endPoint x: 77, endPoint y: 137, distance: 9.1
click at [68, 137] on span "Jobs" at bounding box center [93, 144] width 118 height 14
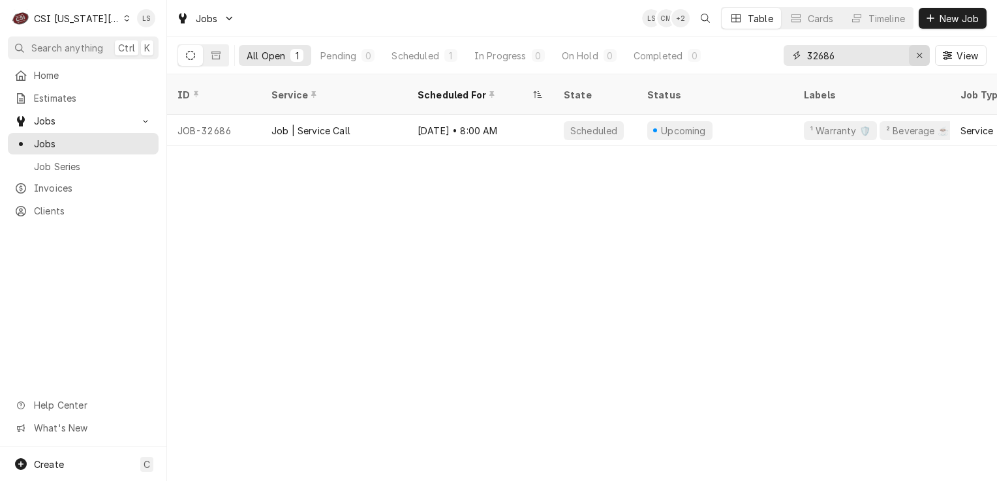
click at [913, 61] on div "Erase input" at bounding box center [919, 55] width 13 height 13
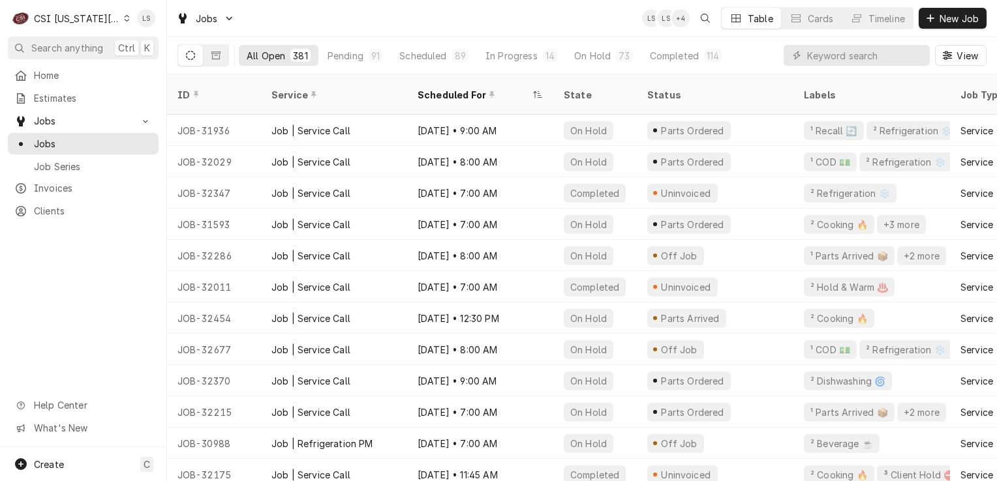
click at [124, 14] on div "Dynamic Content Wrapper" at bounding box center [127, 18] width 6 height 9
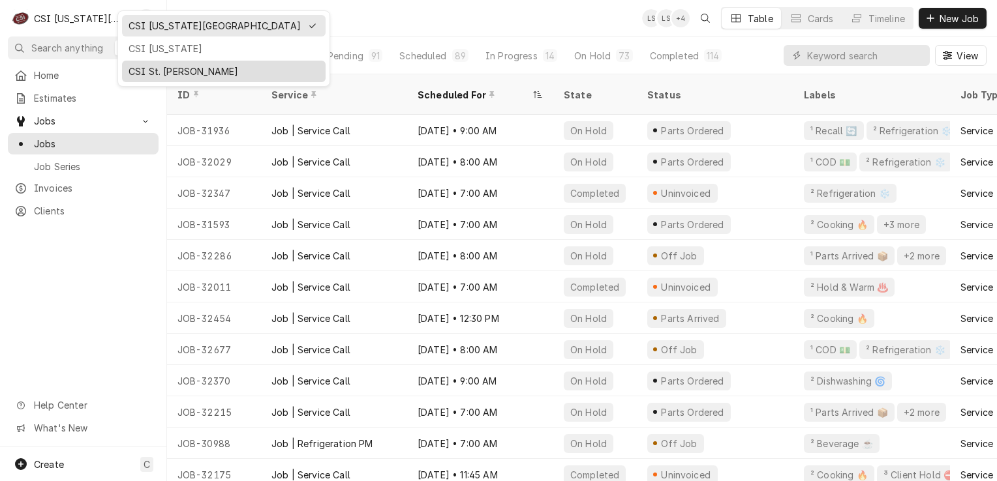
click at [144, 79] on div "CSI St. [PERSON_NAME]" at bounding box center [224, 72] width 204 height 22
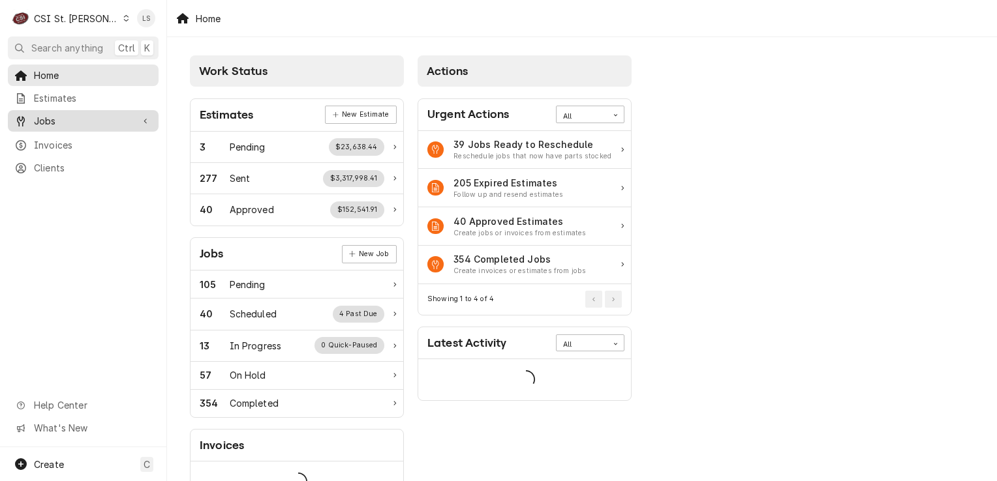
click at [45, 119] on span "Jobs" at bounding box center [83, 121] width 98 height 14
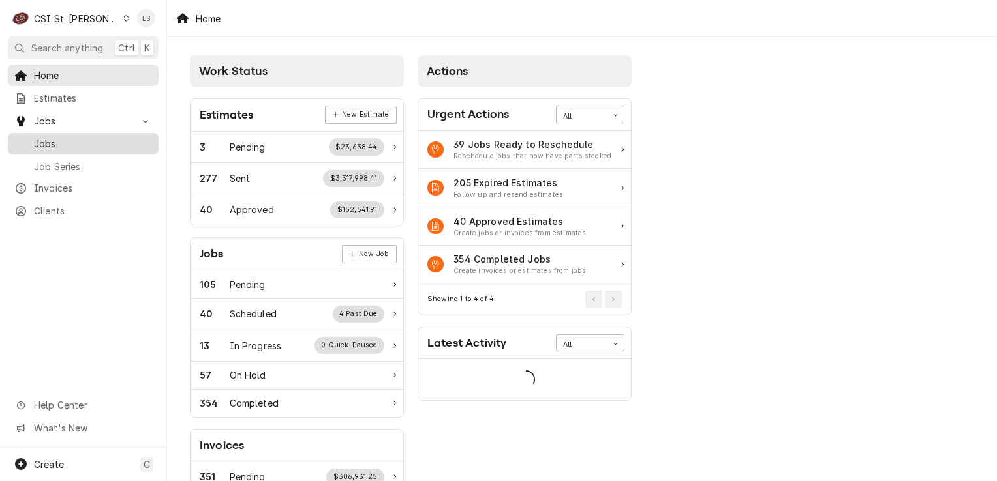
click at [44, 137] on span "Jobs" at bounding box center [93, 144] width 118 height 14
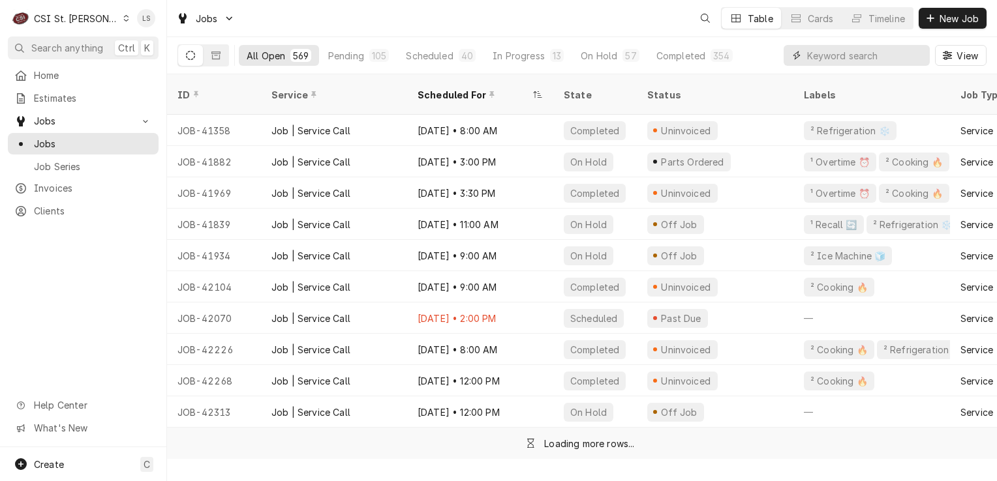
click at [885, 53] on input "Dynamic Content Wrapper" at bounding box center [865, 55] width 116 height 21
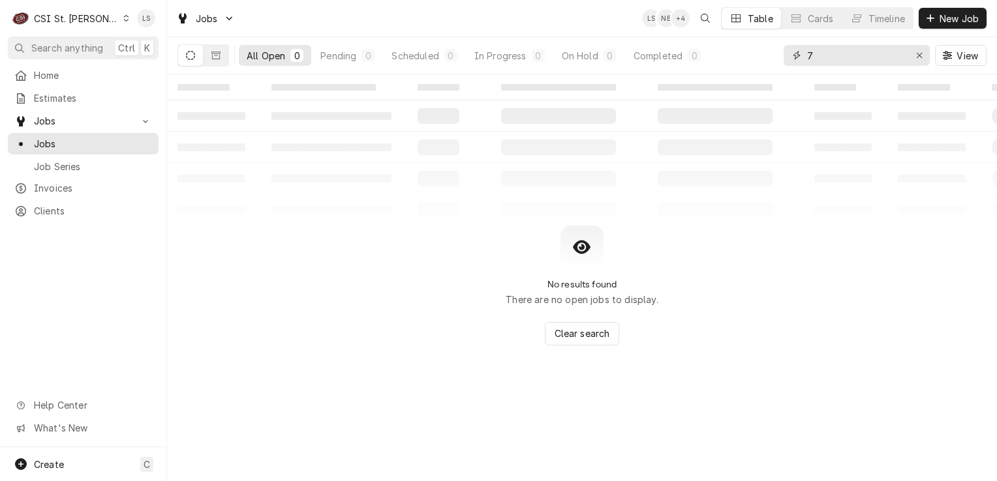
type input "7"
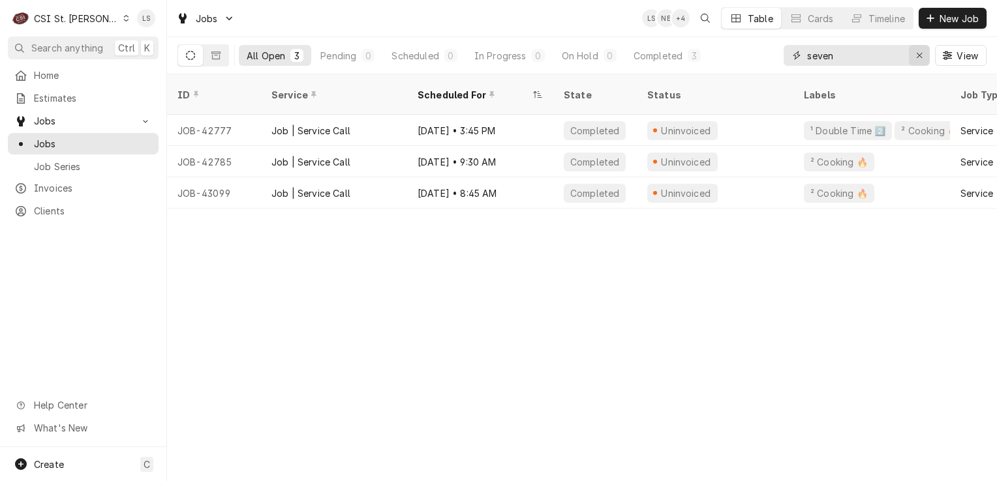
type input "seven"
click at [920, 59] on icon "Erase input" at bounding box center [919, 55] width 7 height 9
